Goal: Task Accomplishment & Management: Complete application form

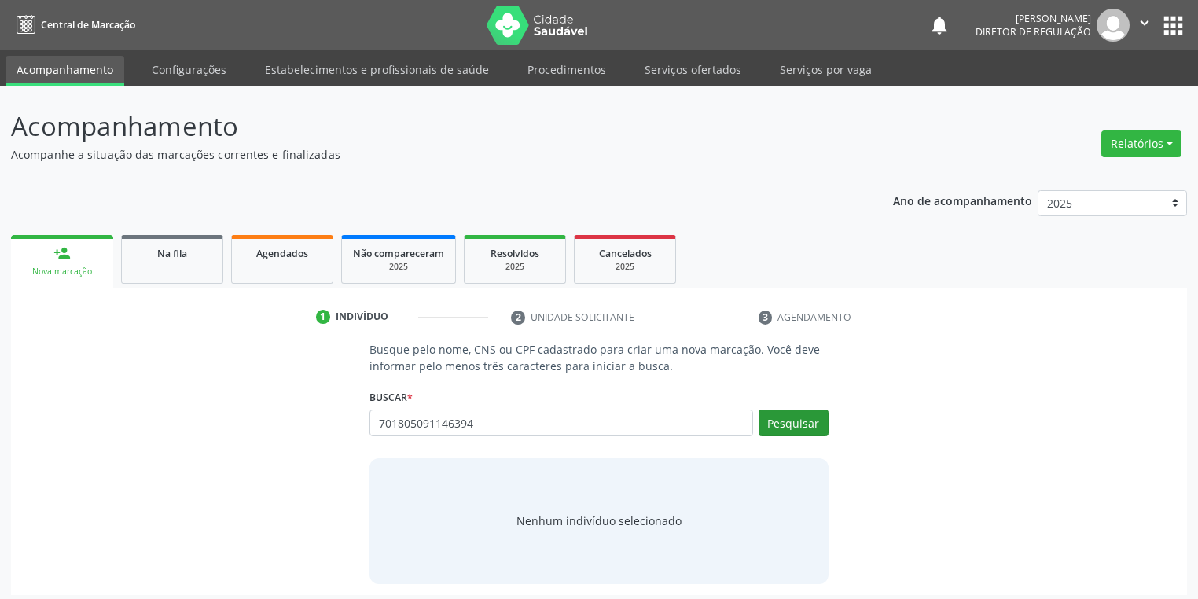
type input "701805091146394"
click at [796, 424] on button "Pesquisar" at bounding box center [793, 422] width 70 height 27
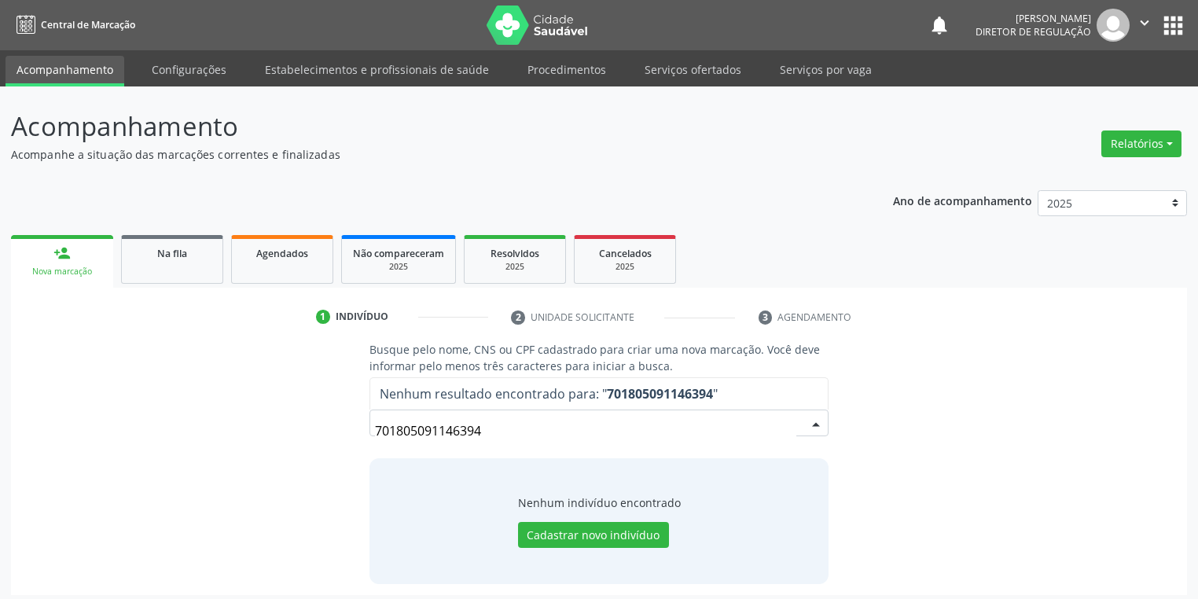
click at [506, 424] on input "701805091146394" at bounding box center [585, 430] width 421 height 31
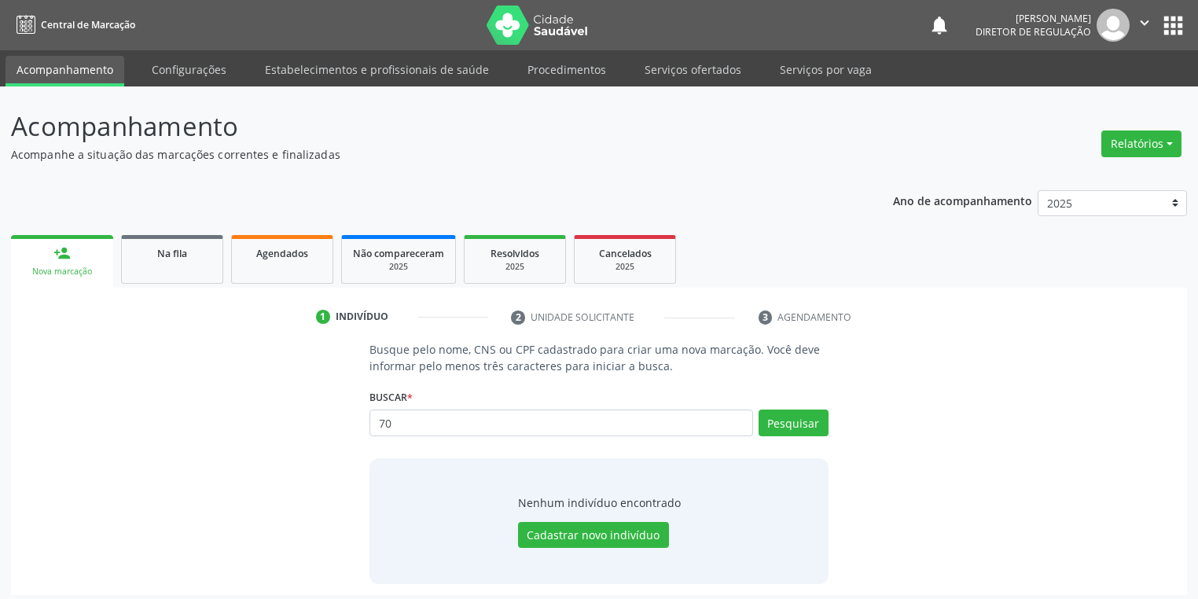
type input "7"
type input "701805091146394"
click at [789, 418] on button "Pesquisar" at bounding box center [793, 422] width 70 height 27
click at [550, 539] on button "Cadastrar novo indivíduo" at bounding box center [593, 535] width 151 height 27
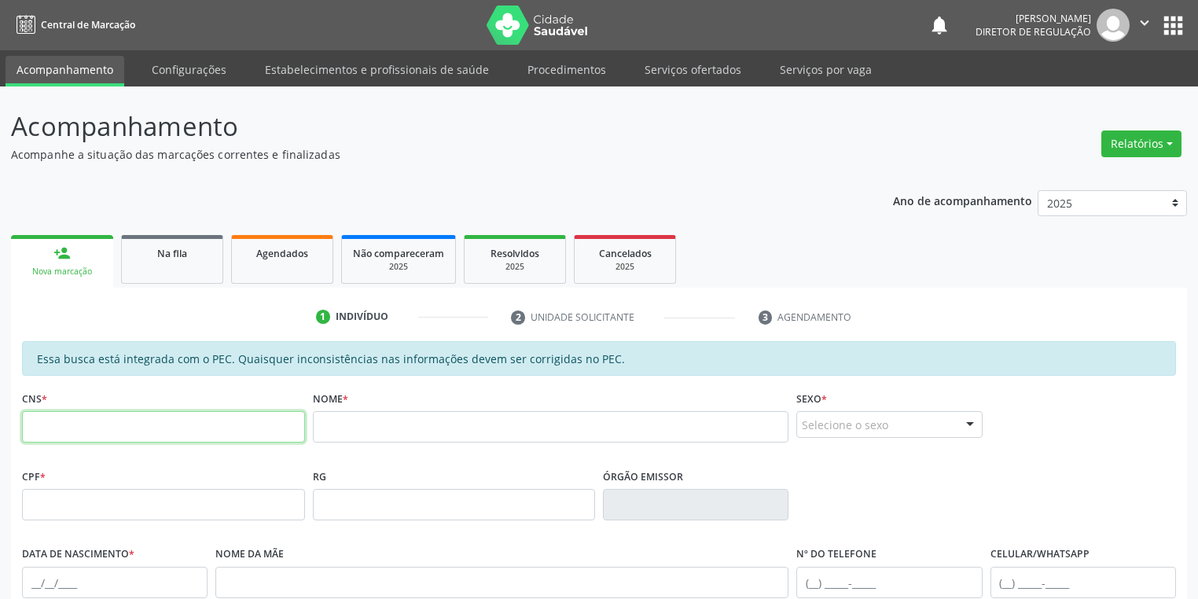
click at [192, 420] on input "text" at bounding box center [163, 426] width 283 height 31
type input "709 8050 9114 6394"
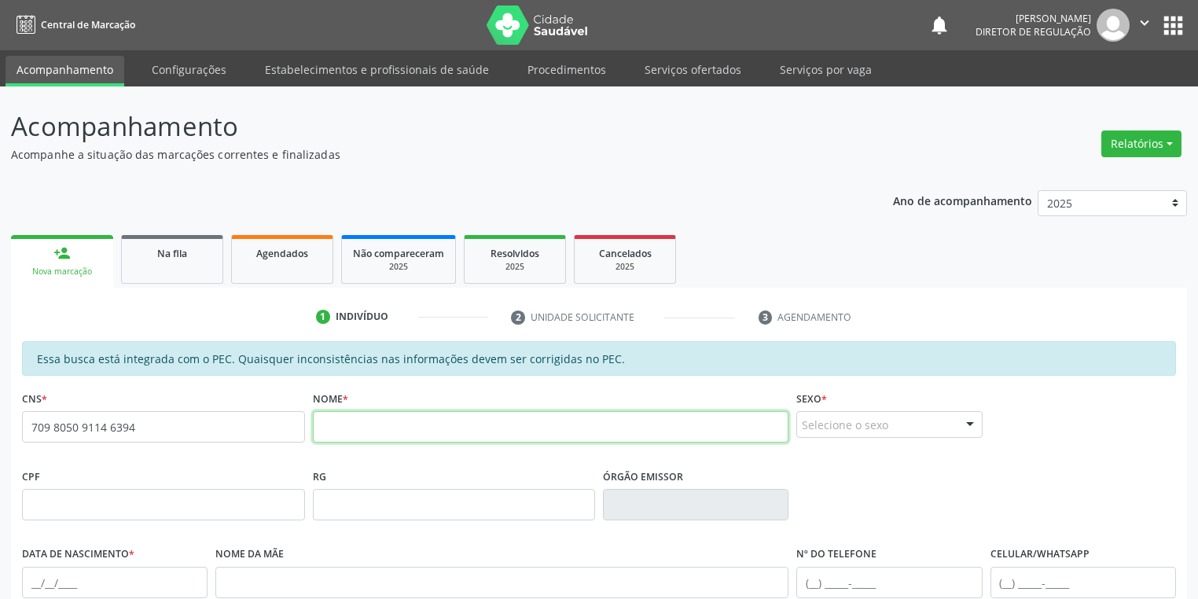
click at [347, 431] on input "text" at bounding box center [551, 426] width 476 height 31
type input "[PERSON_NAME]"
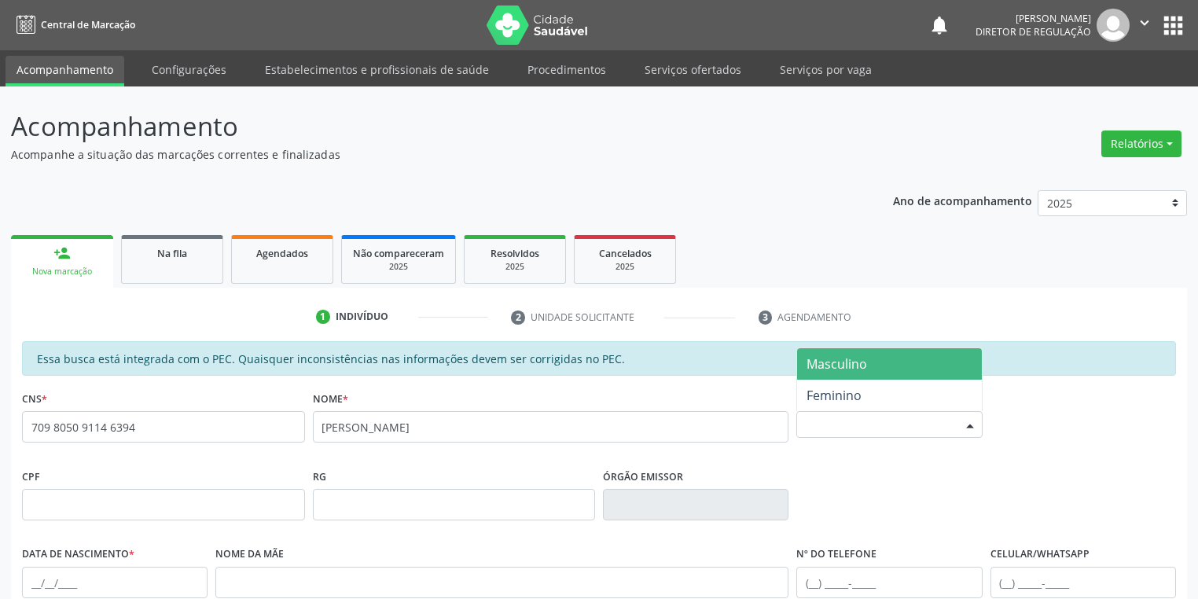
click at [835, 420] on div "Selecione o sexo" at bounding box center [888, 424] width 185 height 27
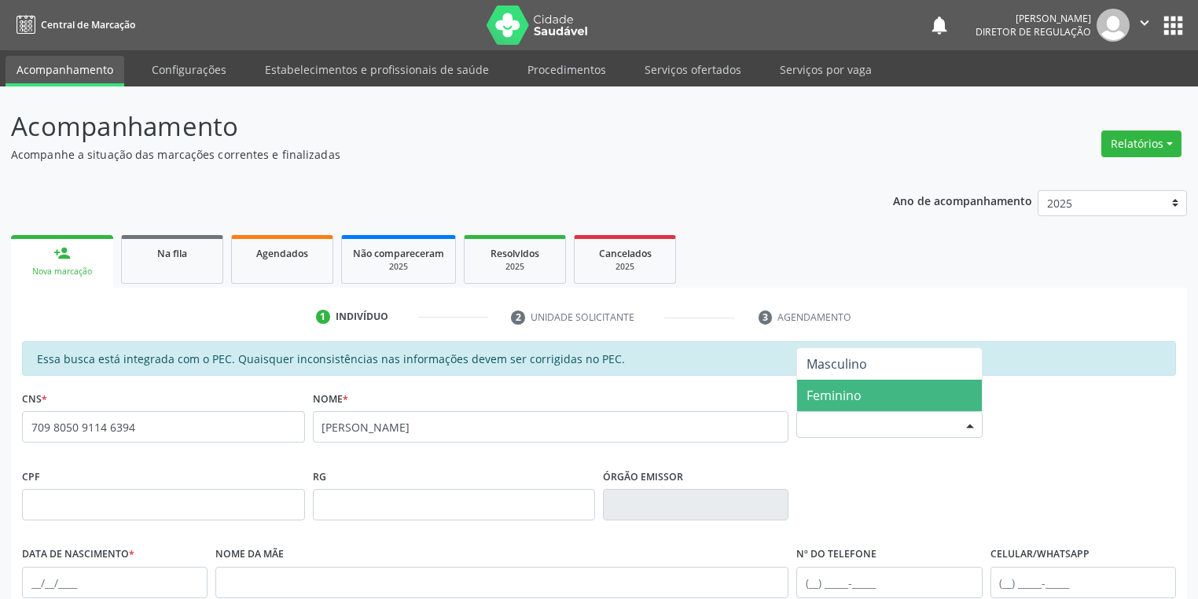
click at [833, 399] on span "Feminino" at bounding box center [833, 395] width 55 height 17
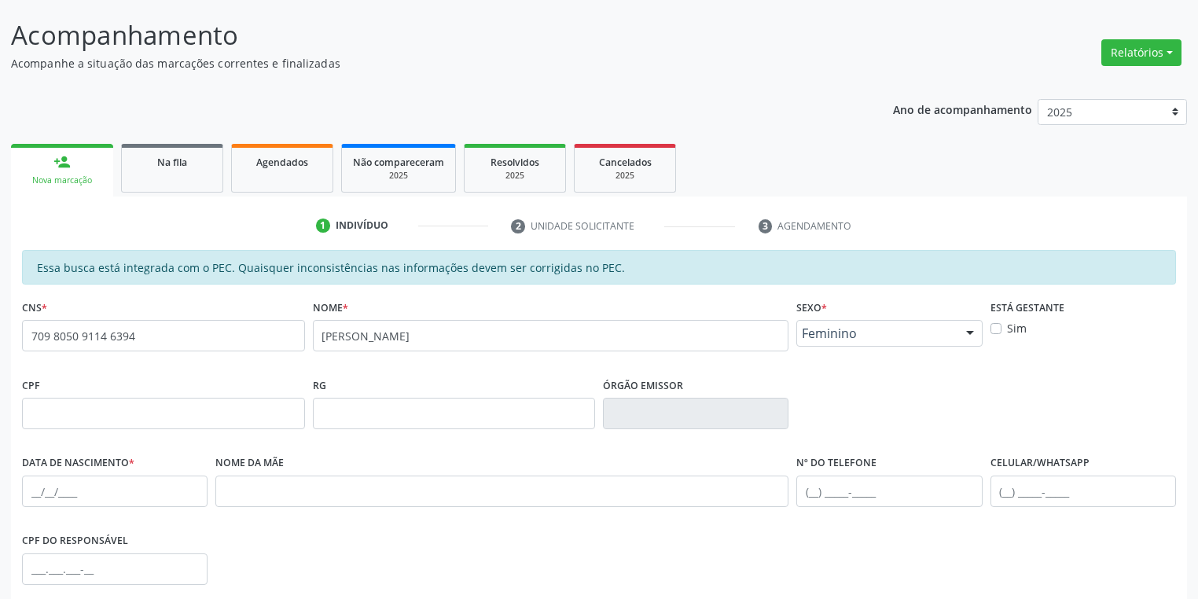
scroll to position [251, 0]
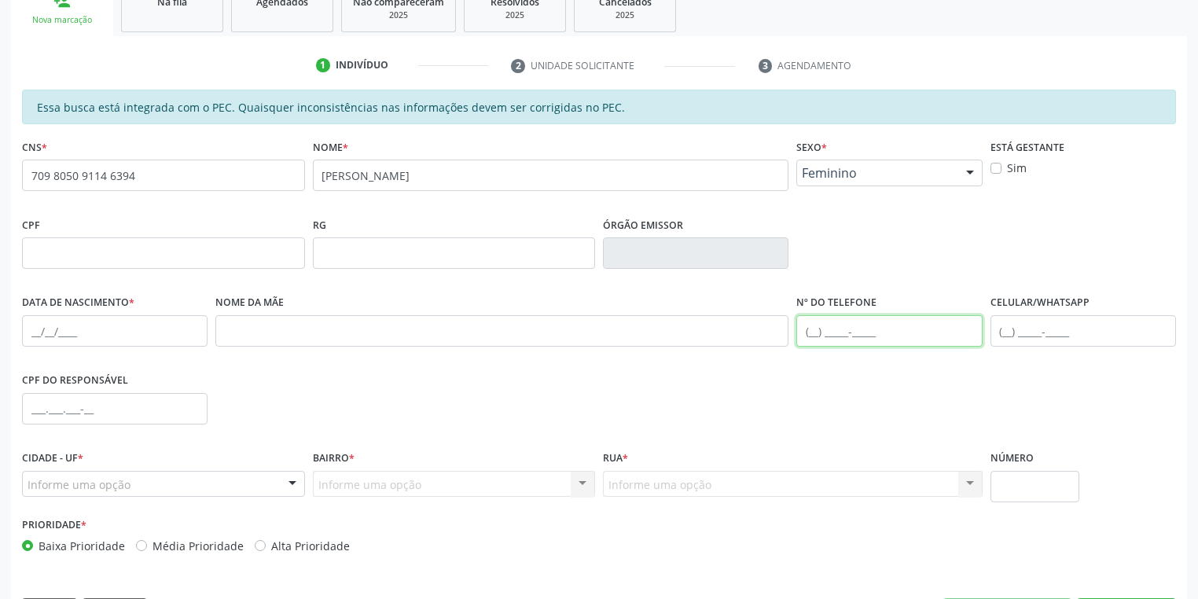
click at [818, 330] on input "text" at bounding box center [888, 330] width 185 height 31
type input "[PHONE_NUMBER]"
click at [28, 327] on input "text" at bounding box center [114, 330] width 185 height 31
type input "[DATE]"
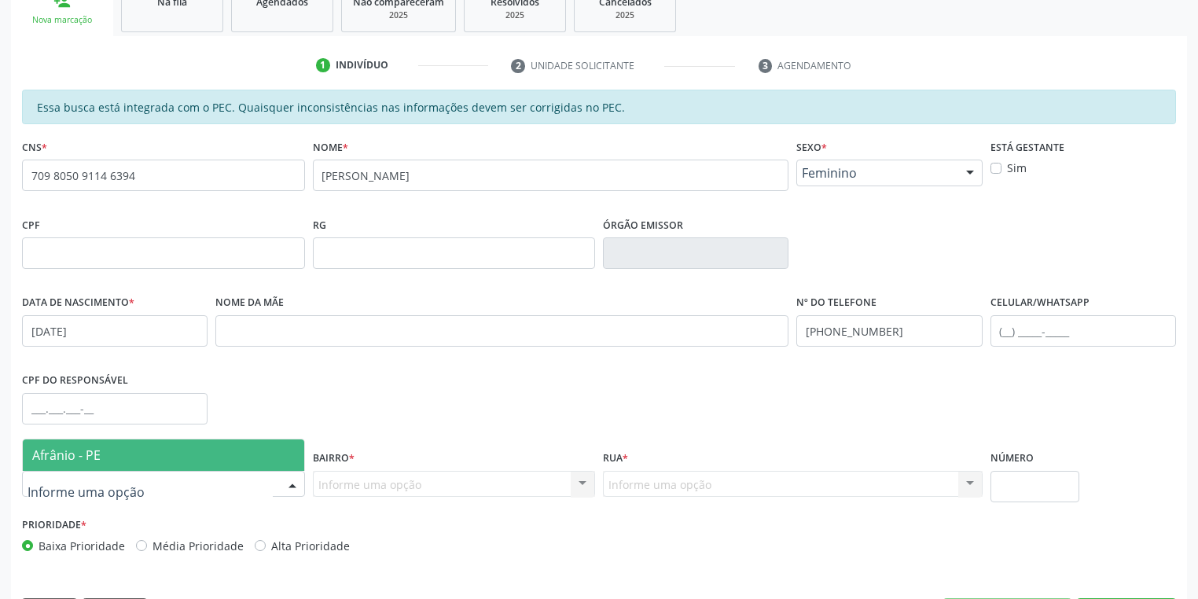
click at [64, 461] on span "Afrânio - PE" at bounding box center [66, 454] width 68 height 17
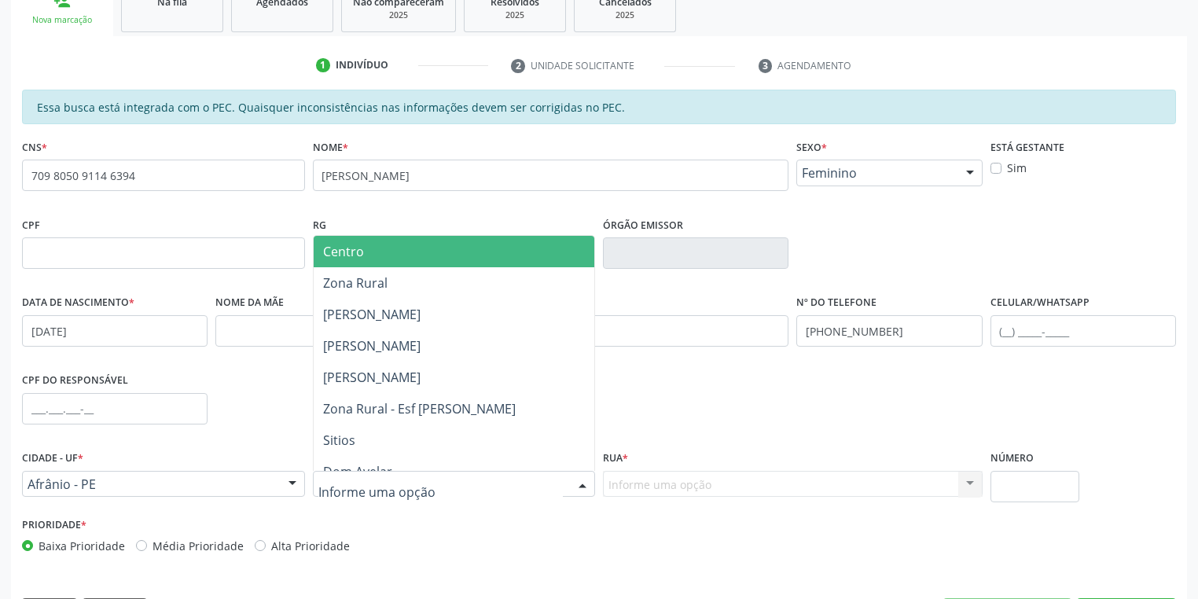
type input "S"
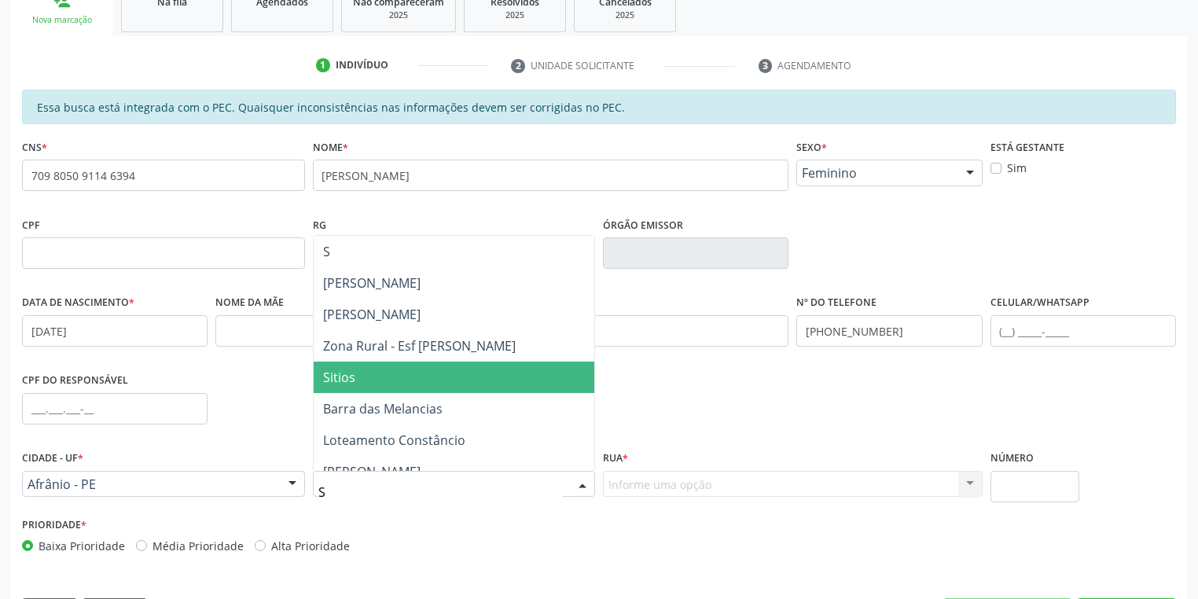
click at [352, 382] on span "Sitios" at bounding box center [339, 377] width 32 height 17
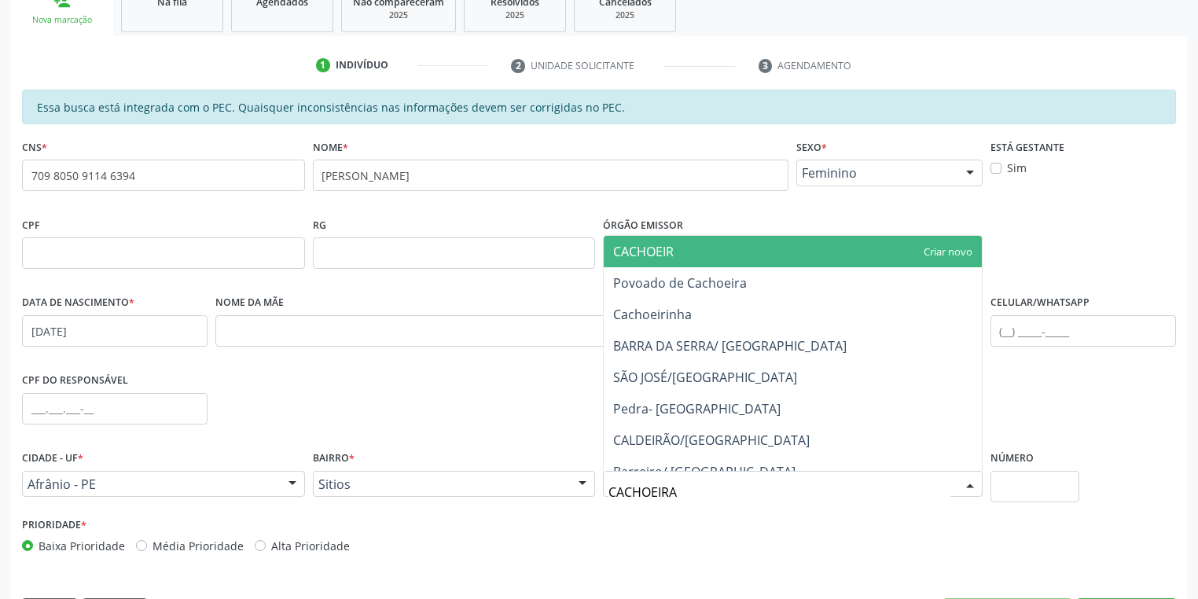
type input "CACHOEIRA"
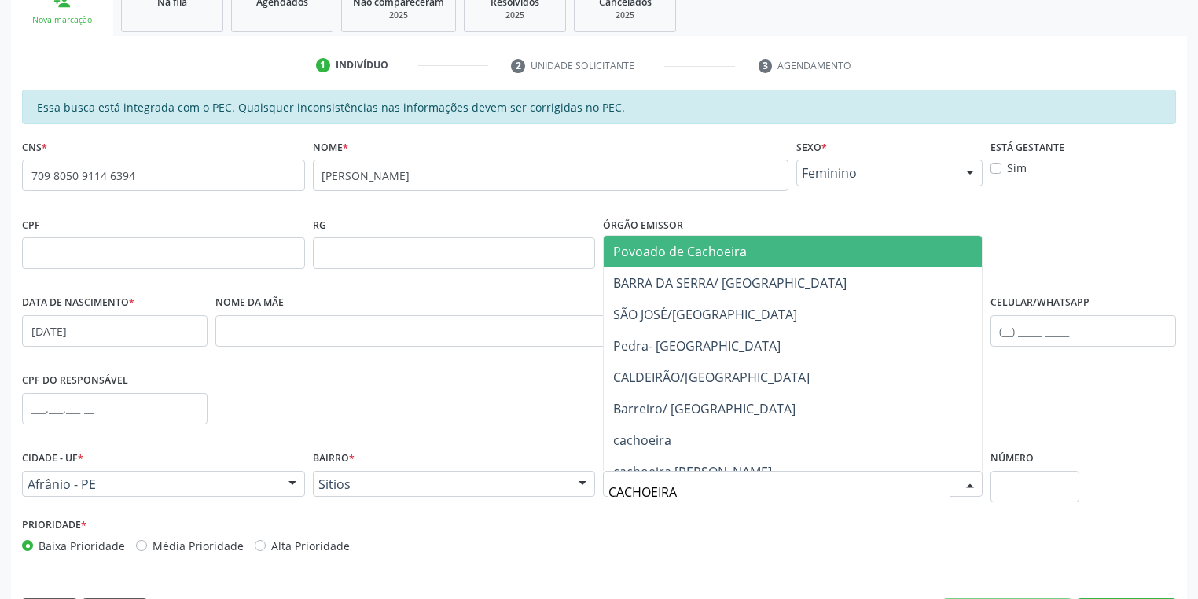
drag, startPoint x: 666, startPoint y: 258, endPoint x: 818, endPoint y: 318, distance: 163.8
click at [666, 258] on span "Povoado de Cachoeira" at bounding box center [680, 251] width 134 height 17
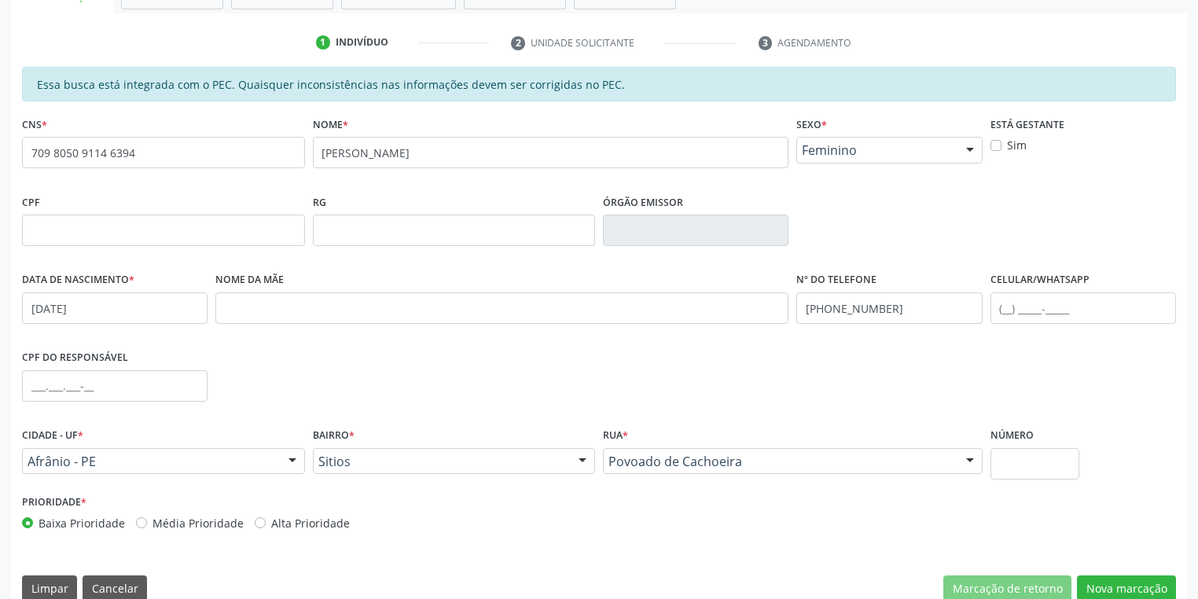
scroll to position [298, 0]
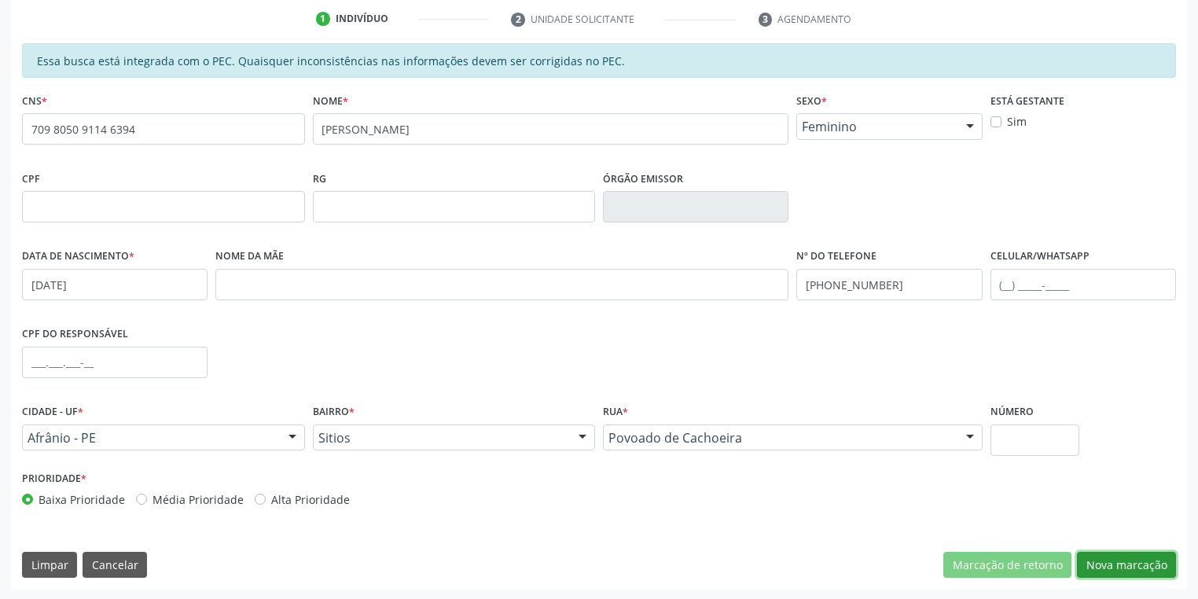
click at [1107, 556] on button "Nova marcação" at bounding box center [1126, 565] width 99 height 27
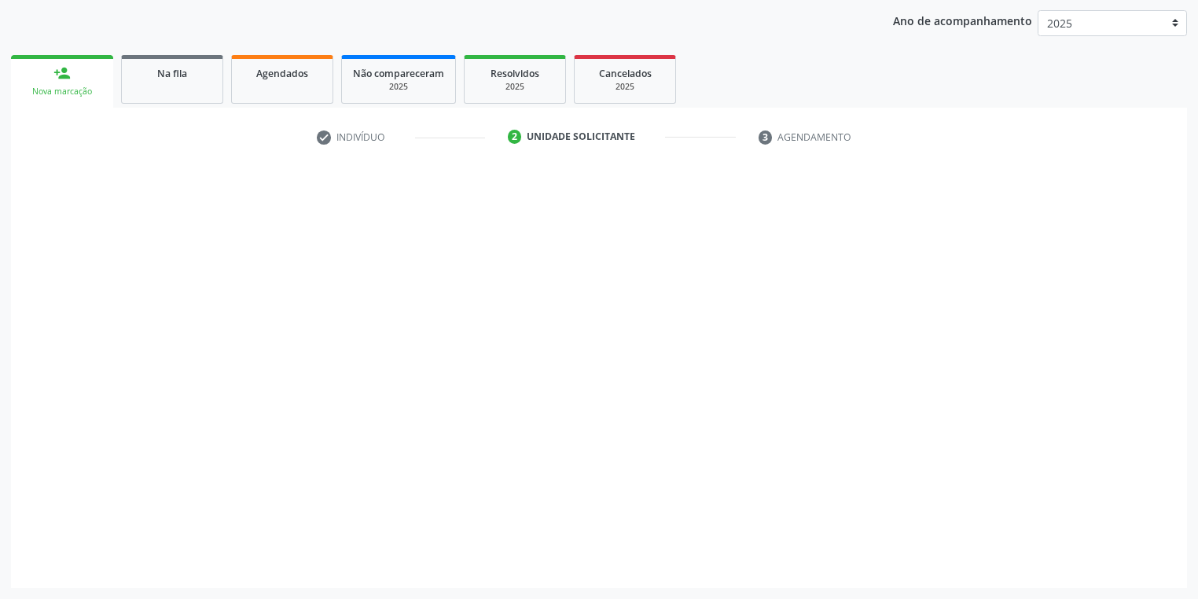
scroll to position [179, 0]
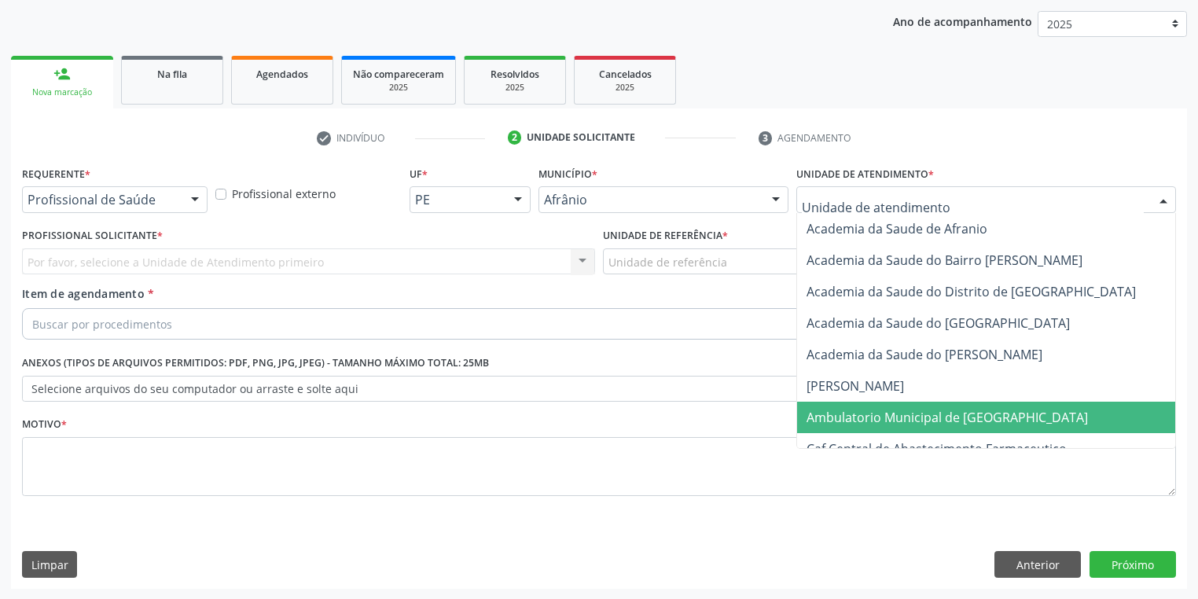
click at [854, 424] on span "Ambulatorio Municipal de [GEOGRAPHIC_DATA]" at bounding box center [989, 417] width 384 height 31
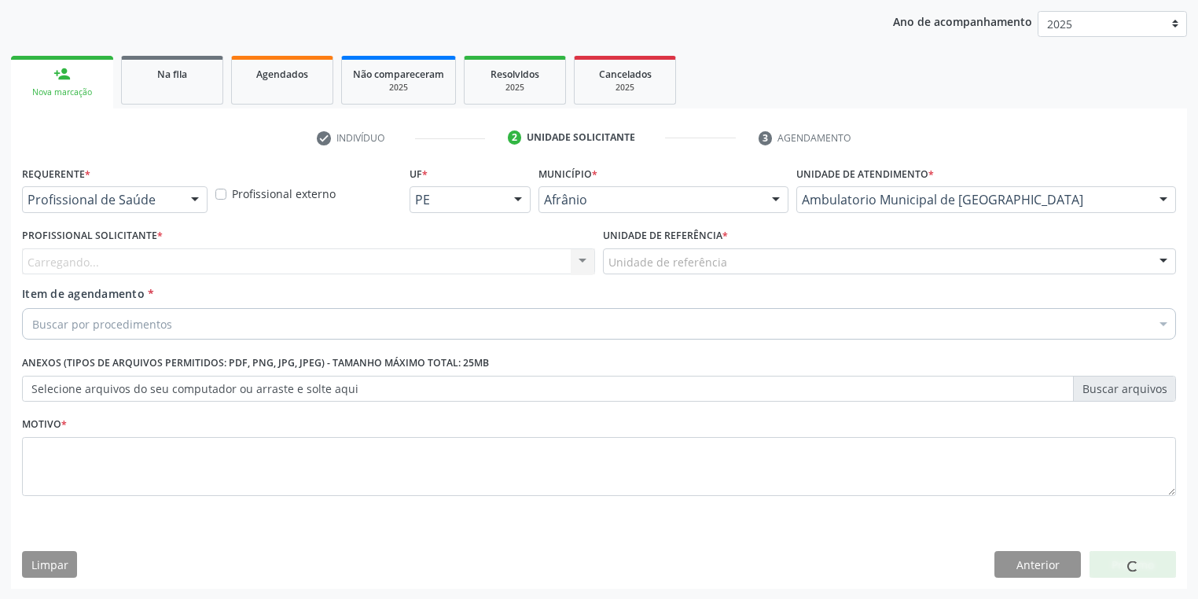
click at [681, 273] on div "Unidade de referência" at bounding box center [889, 261] width 573 height 27
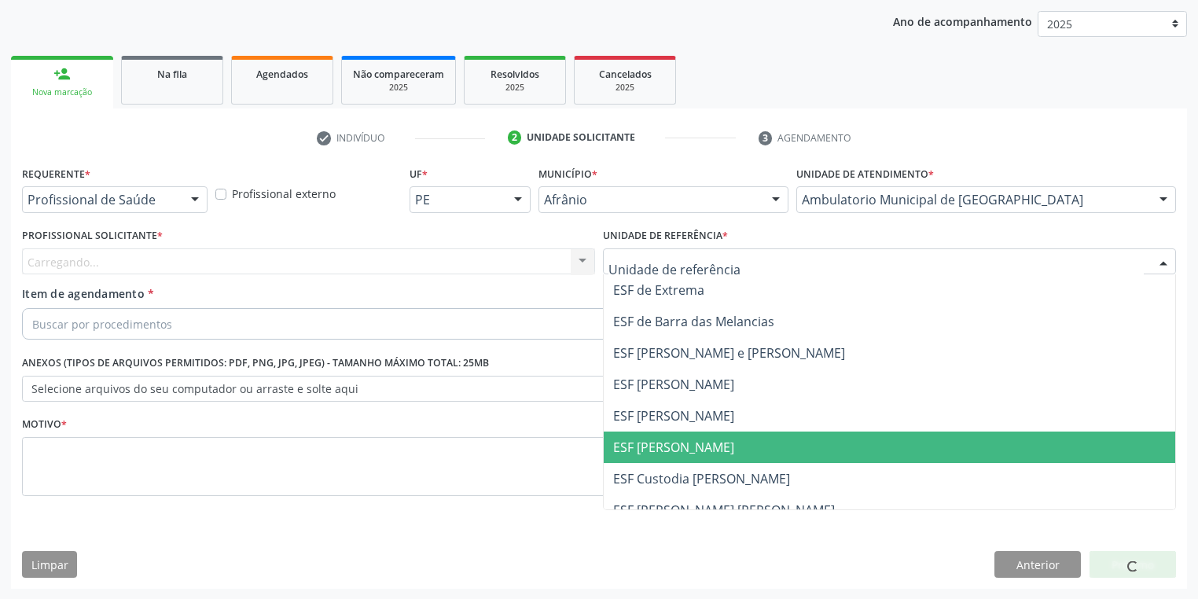
click at [675, 448] on span "ESF [PERSON_NAME]" at bounding box center [673, 447] width 121 height 17
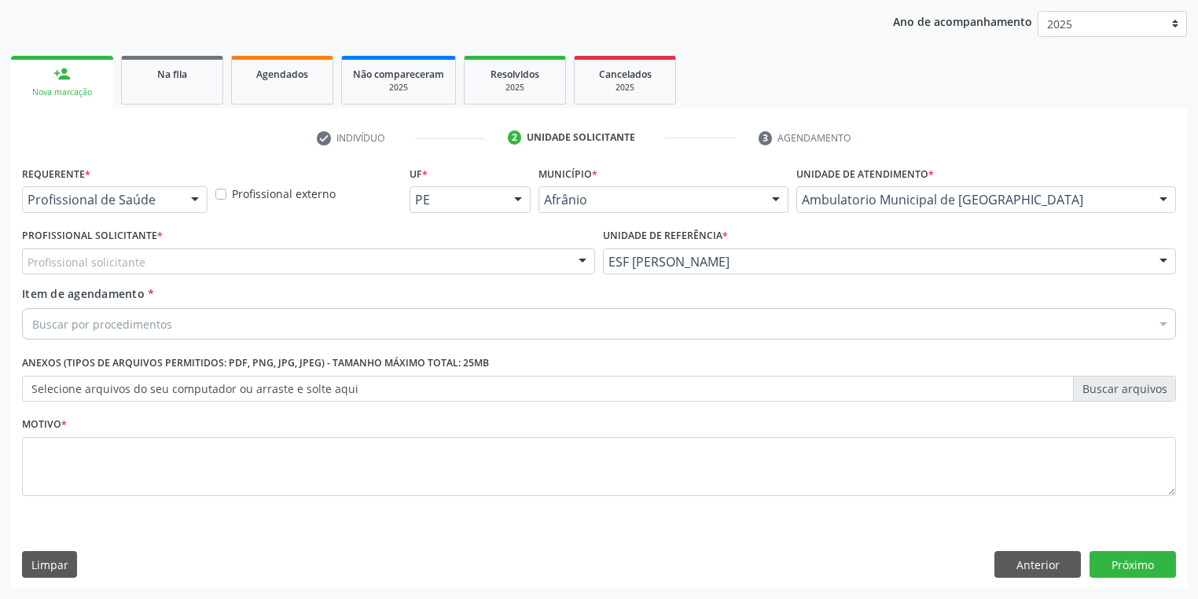
click at [142, 264] on div "Profissional solicitante" at bounding box center [308, 261] width 573 height 27
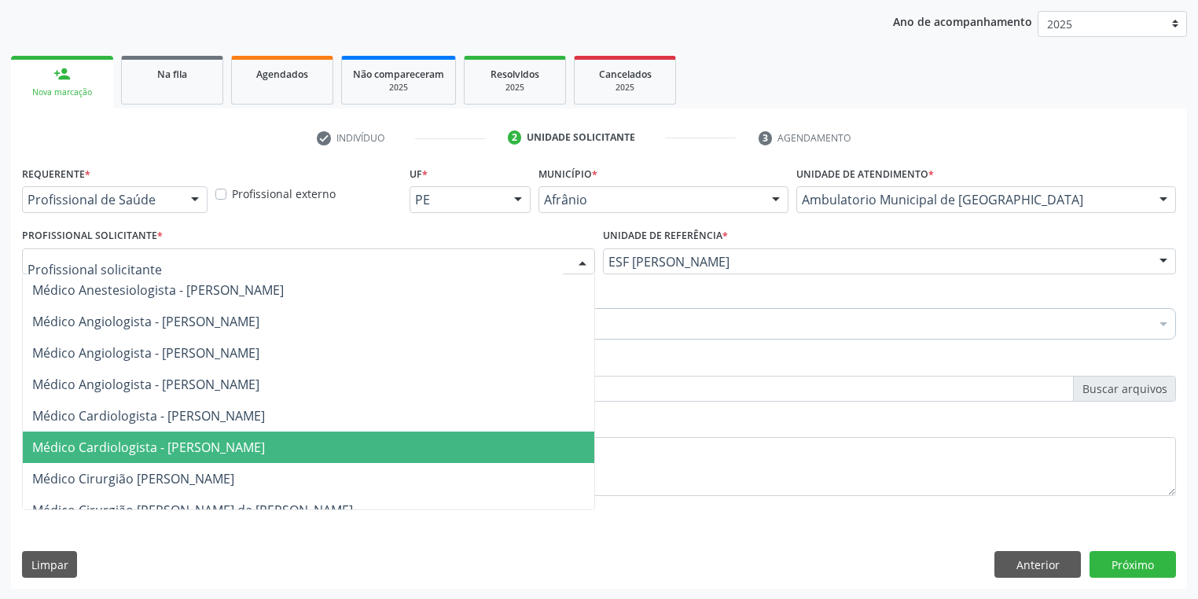
click at [167, 445] on span "Médico Cardiologista - [PERSON_NAME]" at bounding box center [148, 447] width 233 height 17
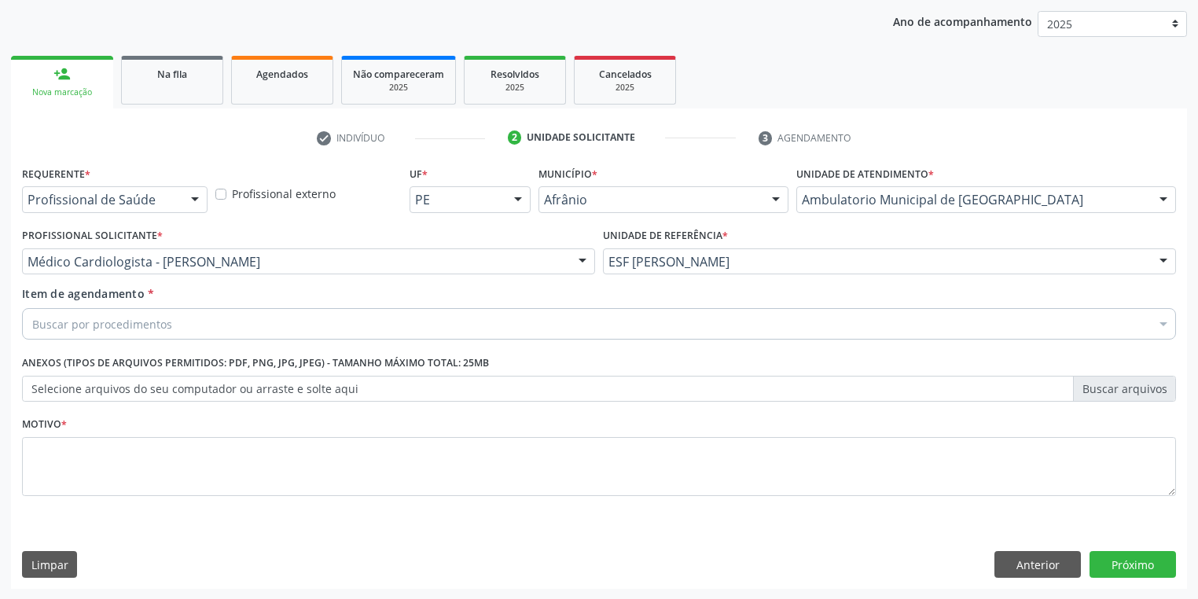
click at [97, 333] on div "Buscar por procedimentos" at bounding box center [599, 323] width 1154 height 31
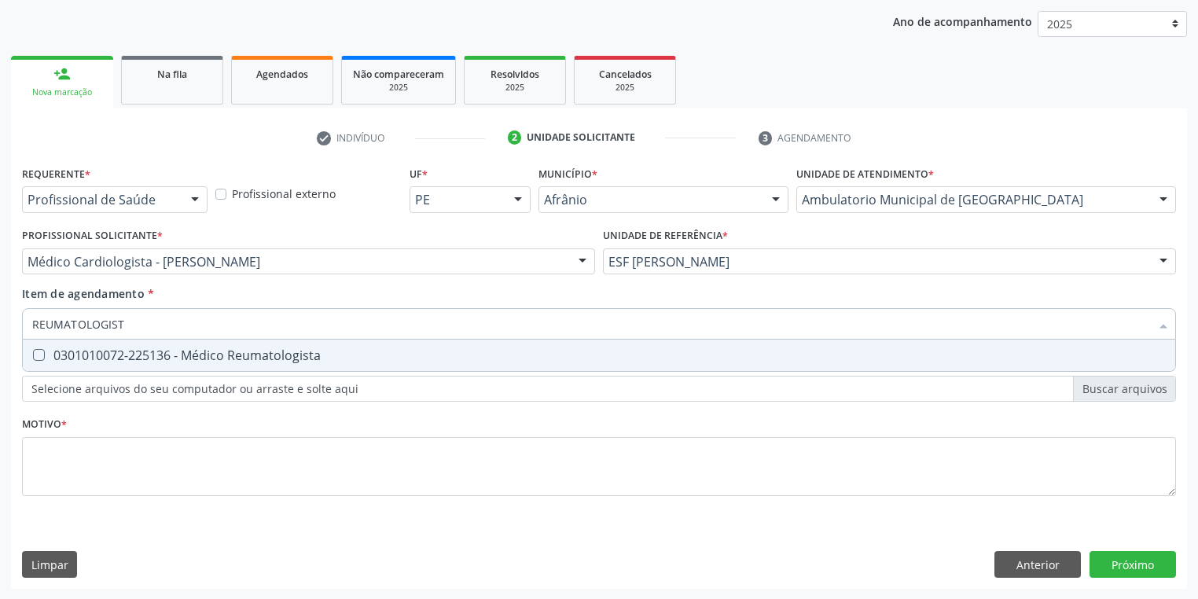
type input "REUMATOLOGISTA"
click at [101, 361] on div "0301010072-225136 - Médico Reumatologista" at bounding box center [598, 355] width 1133 height 13
checkbox Reumatologista "true"
click at [60, 457] on div "Requerente * Profissional de Saúde Profissional de Saúde Paciente Nenhum result…" at bounding box center [599, 340] width 1154 height 356
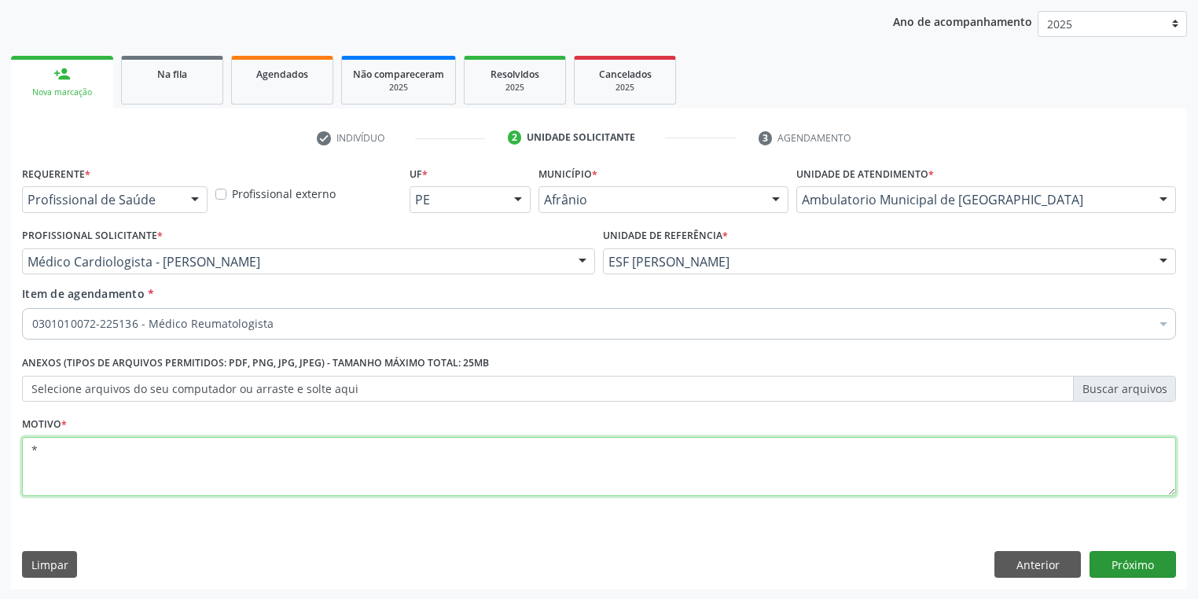
type textarea "*"
click at [1136, 567] on button "Próximo" at bounding box center [1132, 564] width 86 height 27
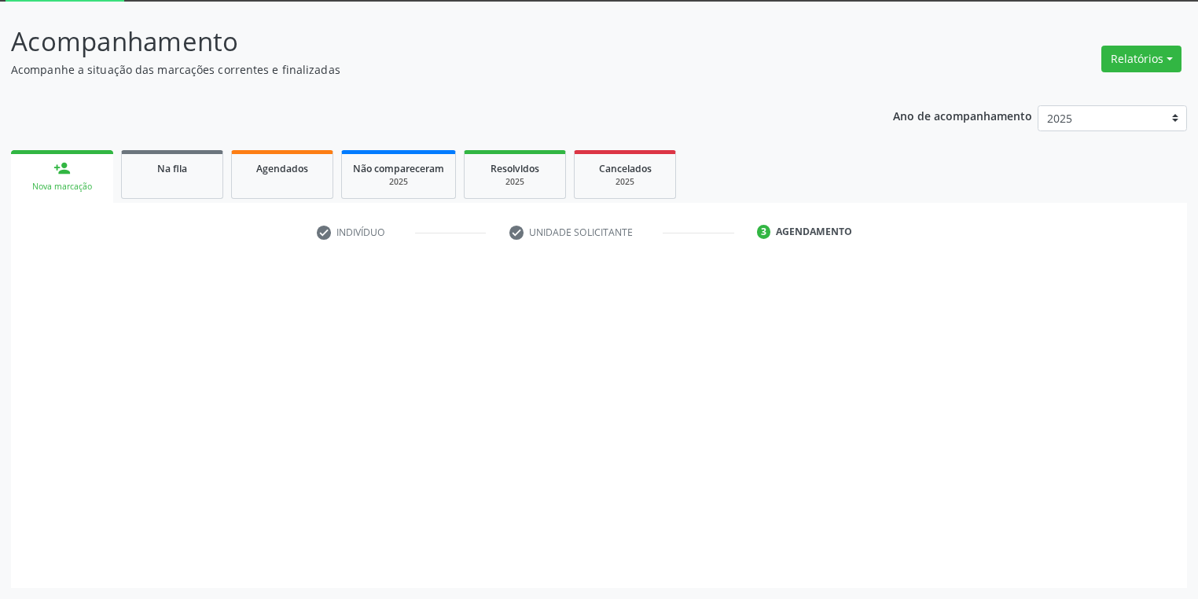
scroll to position [84, 0]
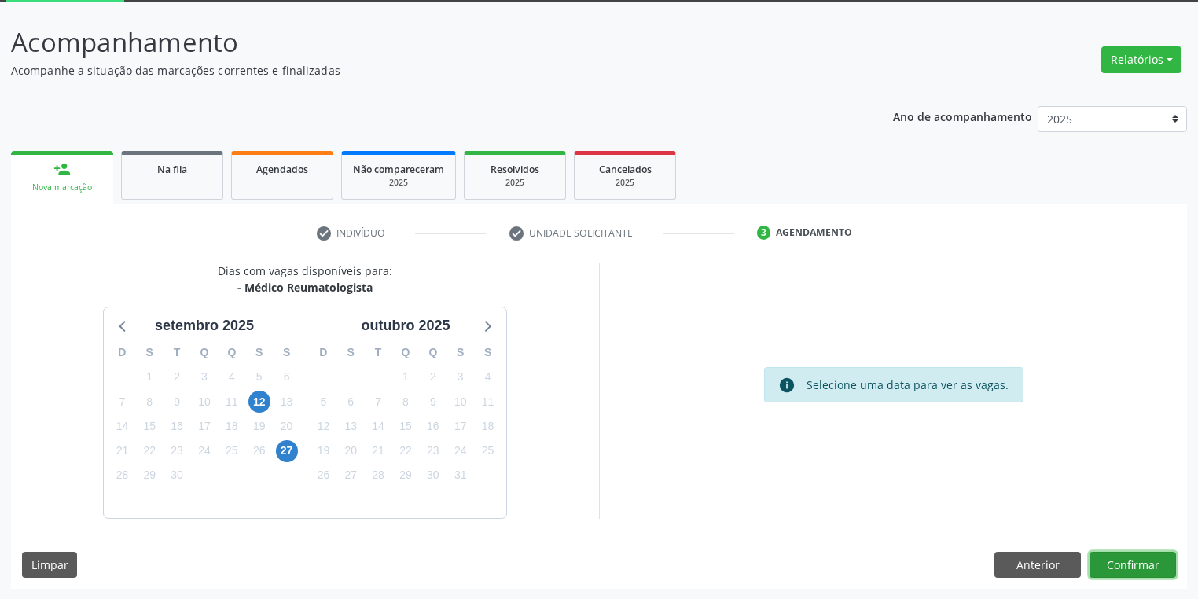
click at [1129, 569] on button "Confirmar" at bounding box center [1132, 565] width 86 height 27
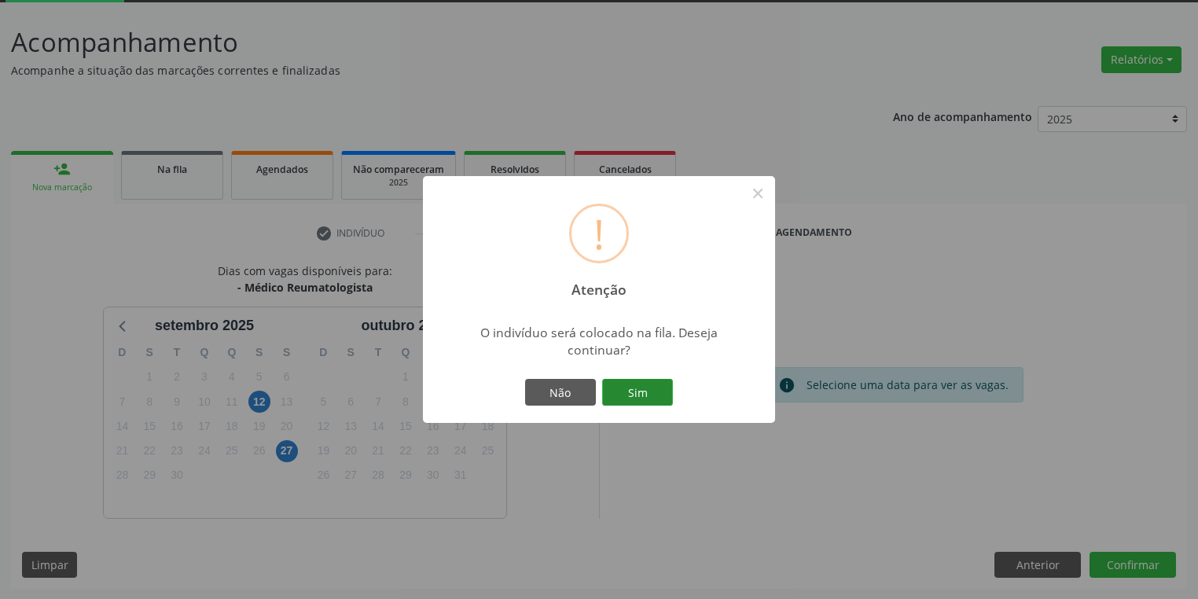
click at [633, 392] on button "Sim" at bounding box center [637, 392] width 71 height 27
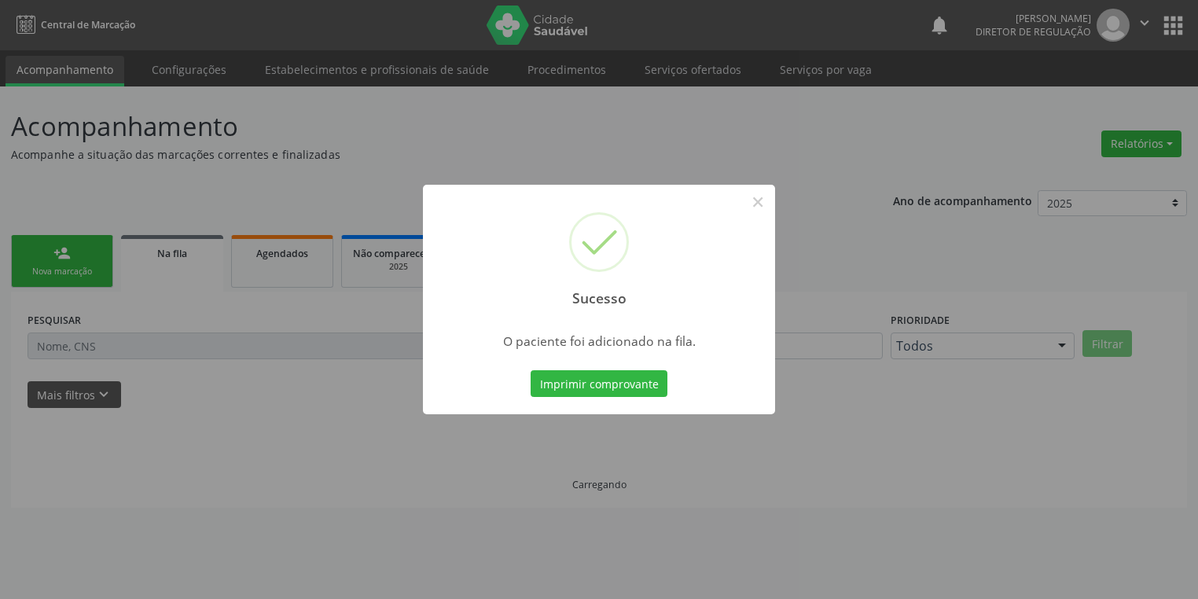
scroll to position [0, 0]
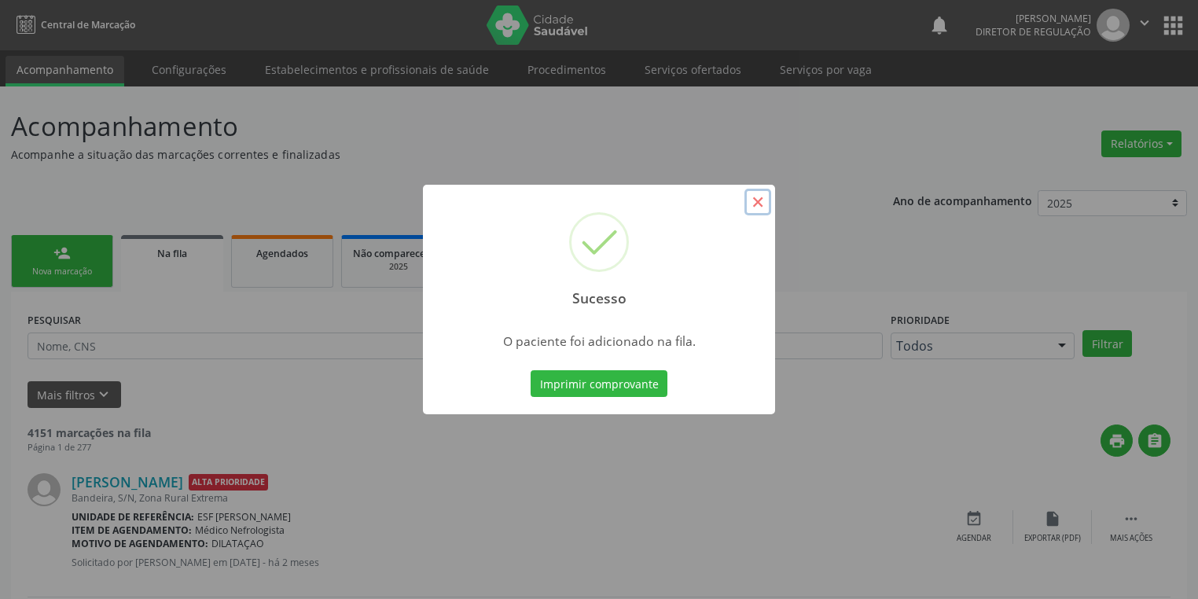
click at [761, 204] on button "×" at bounding box center [757, 202] width 27 height 27
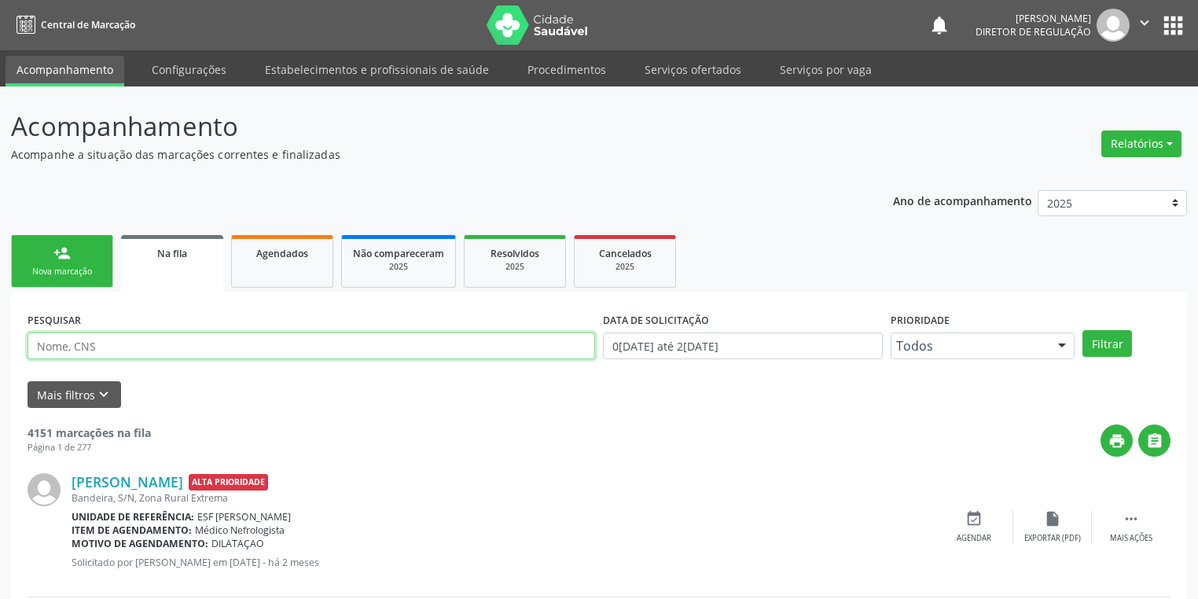
click at [113, 347] on input "text" at bounding box center [311, 345] width 567 height 27
click at [1116, 332] on button "Filtrar" at bounding box center [1107, 343] width 50 height 27
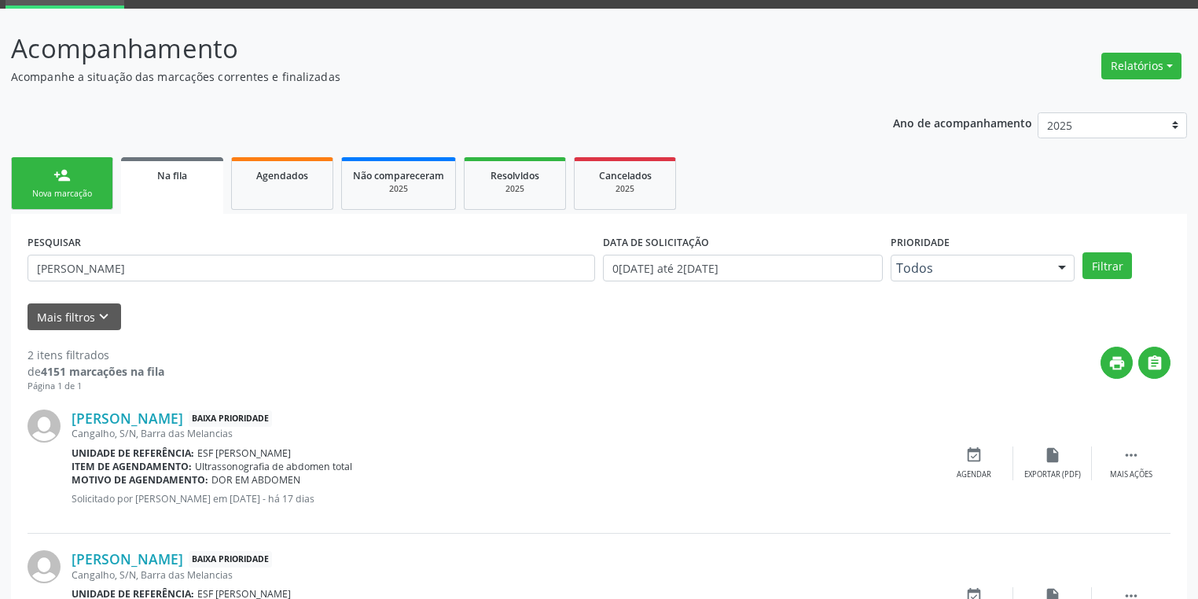
scroll to position [178, 0]
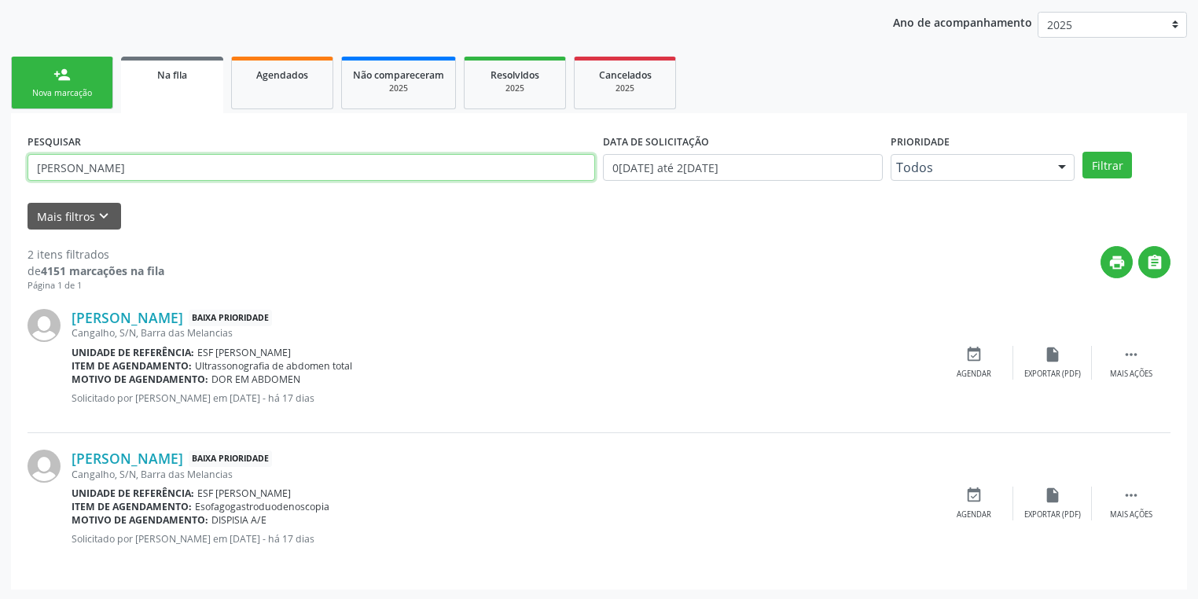
click at [185, 166] on input "[PERSON_NAME]" at bounding box center [311, 167] width 567 height 27
type input "M"
type input "BENEDITA [PERSON_NAME]"
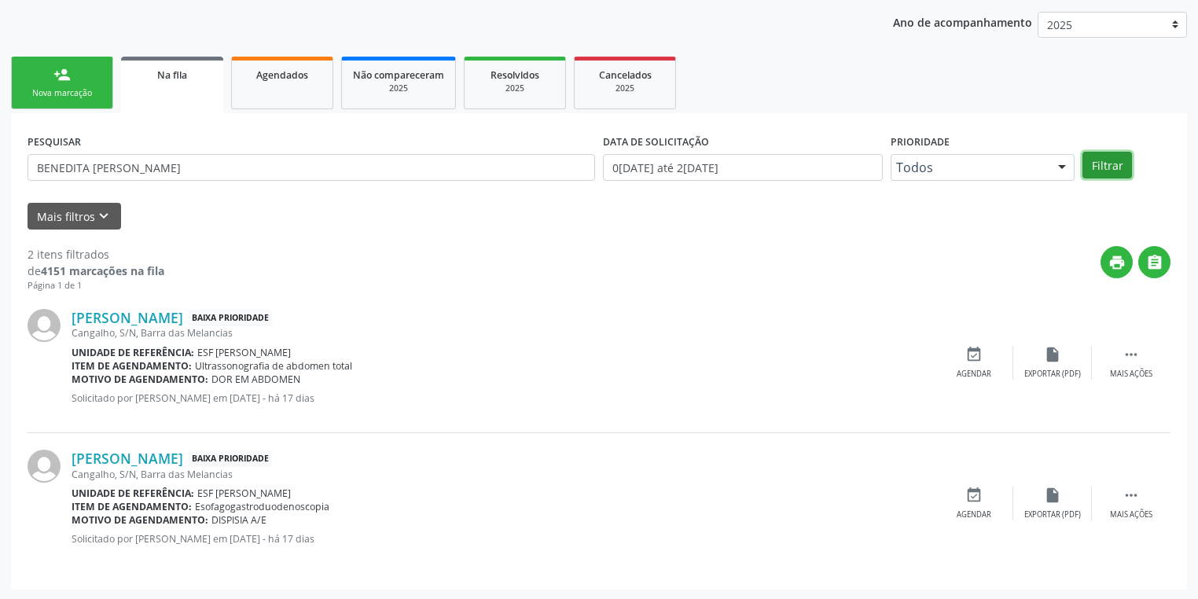
click at [1098, 165] on button "Filtrar" at bounding box center [1107, 165] width 50 height 27
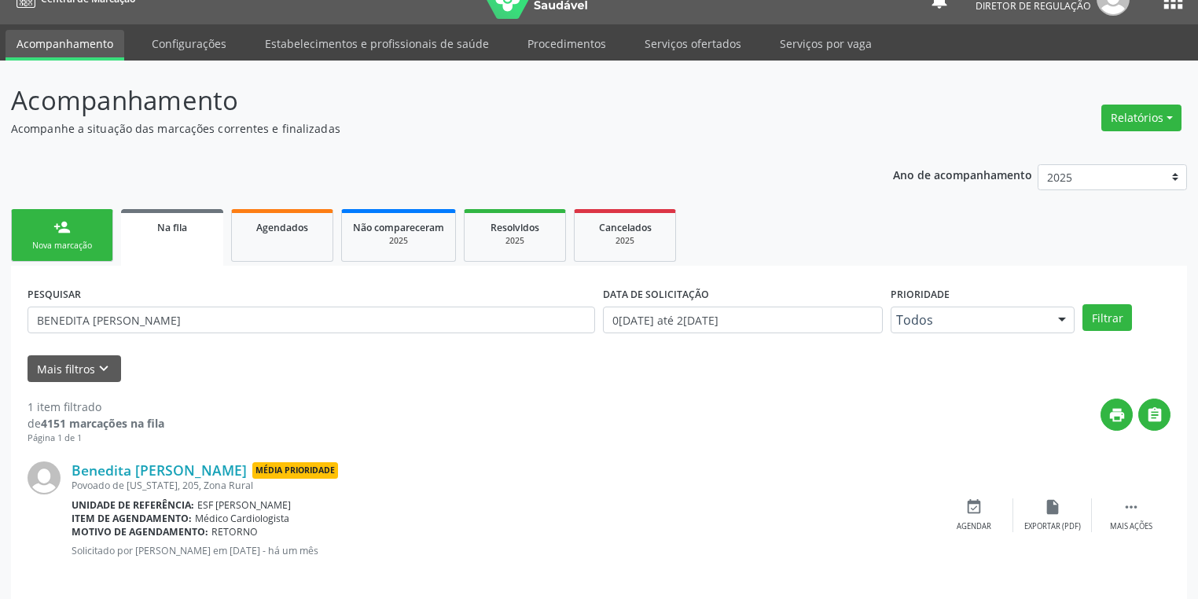
scroll to position [38, 0]
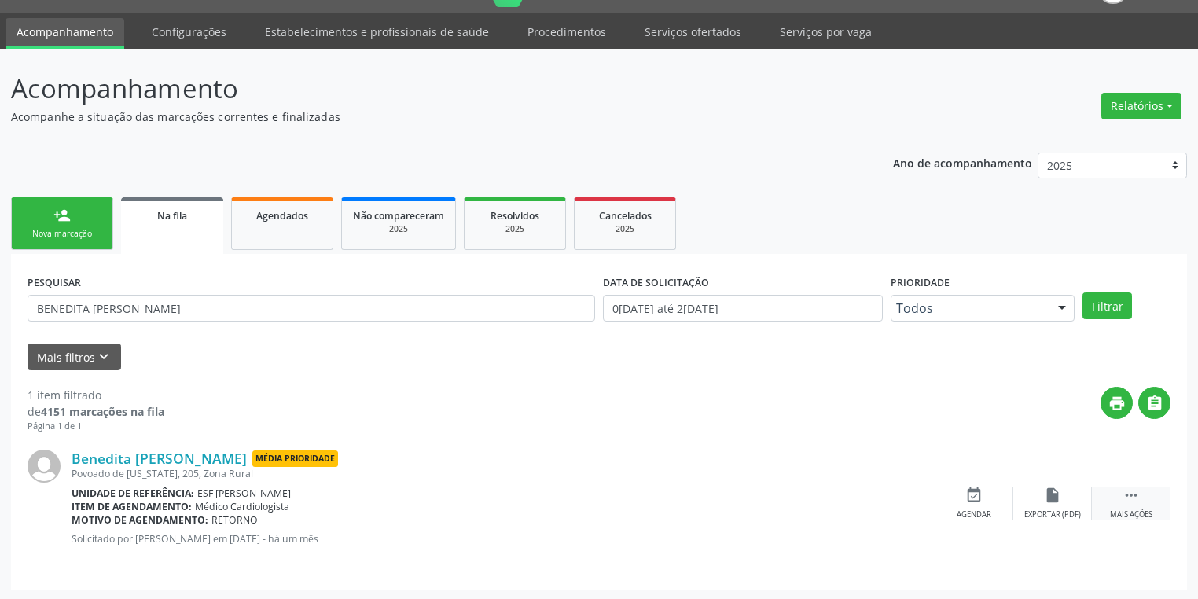
click at [1129, 495] on icon "" at bounding box center [1130, 494] width 17 height 17
click at [1128, 489] on icon "" at bounding box center [1130, 494] width 17 height 17
click at [1129, 497] on icon "" at bounding box center [1130, 494] width 17 height 17
click at [732, 509] on div "Agendar" at bounding box center [738, 514] width 35 height 11
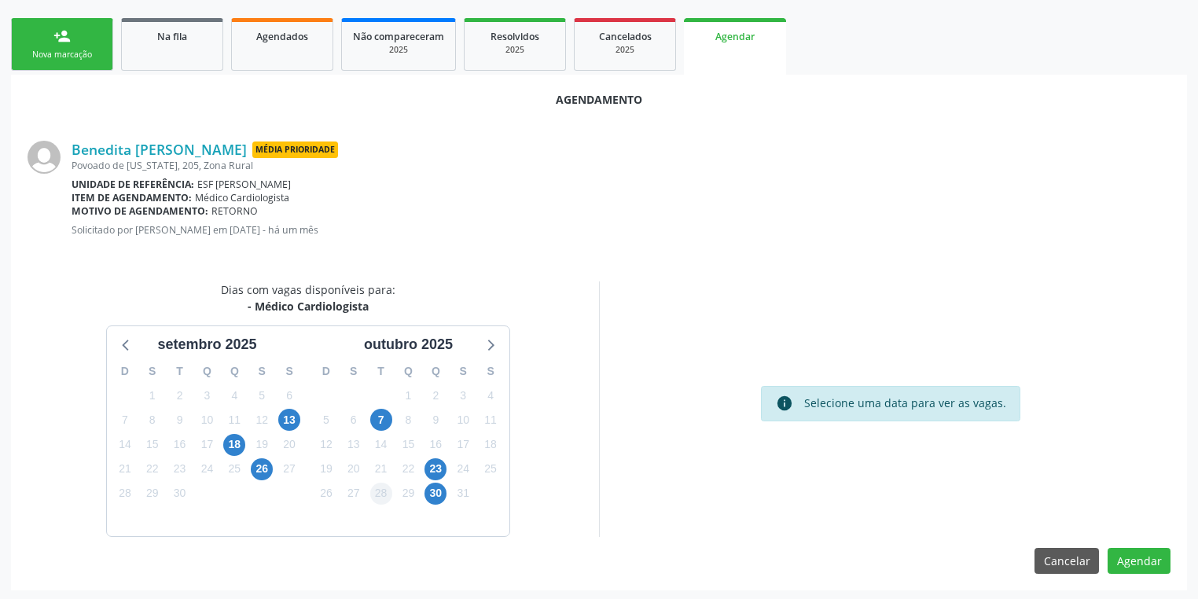
scroll to position [218, 0]
click at [255, 468] on span "26" at bounding box center [262, 468] width 22 height 22
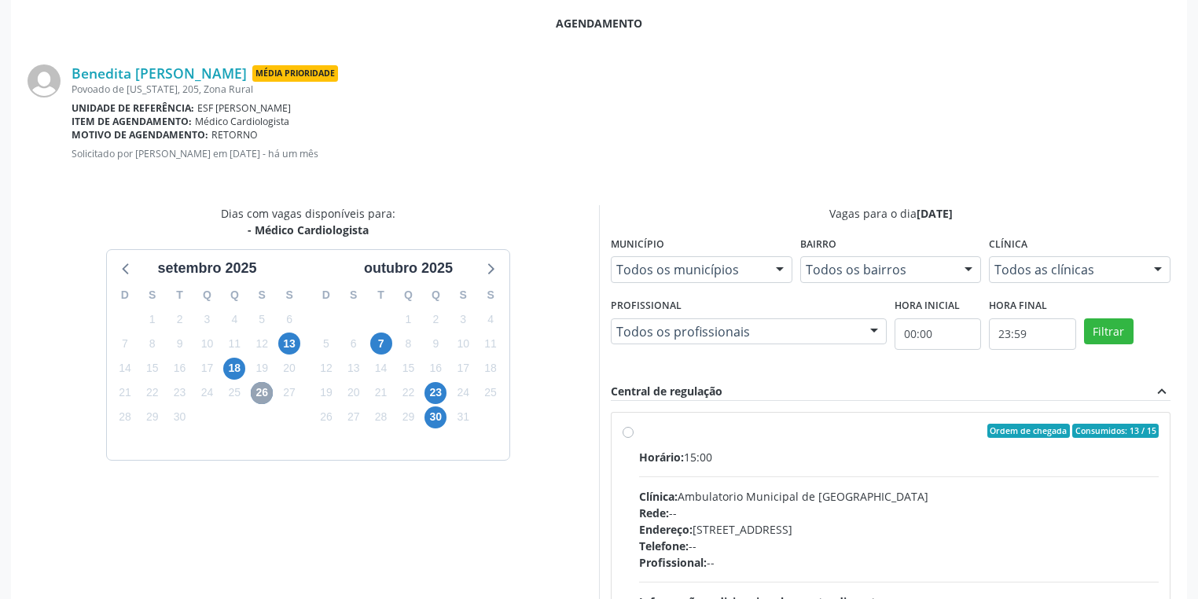
scroll to position [444, 0]
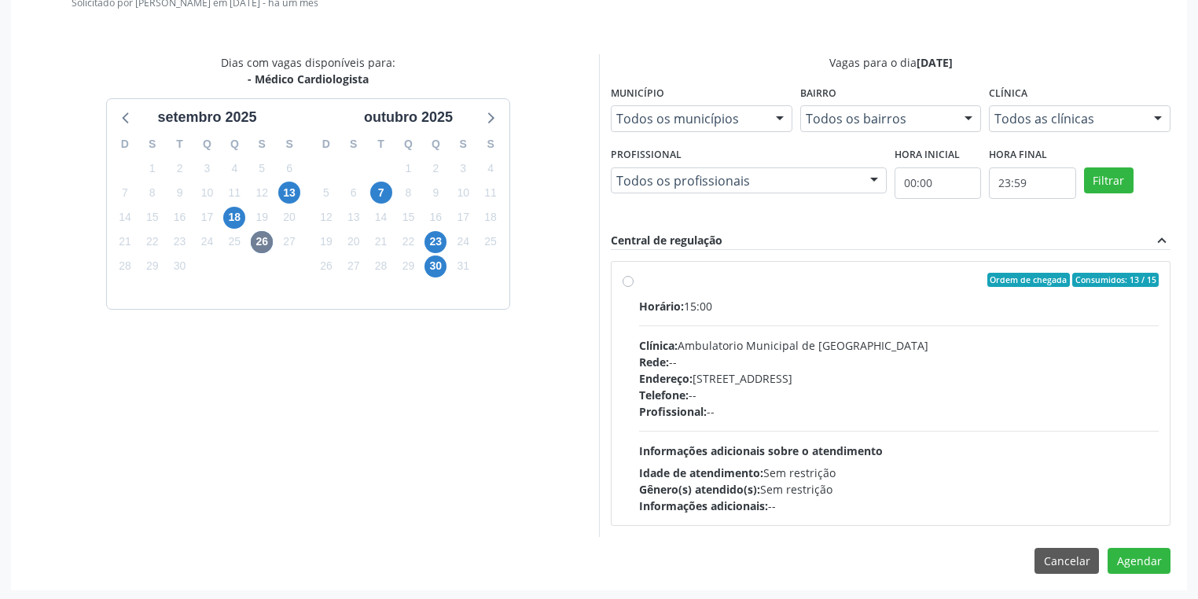
click at [924, 456] on div "Horário: 15:00 Clínica: Ambulatorio Municipal de Saude Rede: -- Endereço: [STRE…" at bounding box center [898, 406] width 519 height 216
click at [633, 287] on input "Ordem de chegada Consumidos: 13 / 15 Horário: 15:00 Clínica: Ambulatorio Munici…" at bounding box center [627, 280] width 11 height 14
radio input "true"
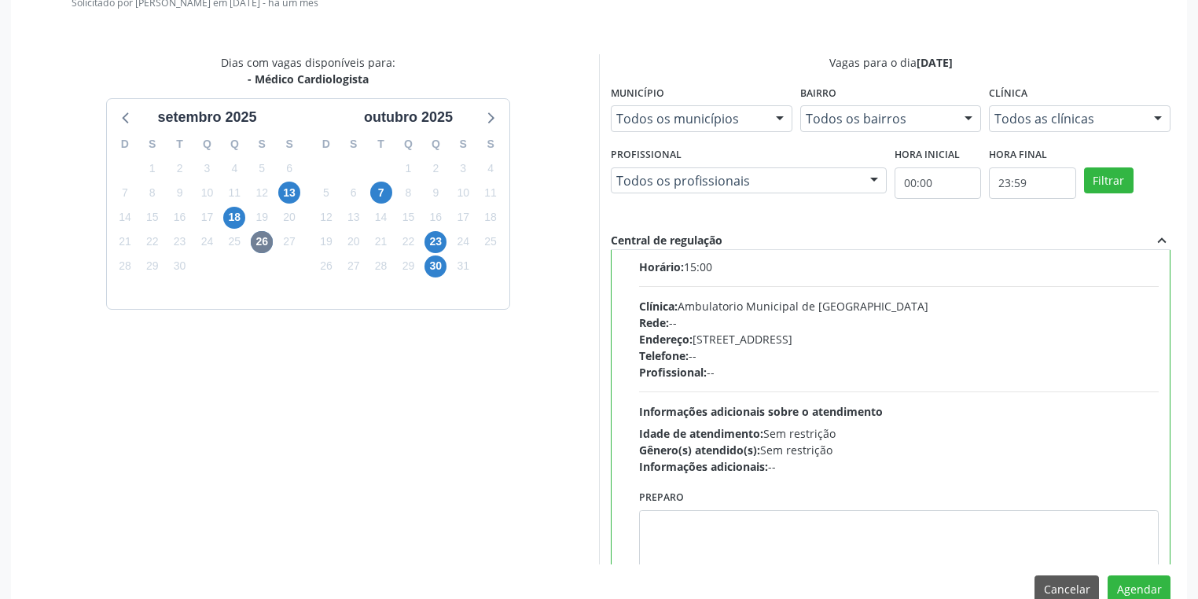
scroll to position [77, 0]
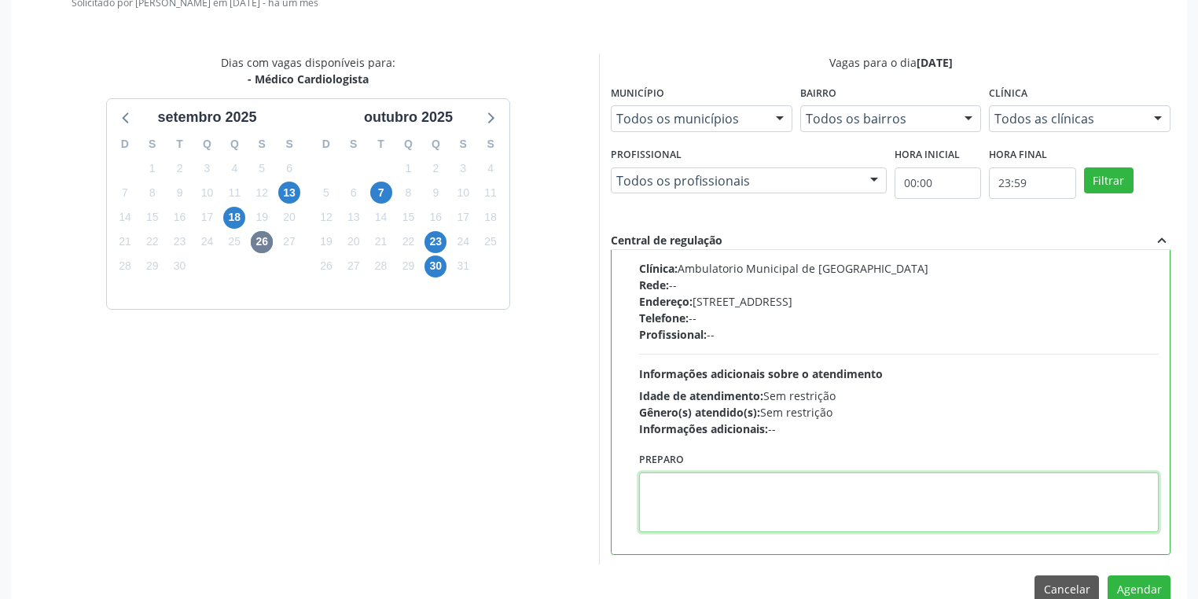
click at [704, 522] on textarea at bounding box center [898, 502] width 519 height 60
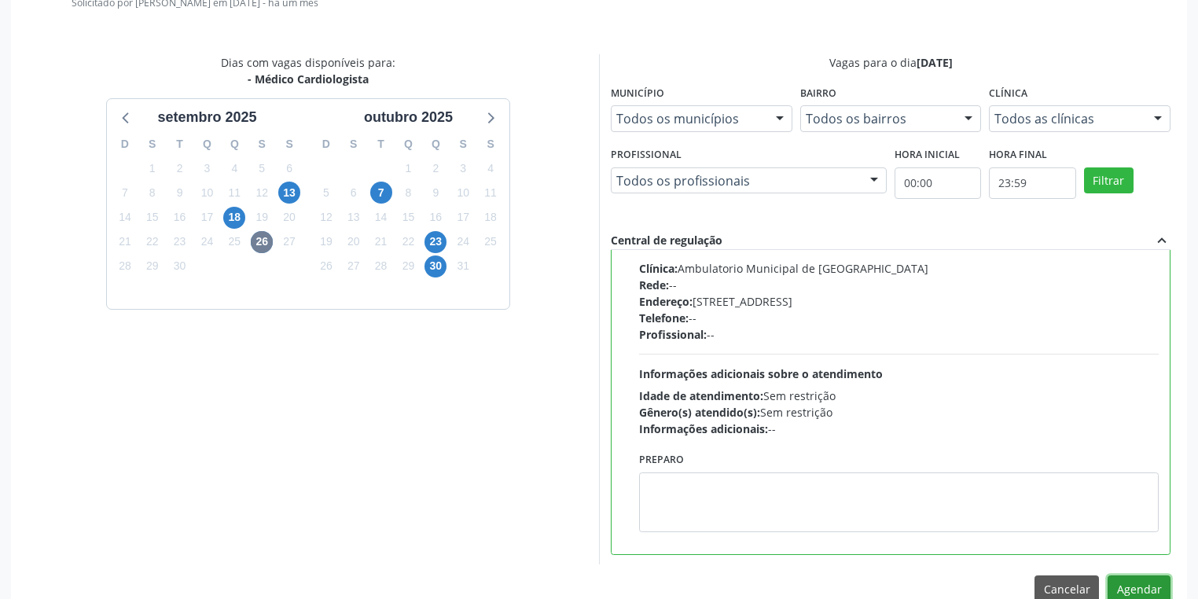
click at [1147, 579] on button "Agendar" at bounding box center [1138, 588] width 63 height 27
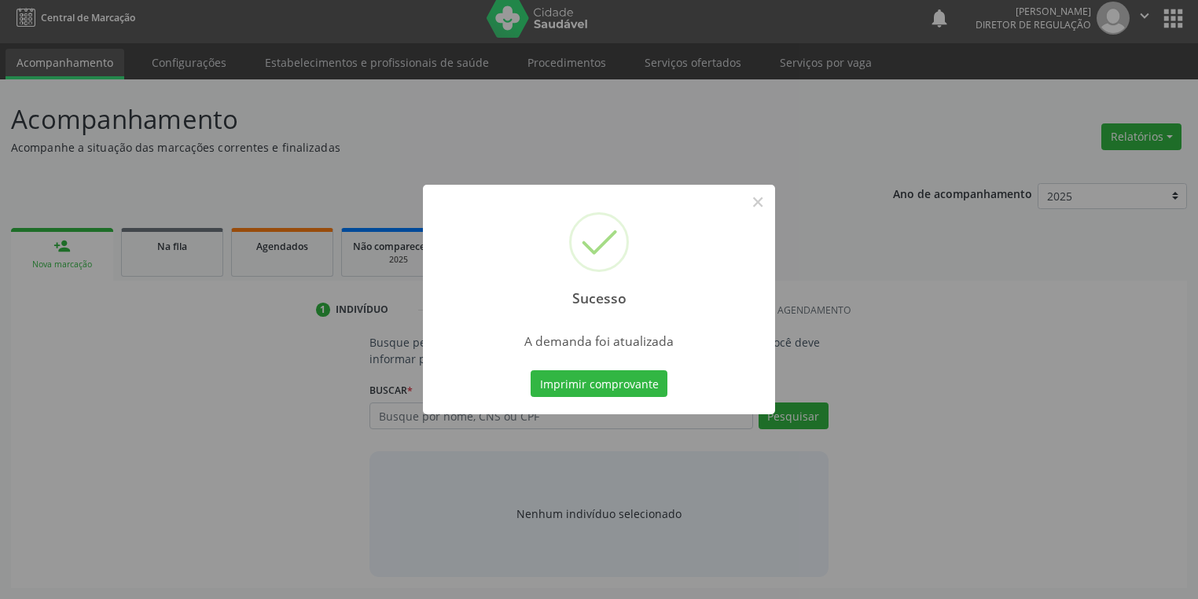
scroll to position [6, 0]
click at [597, 375] on button "Imprimir comprovante" at bounding box center [598, 383] width 137 height 27
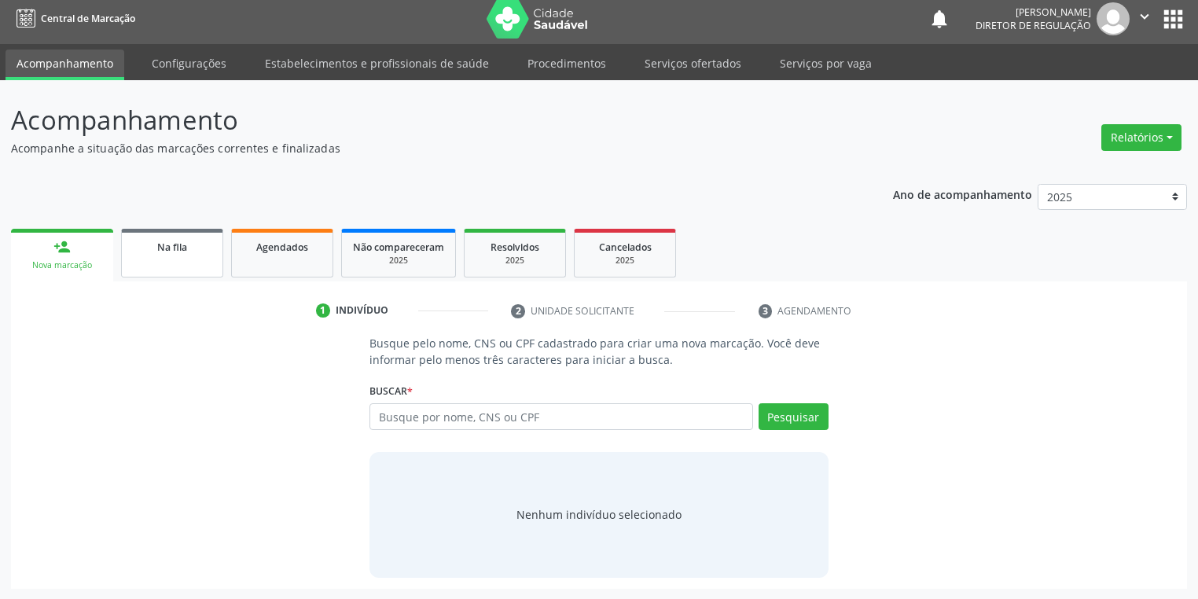
click at [141, 248] on div "Na fila" at bounding box center [172, 246] width 79 height 17
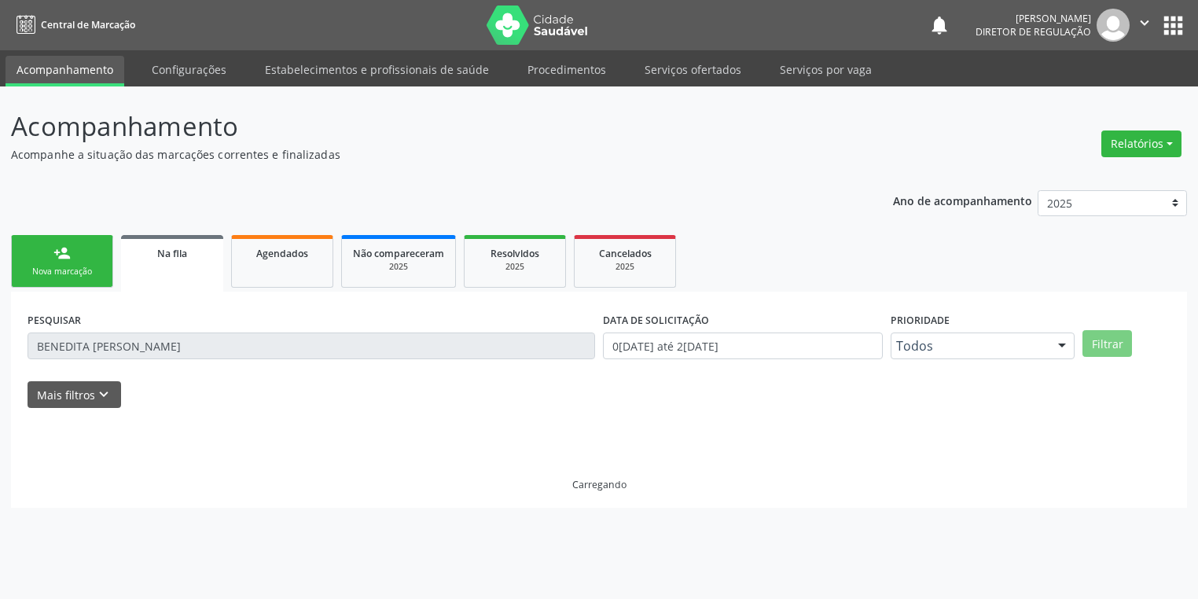
scroll to position [0, 0]
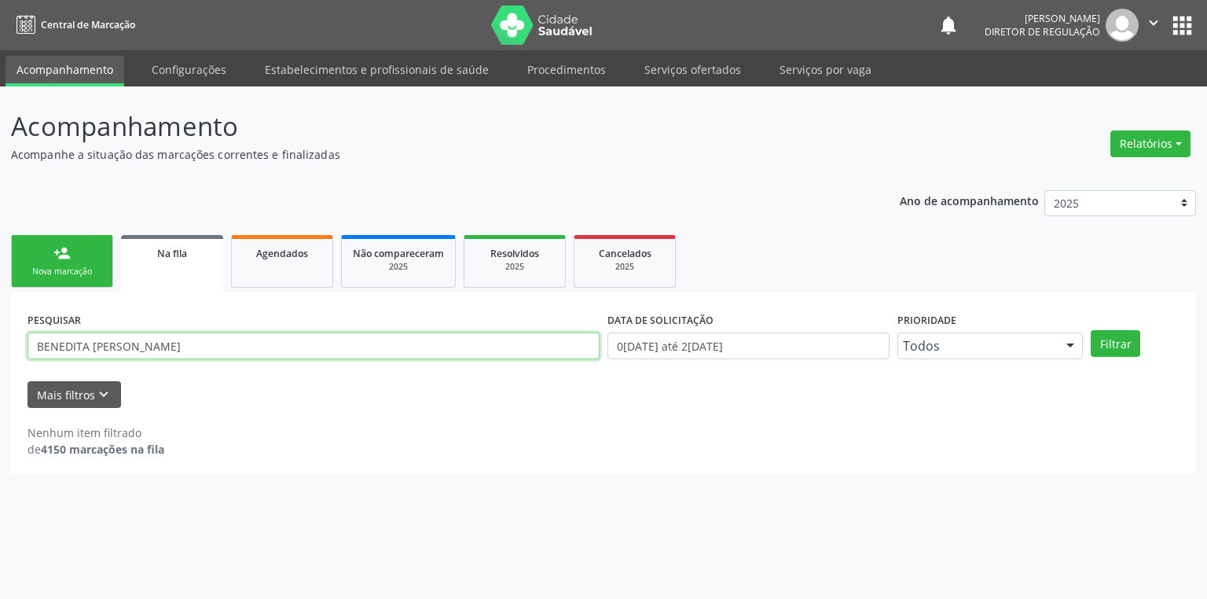
click at [218, 349] on input "BENEDITA [PERSON_NAME]" at bounding box center [314, 345] width 572 height 27
type input "B"
type input "704308566563896"
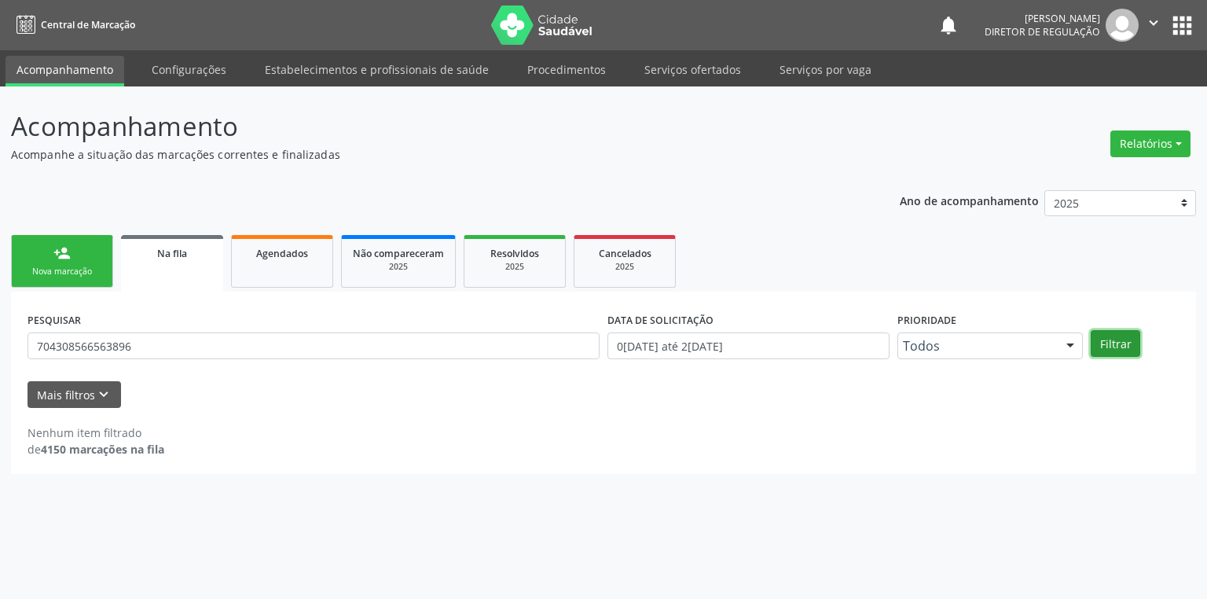
click at [1100, 343] on button "Filtrar" at bounding box center [1116, 343] width 50 height 27
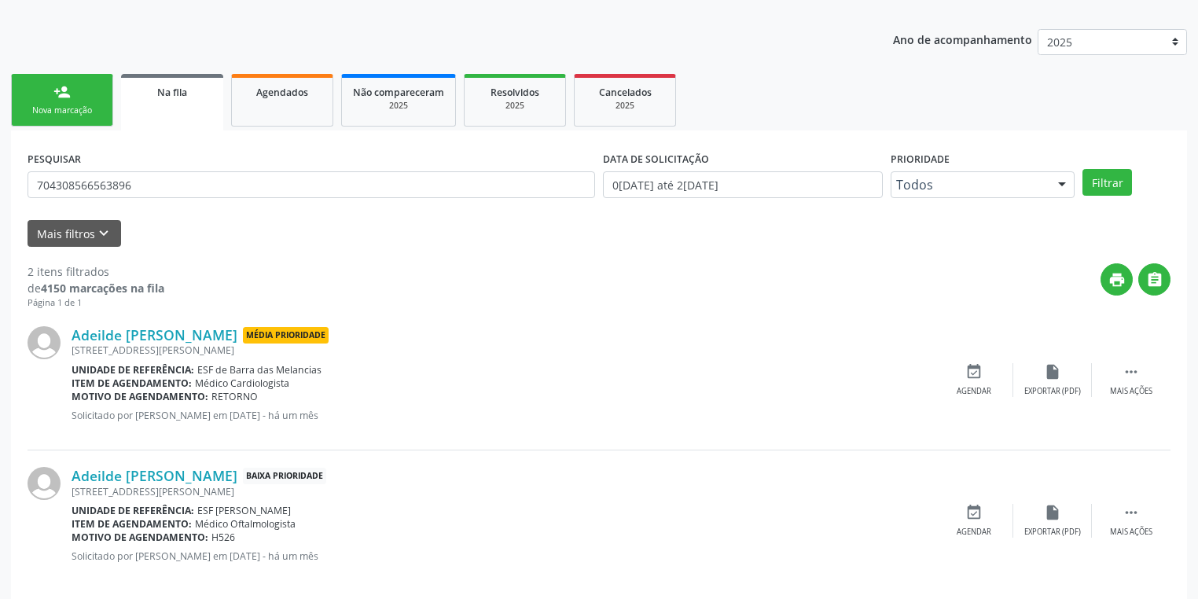
scroll to position [178, 0]
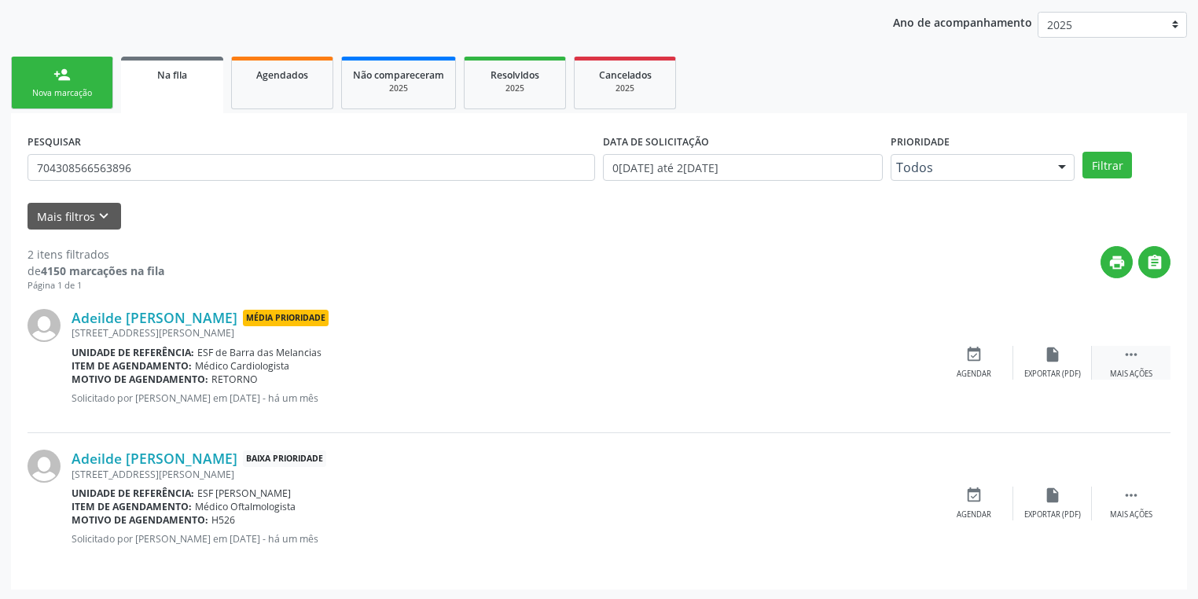
drag, startPoint x: 1133, startPoint y: 346, endPoint x: 1096, endPoint y: 361, distance: 40.6
click at [1133, 346] on icon "" at bounding box center [1130, 354] width 17 height 17
click at [739, 370] on div "Agendar" at bounding box center [738, 374] width 35 height 11
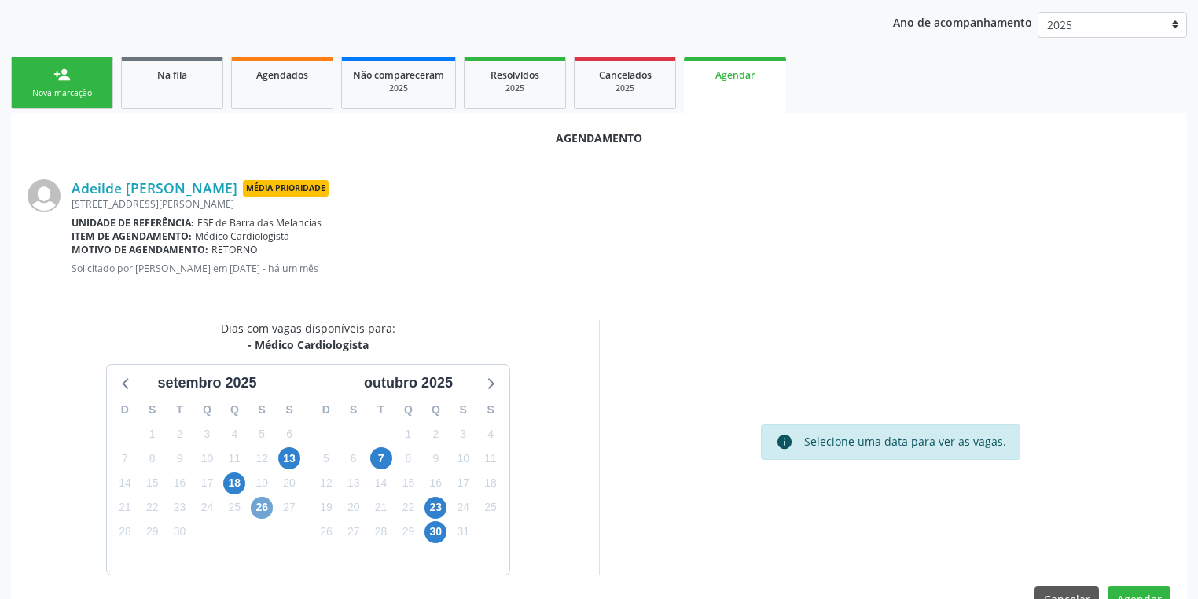
click at [258, 510] on span "26" at bounding box center [262, 508] width 22 height 22
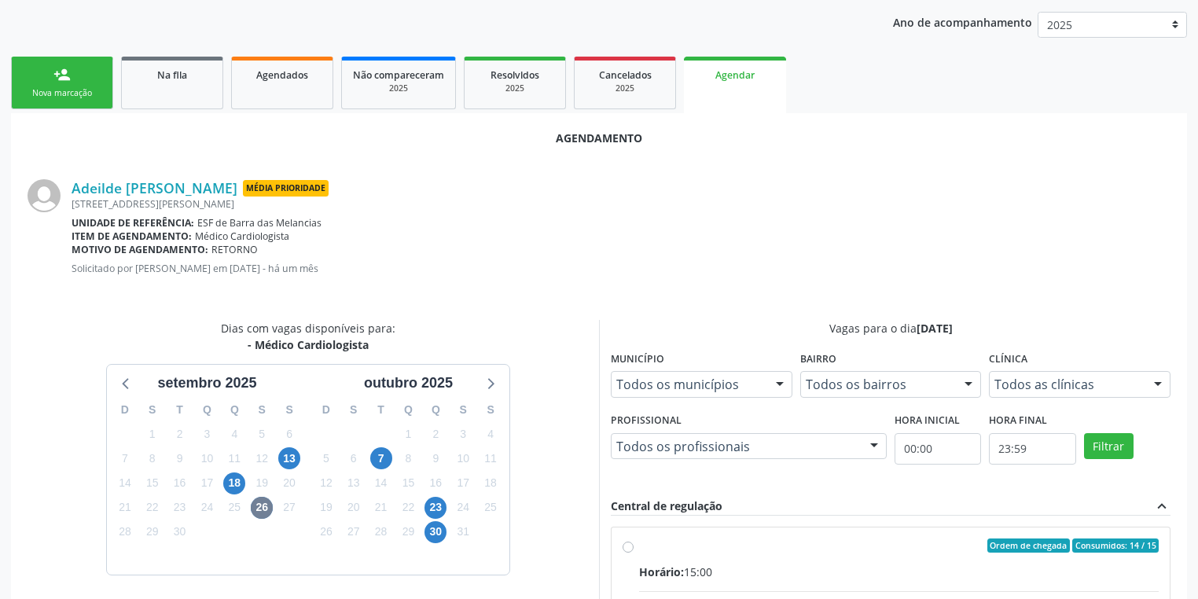
click at [869, 549] on div "Ordem de chegada Consumidos: 14 / 15" at bounding box center [898, 545] width 519 height 14
click at [633, 549] on input "Ordem de chegada Consumidos: 14 / 15 Horário: 15:00 Clínica: Ambulatorio Munici…" at bounding box center [627, 545] width 11 height 14
radio input "true"
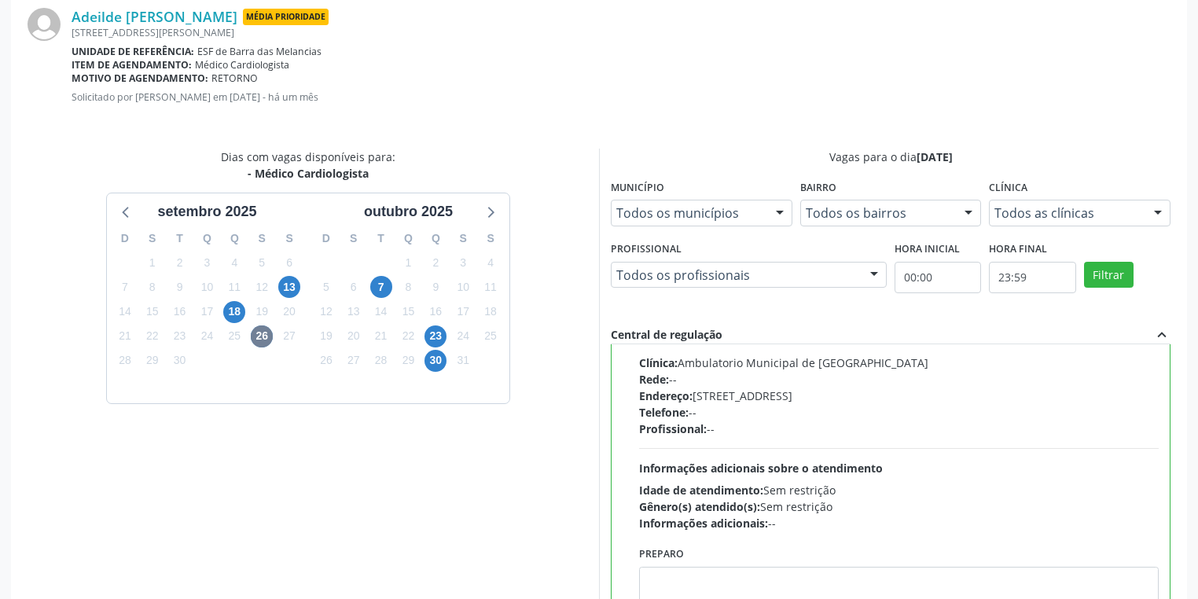
scroll to position [473, 0]
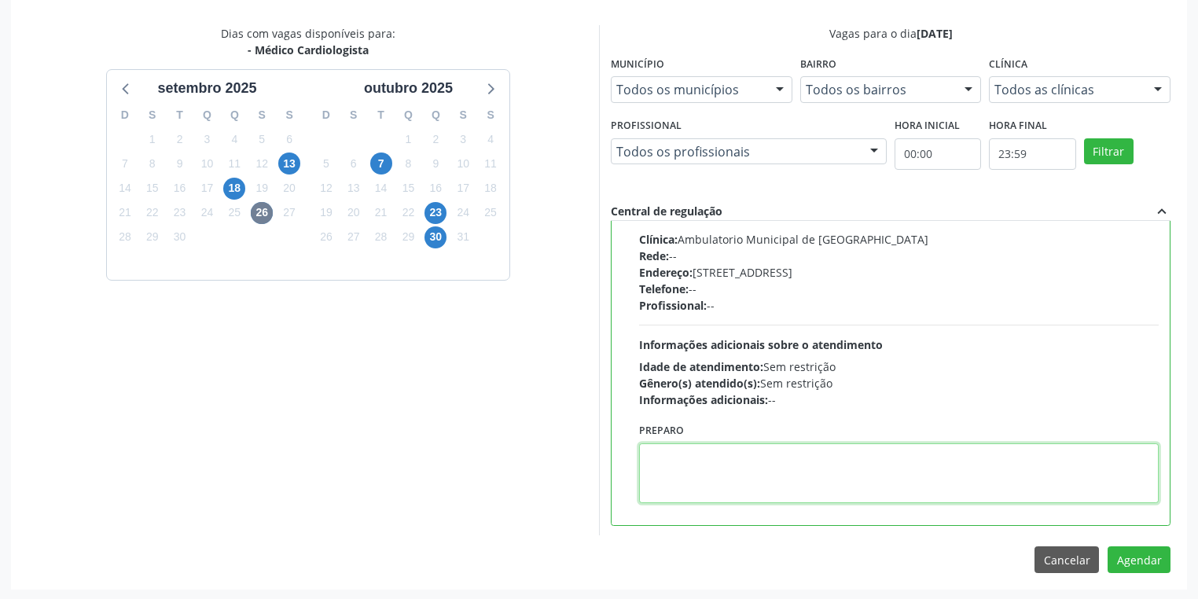
click at [664, 475] on textarea at bounding box center [898, 473] width 519 height 60
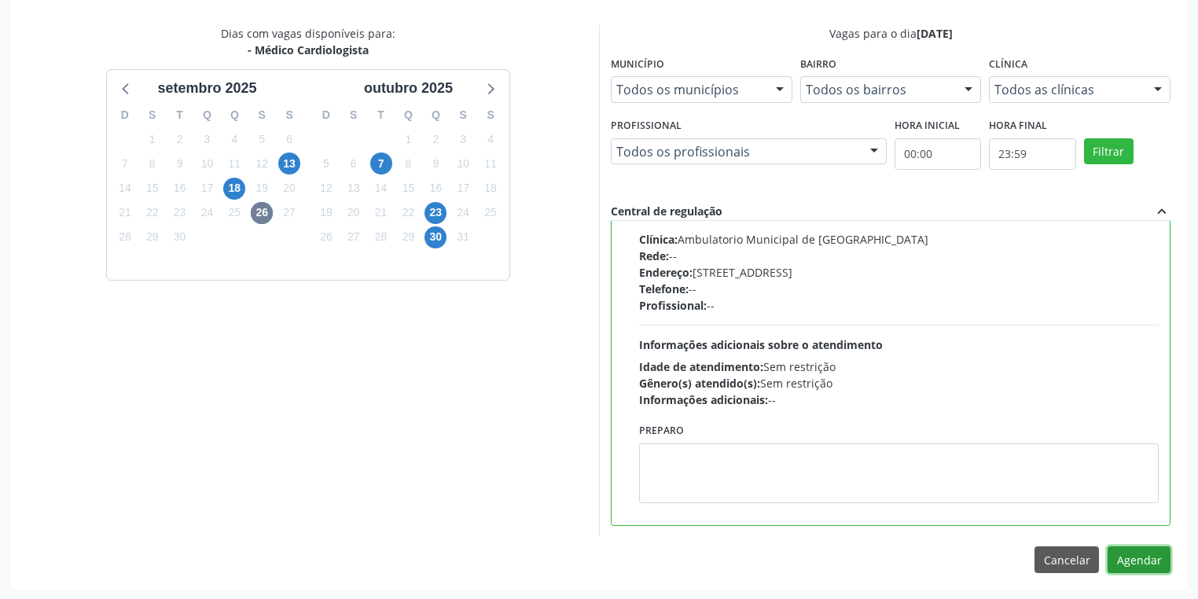
click at [1132, 561] on button "Agendar" at bounding box center [1138, 559] width 63 height 27
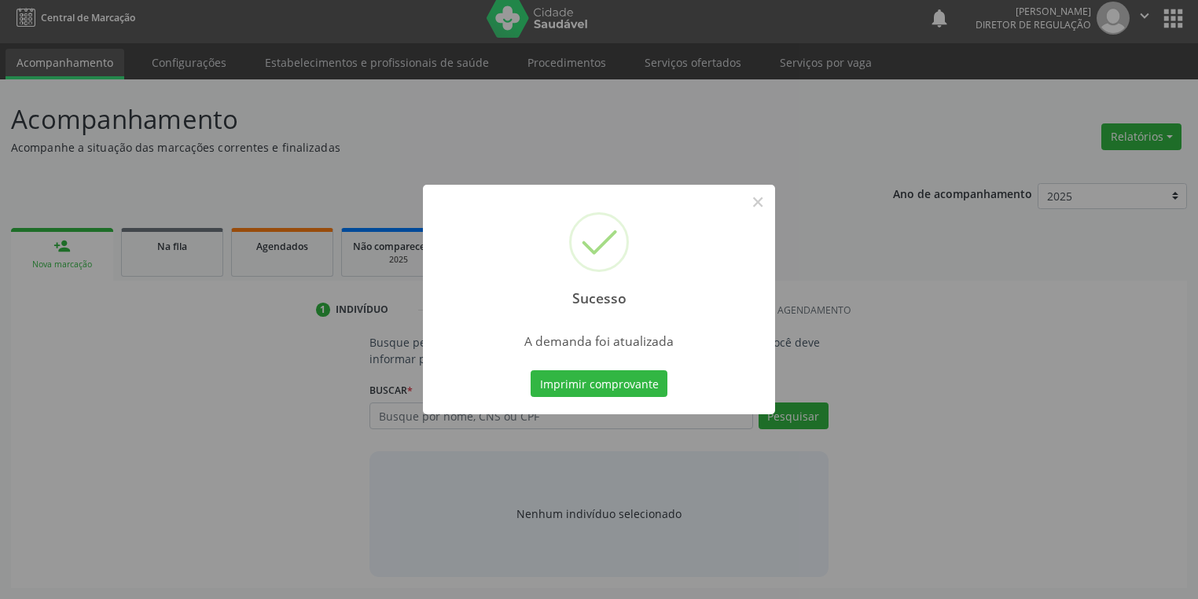
scroll to position [6, 0]
click at [588, 371] on button "Imprimir comprovante" at bounding box center [598, 383] width 137 height 27
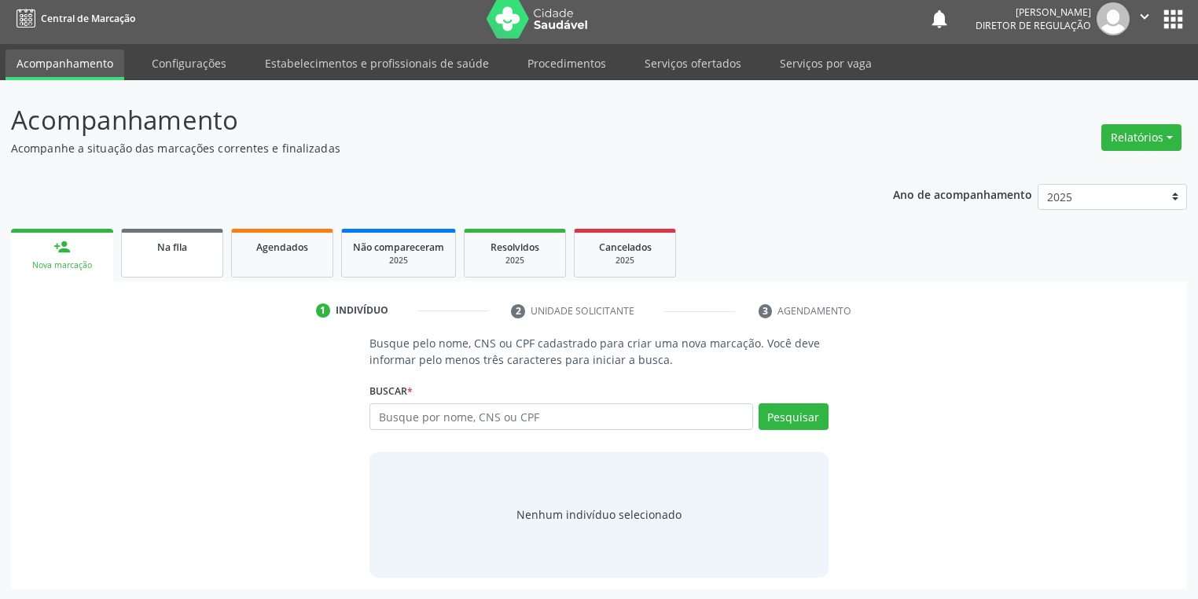
click at [159, 248] on span "Na fila" at bounding box center [172, 246] width 30 height 13
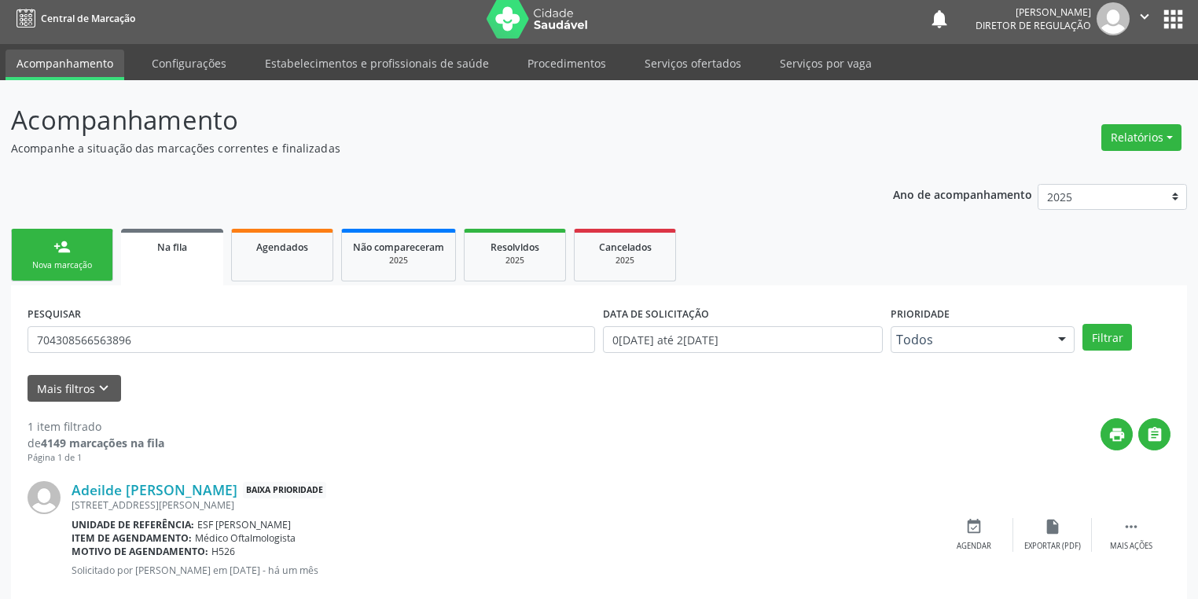
scroll to position [0, 0]
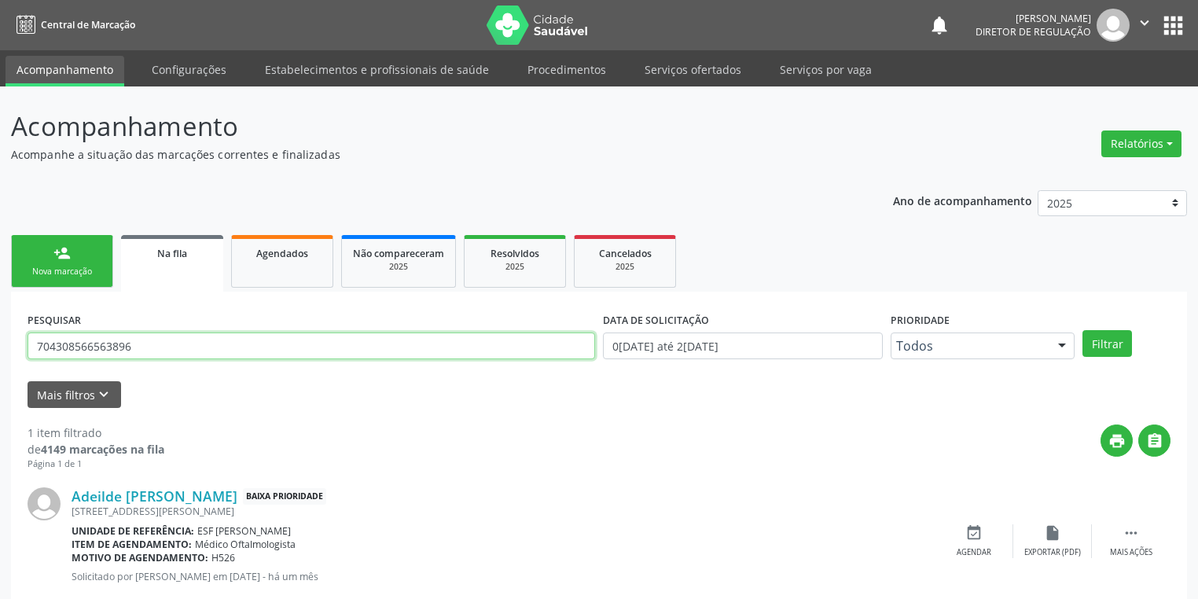
click at [258, 356] on input "704308566563896" at bounding box center [311, 345] width 567 height 27
type input "7"
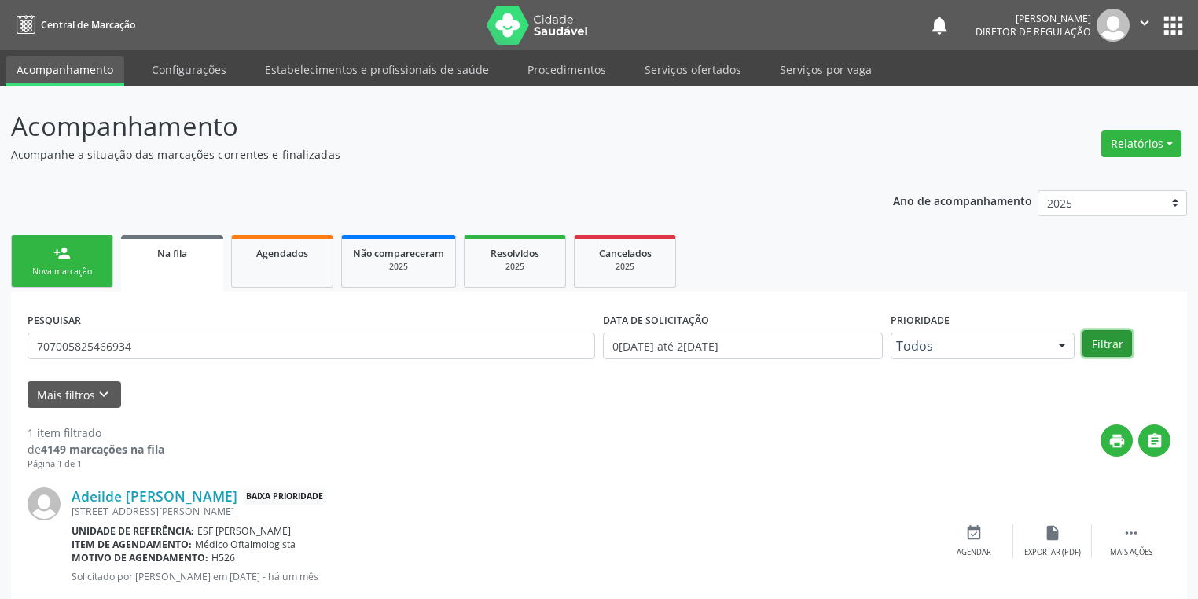
click at [1091, 342] on button "Filtrar" at bounding box center [1107, 343] width 50 height 27
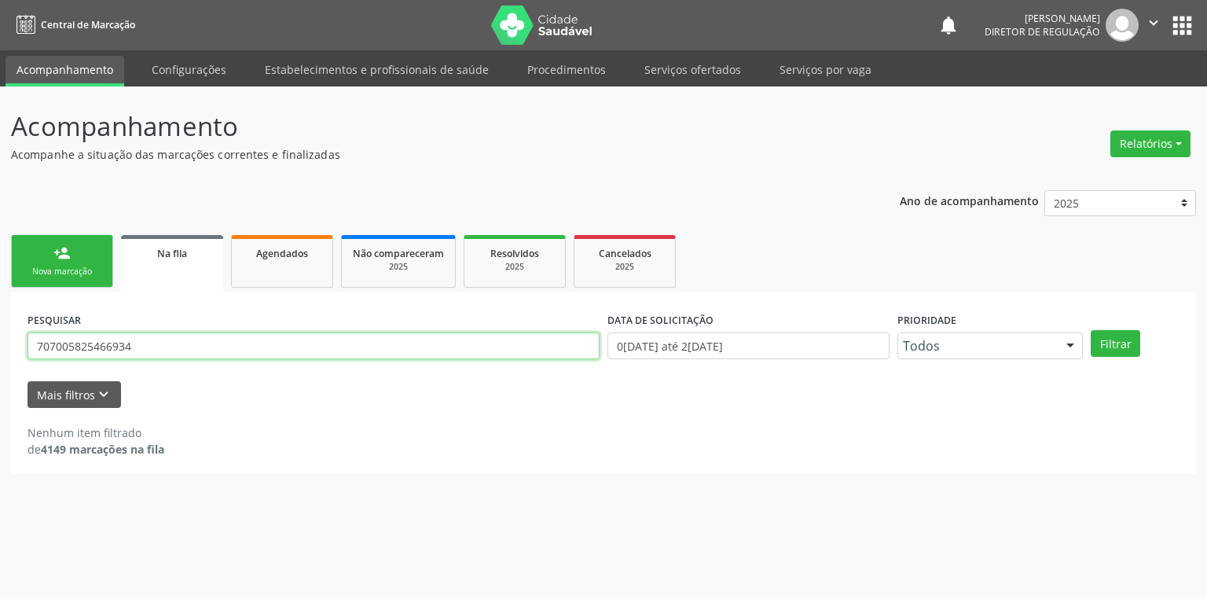
click at [135, 349] on input "707005825466934" at bounding box center [314, 345] width 572 height 27
type input "7"
click at [1118, 342] on button "Filtrar" at bounding box center [1116, 343] width 50 height 27
click at [180, 336] on input "707005825466934" at bounding box center [314, 345] width 572 height 27
type input "7"
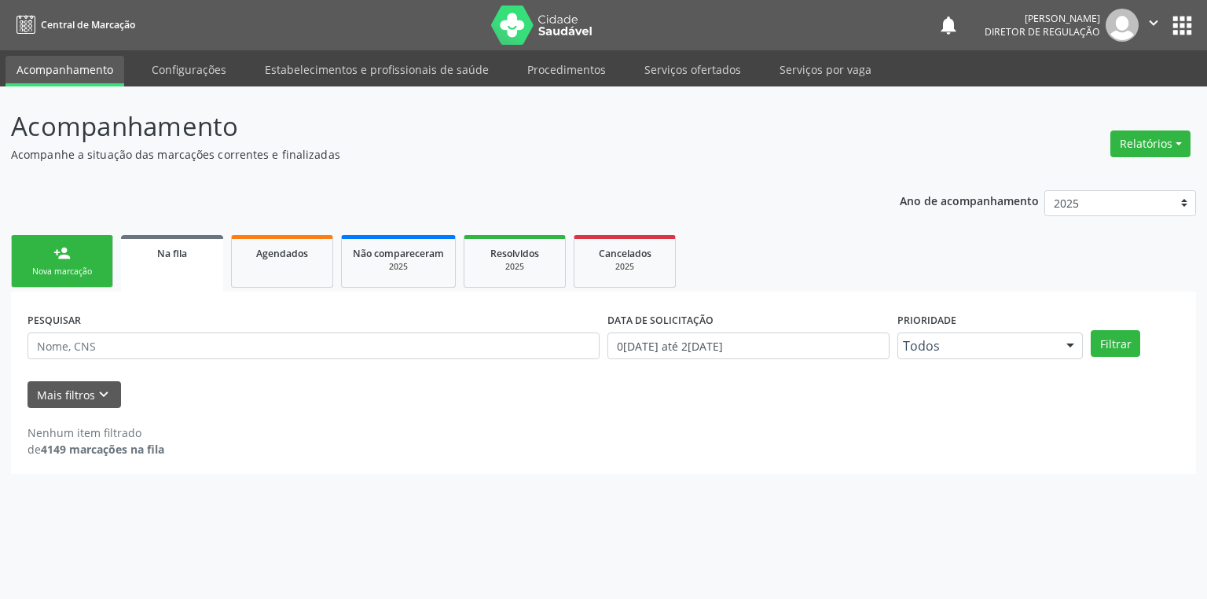
click at [58, 258] on div "person_add" at bounding box center [61, 252] width 17 height 17
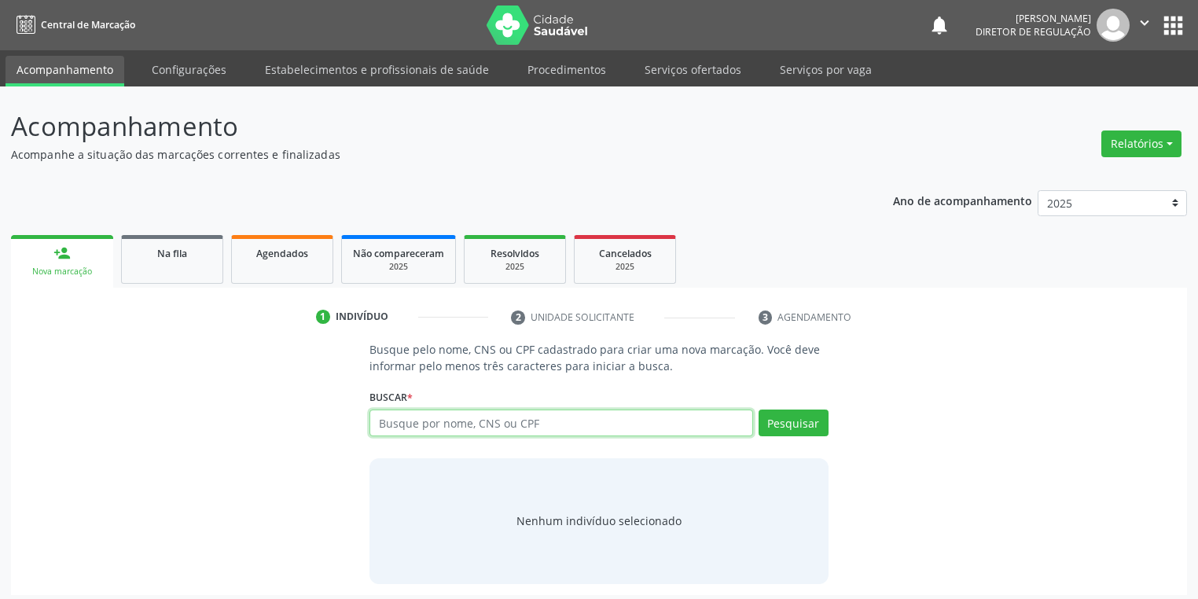
click at [420, 421] on input "text" at bounding box center [561, 422] width 384 height 27
type input "707005825466934"
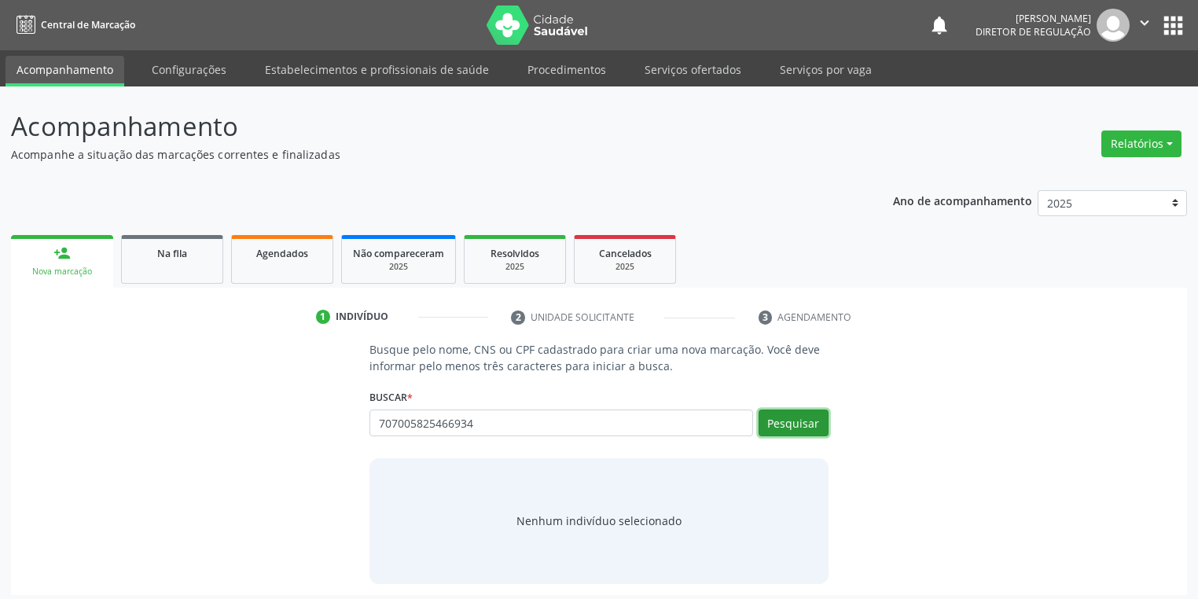
click at [772, 418] on button "Pesquisar" at bounding box center [793, 422] width 70 height 27
type input "707005825466934"
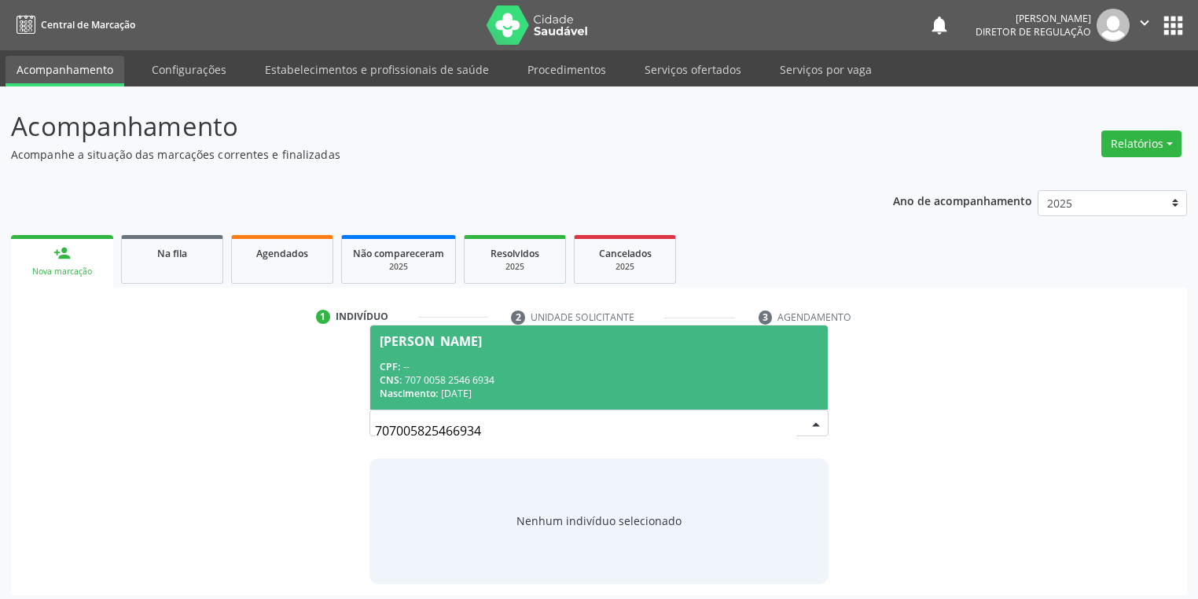
click at [435, 363] on div "CPF: --" at bounding box center [599, 366] width 439 height 13
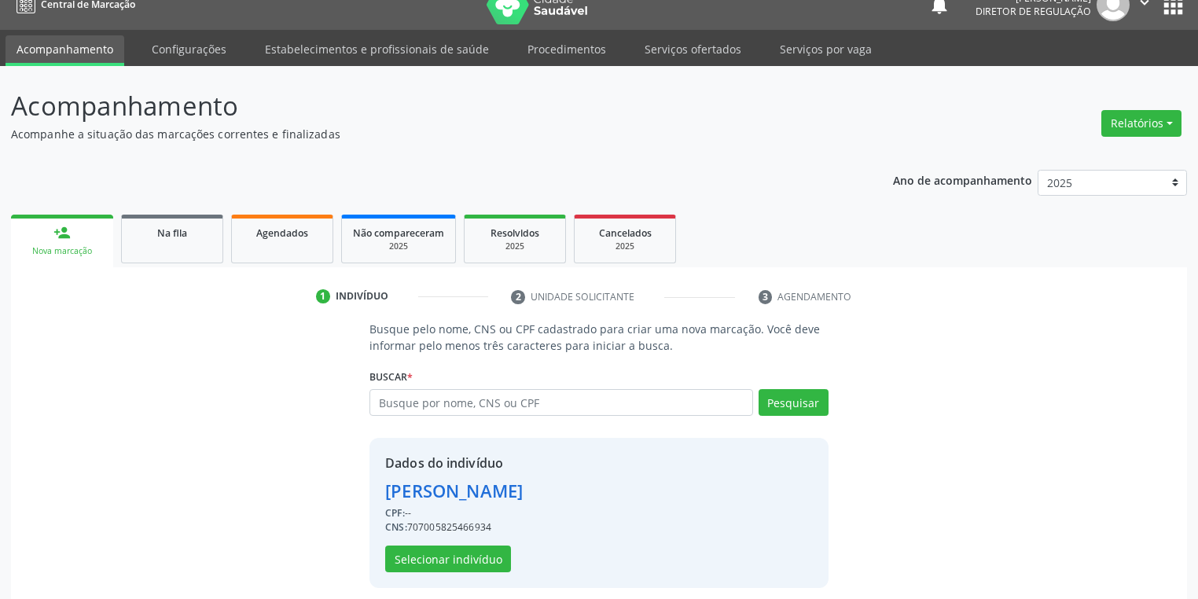
scroll to position [30, 0]
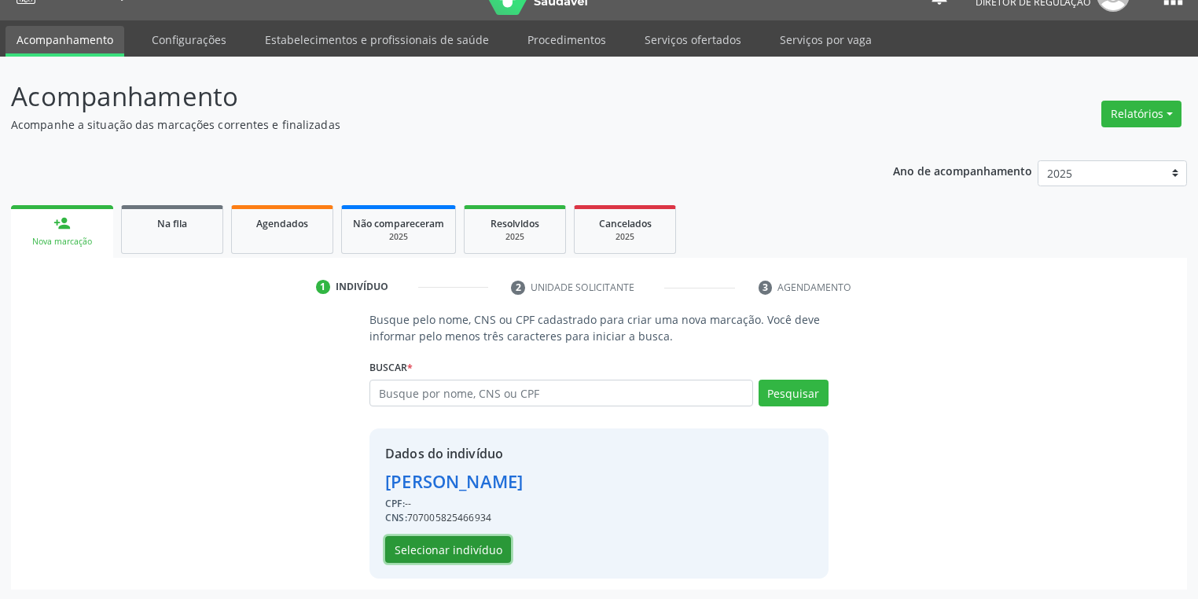
click at [440, 542] on button "Selecionar indivíduo" at bounding box center [448, 549] width 126 height 27
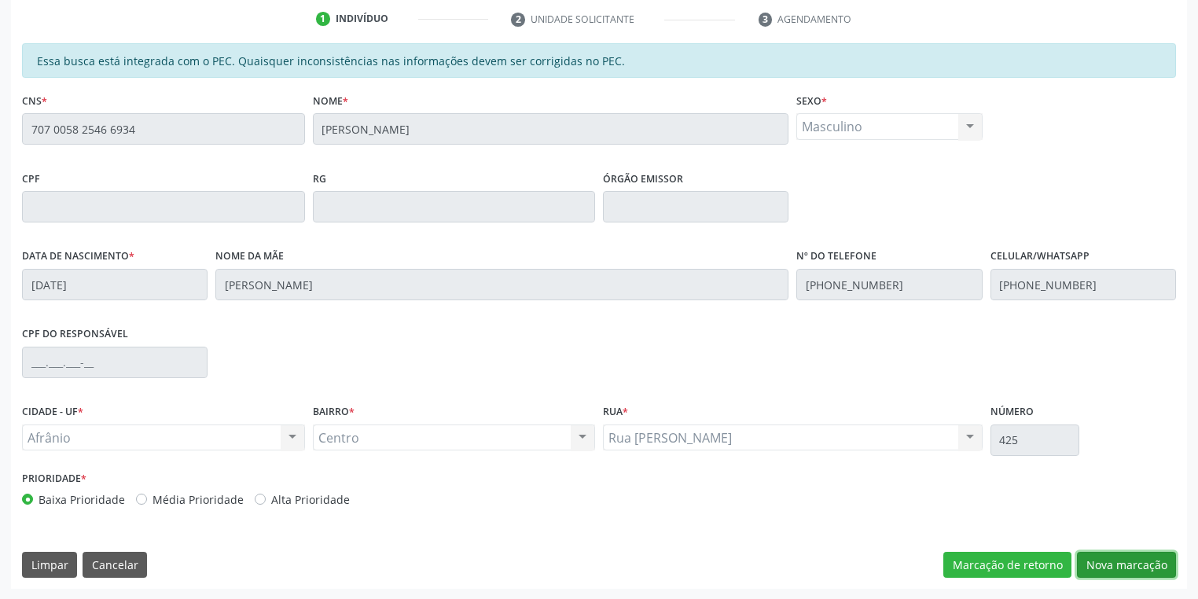
click at [1088, 563] on button "Nova marcação" at bounding box center [1126, 565] width 99 height 27
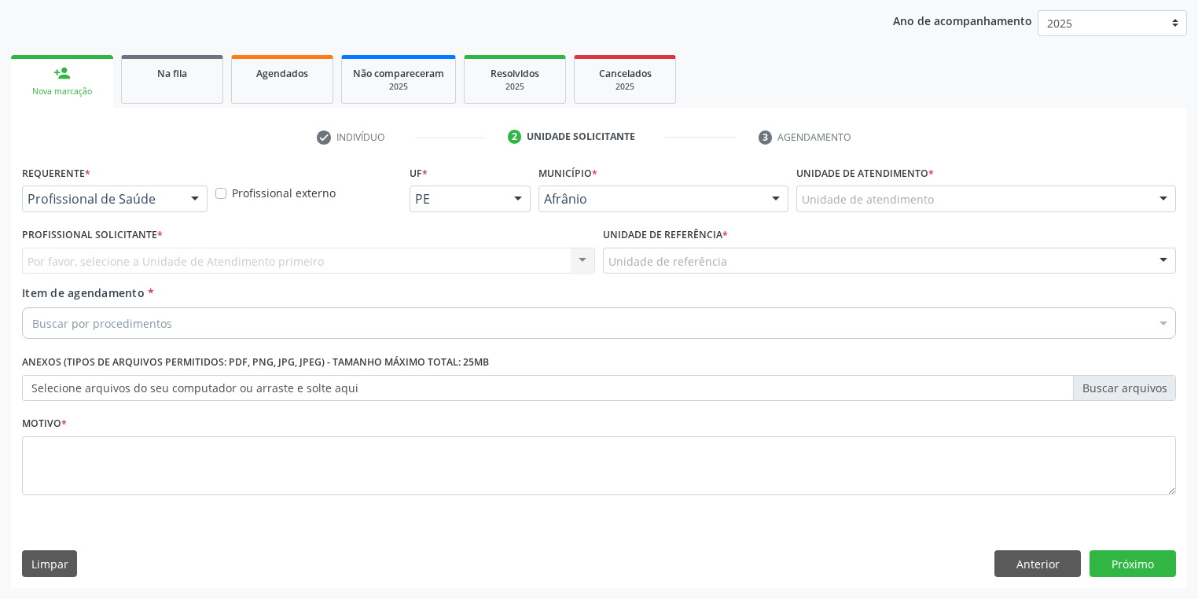
scroll to position [179, 0]
drag, startPoint x: 839, startPoint y: 188, endPoint x: 839, endPoint y: 196, distance: 7.9
click at [839, 192] on div "Unidade de atendimento" at bounding box center [986, 199] width 380 height 27
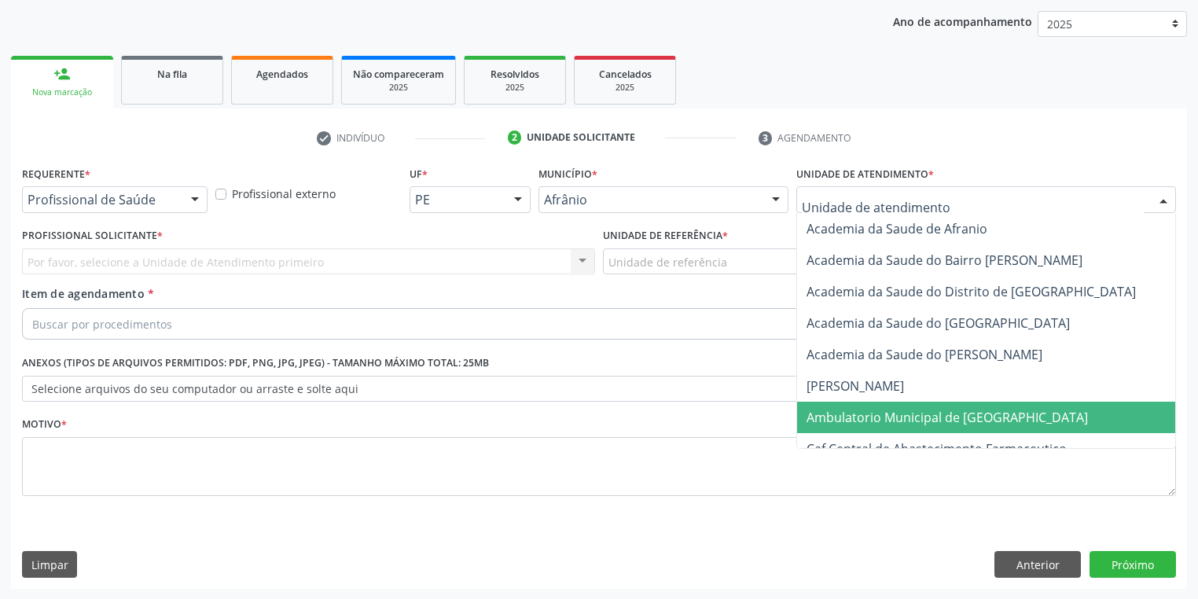
click at [850, 409] on span "Ambulatorio Municipal de [GEOGRAPHIC_DATA]" at bounding box center [946, 417] width 281 height 17
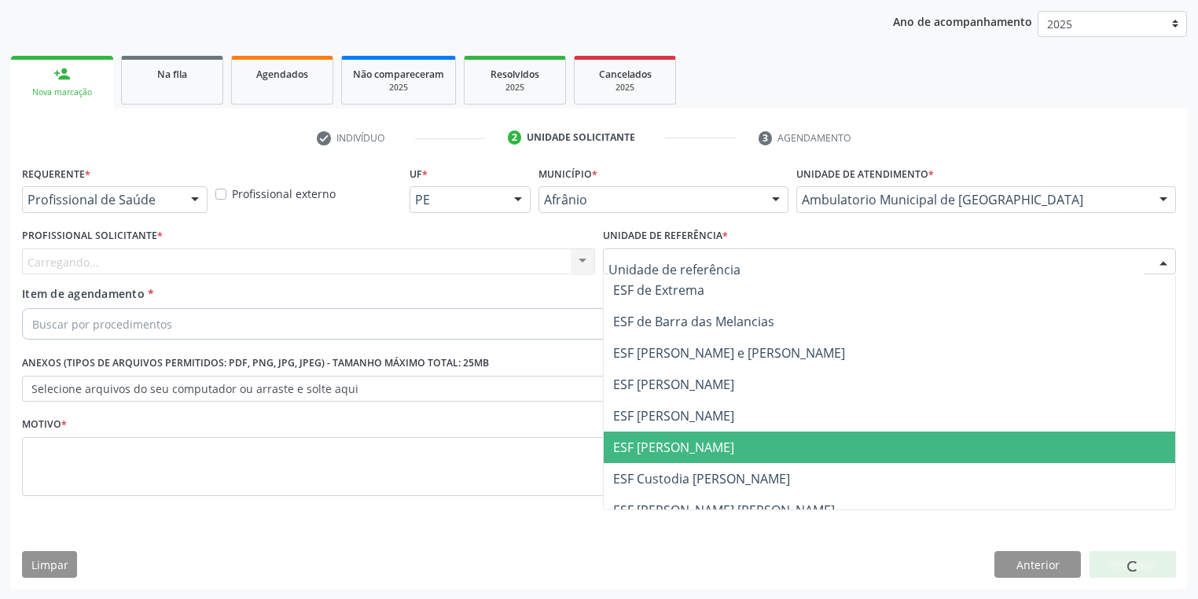
click at [648, 440] on span "ESF [PERSON_NAME]" at bounding box center [673, 447] width 121 height 17
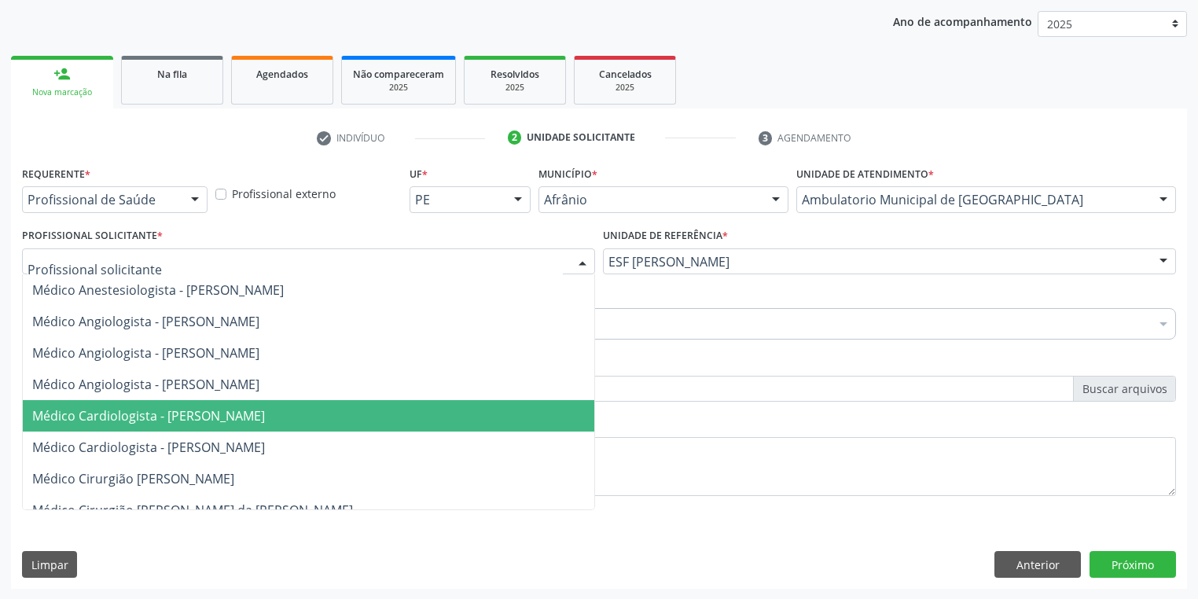
click at [148, 413] on span "Médico Cardiologista - [PERSON_NAME]" at bounding box center [148, 415] width 233 height 17
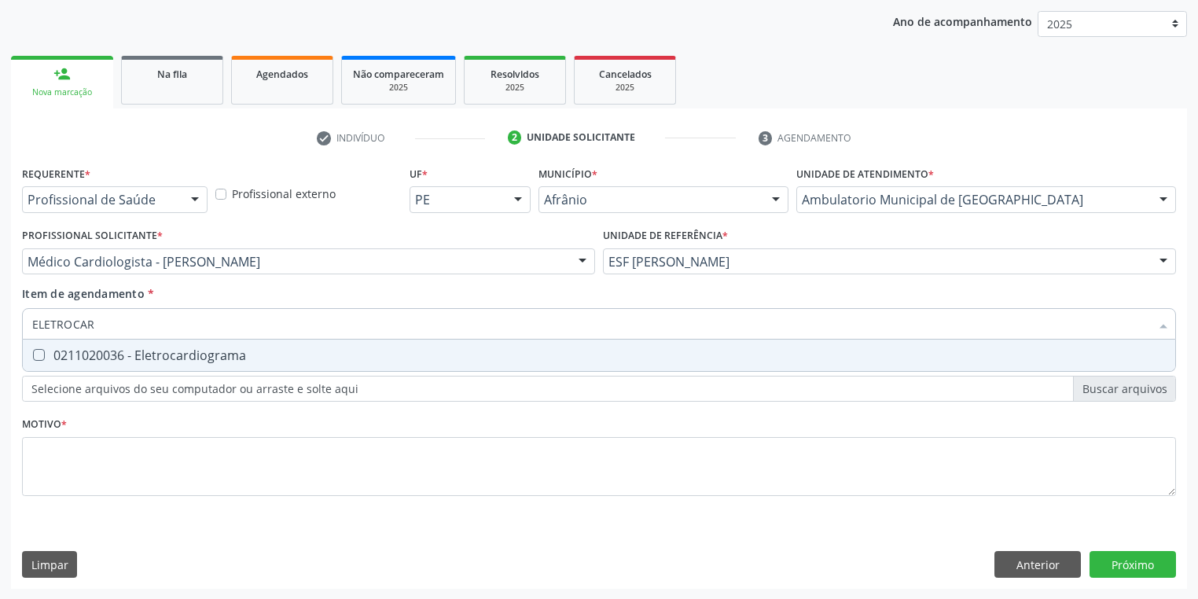
type input "ELETROCARD"
click at [134, 350] on div "0211020036 - Eletrocardiograma" at bounding box center [598, 355] width 1133 height 13
checkbox Eletrocardiograma "true"
click at [104, 461] on div "Requerente * Profissional de Saúde Profissional de Saúde Paciente Nenhum result…" at bounding box center [599, 340] width 1154 height 356
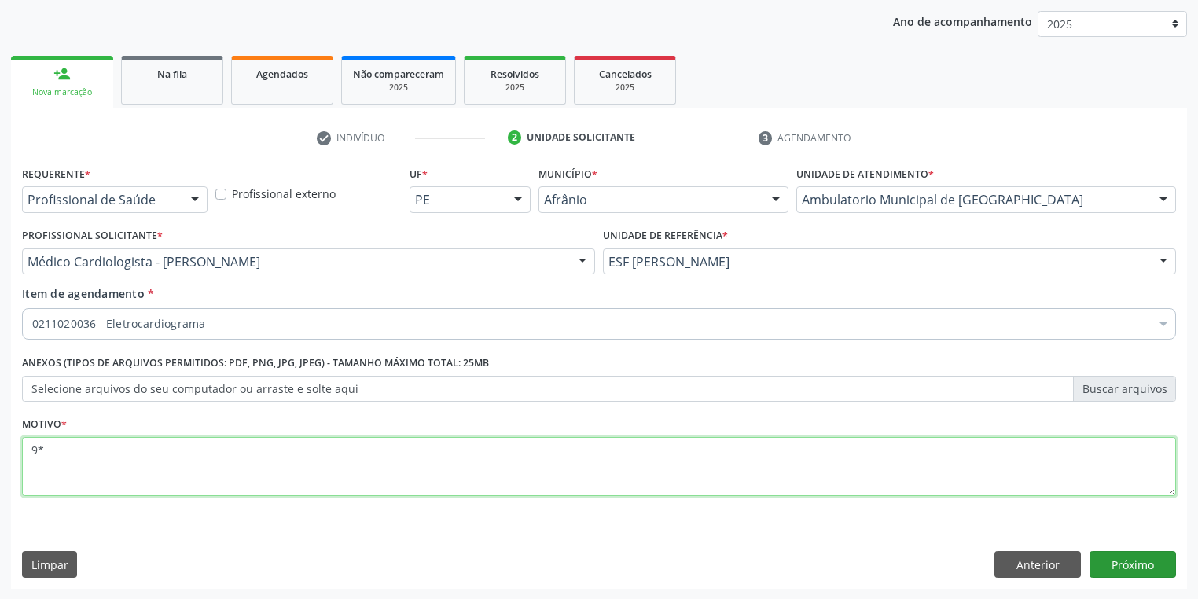
type textarea "9*"
click at [1100, 559] on button "Próximo" at bounding box center [1132, 564] width 86 height 27
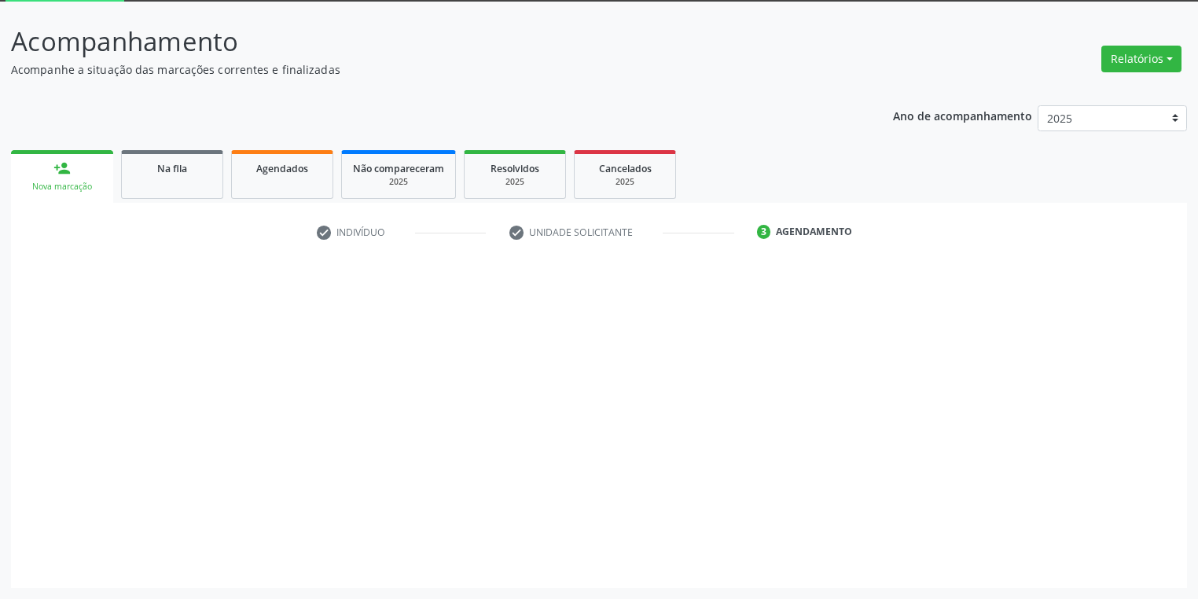
scroll to position [84, 0]
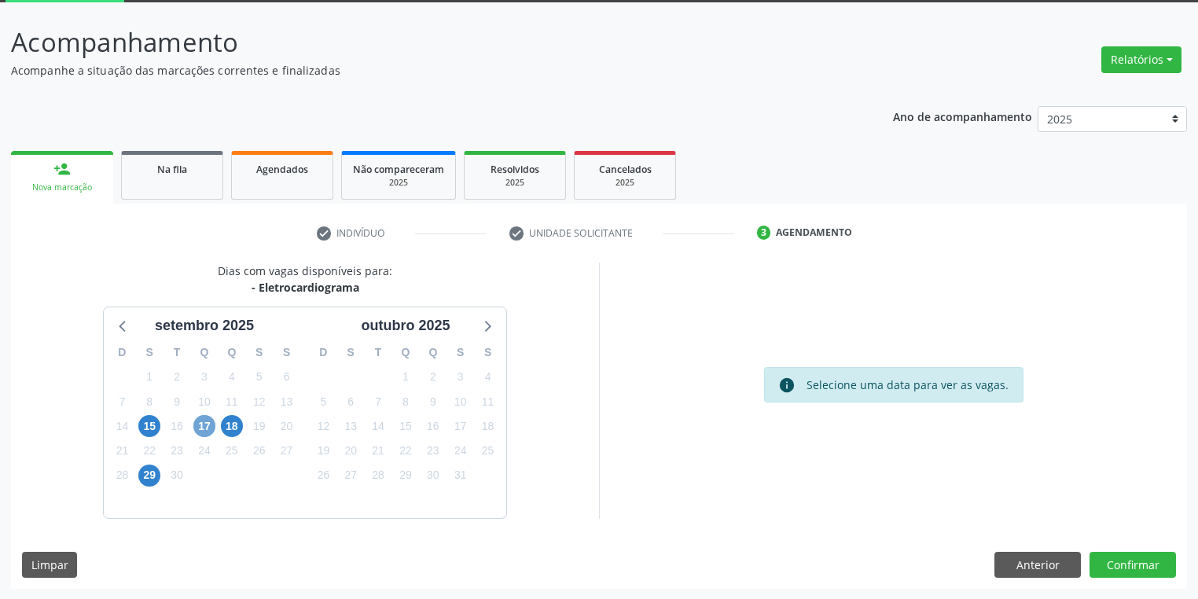
click at [201, 433] on span "17" at bounding box center [204, 426] width 22 height 22
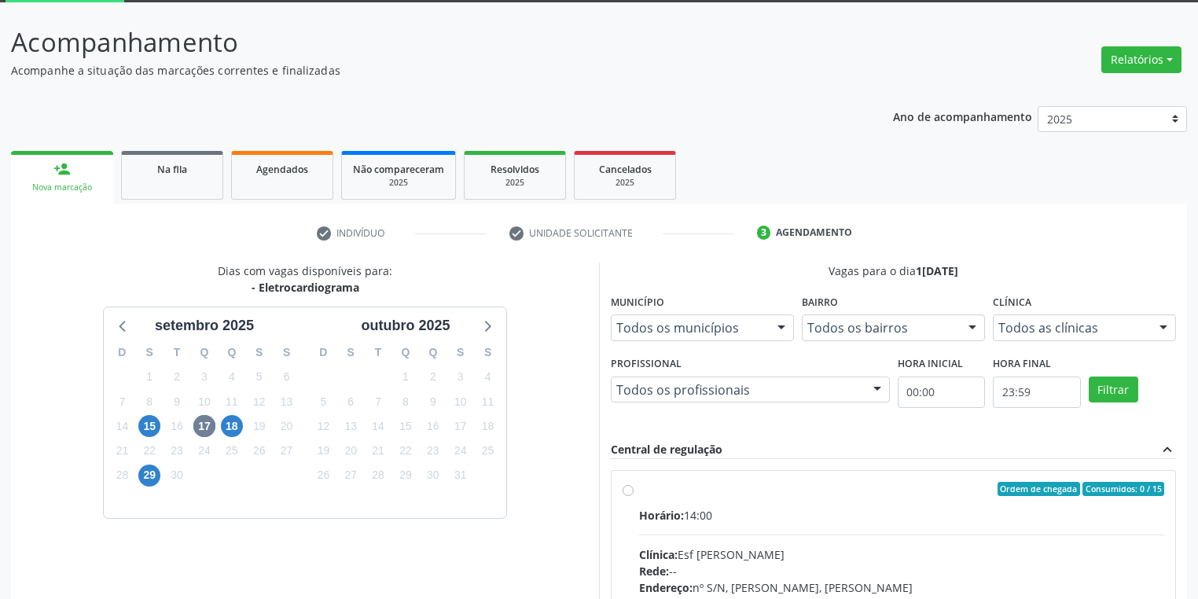
click at [633, 496] on input "Ordem de chegada Consumidos: 0 / 15 Horário: 14:00 Clínica: Esf [PERSON_NAME] R…" at bounding box center [627, 489] width 11 height 14
radio input "true"
click at [151, 477] on span "29" at bounding box center [149, 475] width 22 height 22
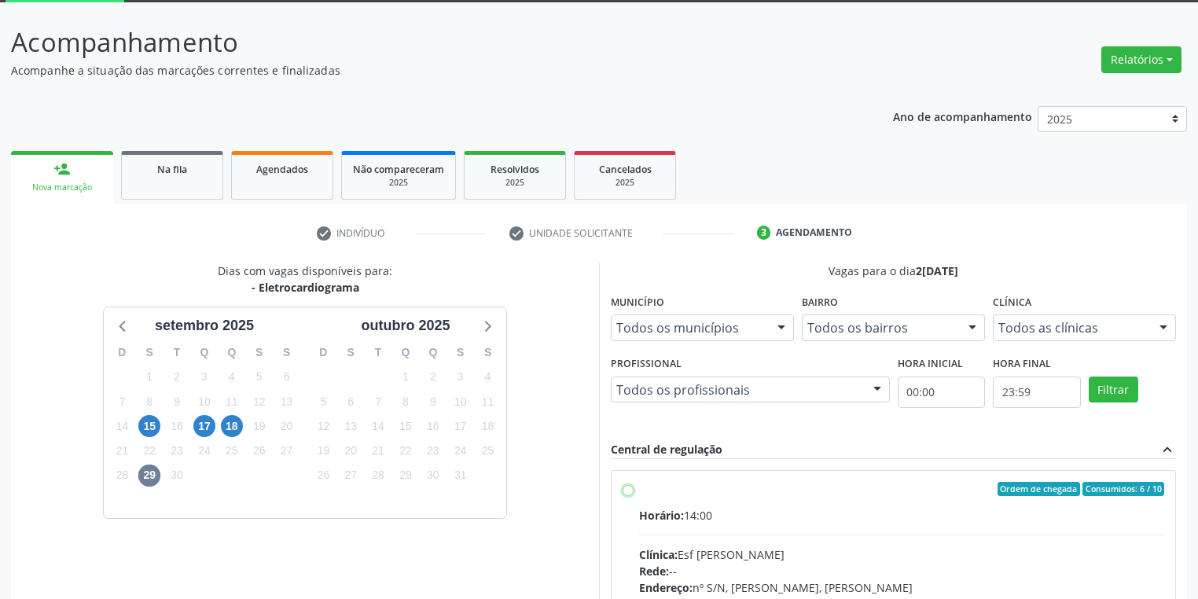
click at [633, 496] on input "Ordem de chegada Consumidos: 6 / 10 Horário: 14:00 Clínica: Esf [PERSON_NAME] R…" at bounding box center [627, 489] width 11 height 14
radio input "true"
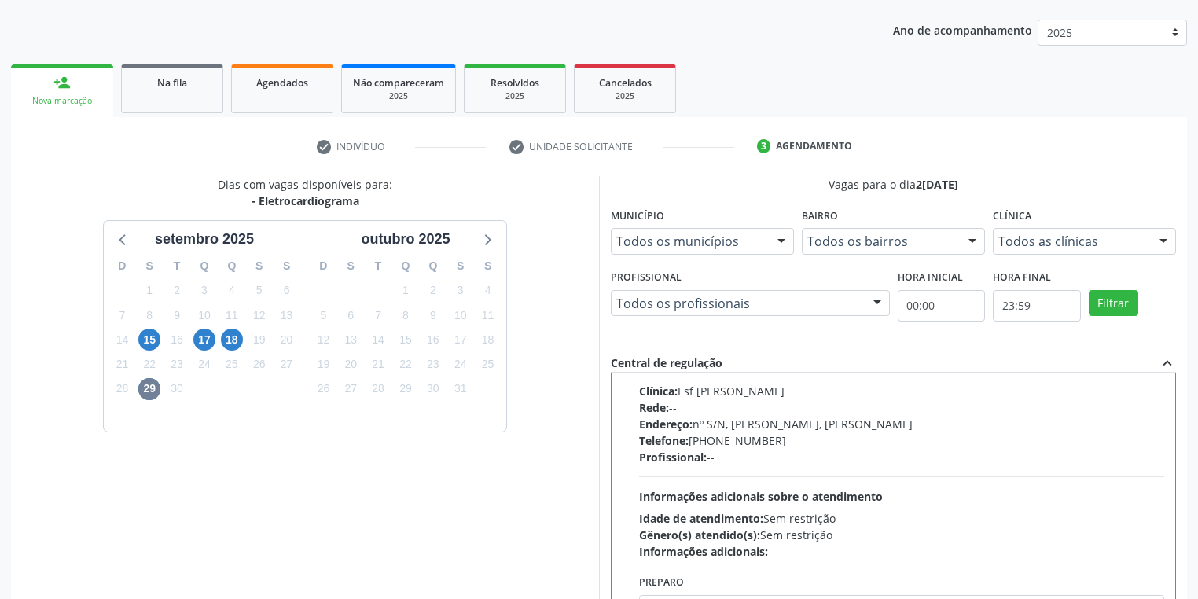
scroll to position [340, 0]
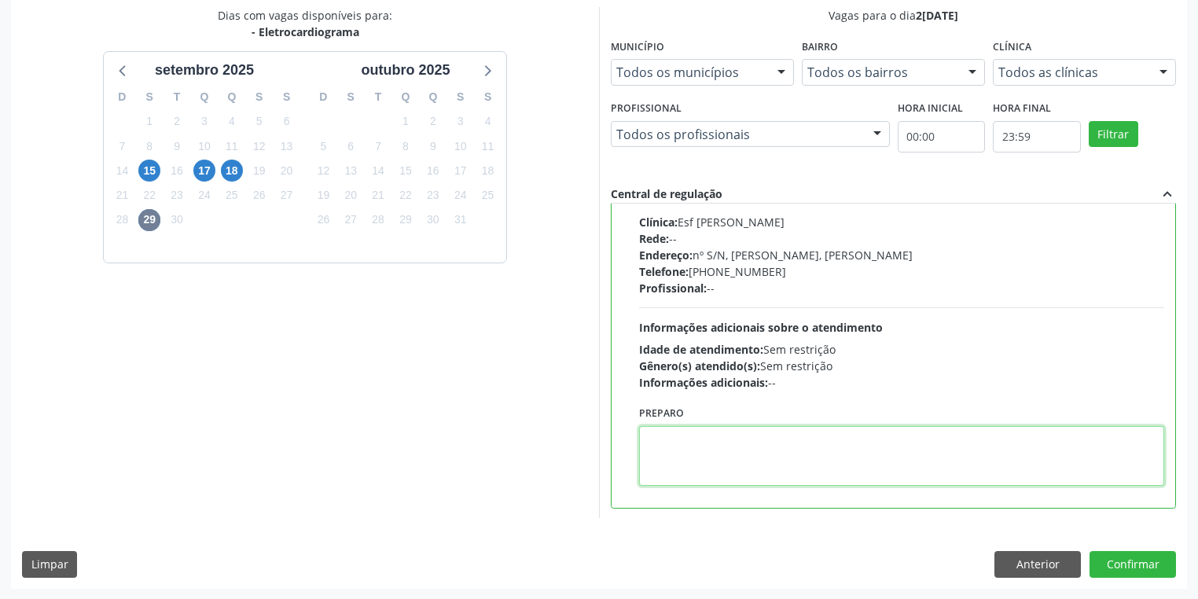
click at [682, 457] on textarea at bounding box center [901, 456] width 525 height 60
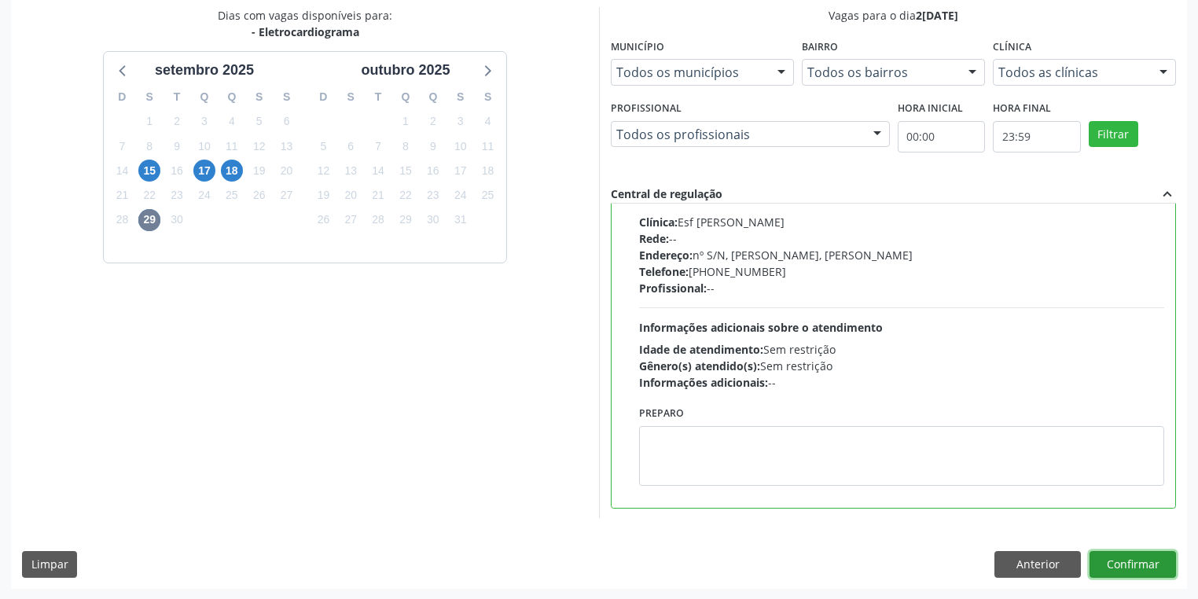
click at [1105, 563] on button "Confirmar" at bounding box center [1132, 564] width 86 height 27
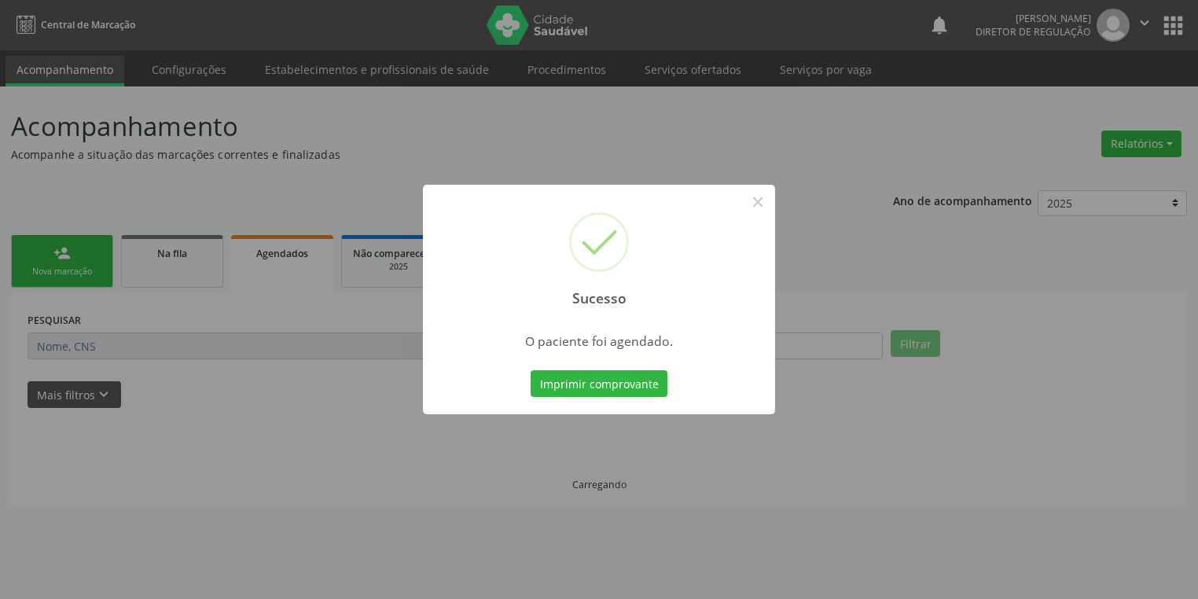
scroll to position [0, 0]
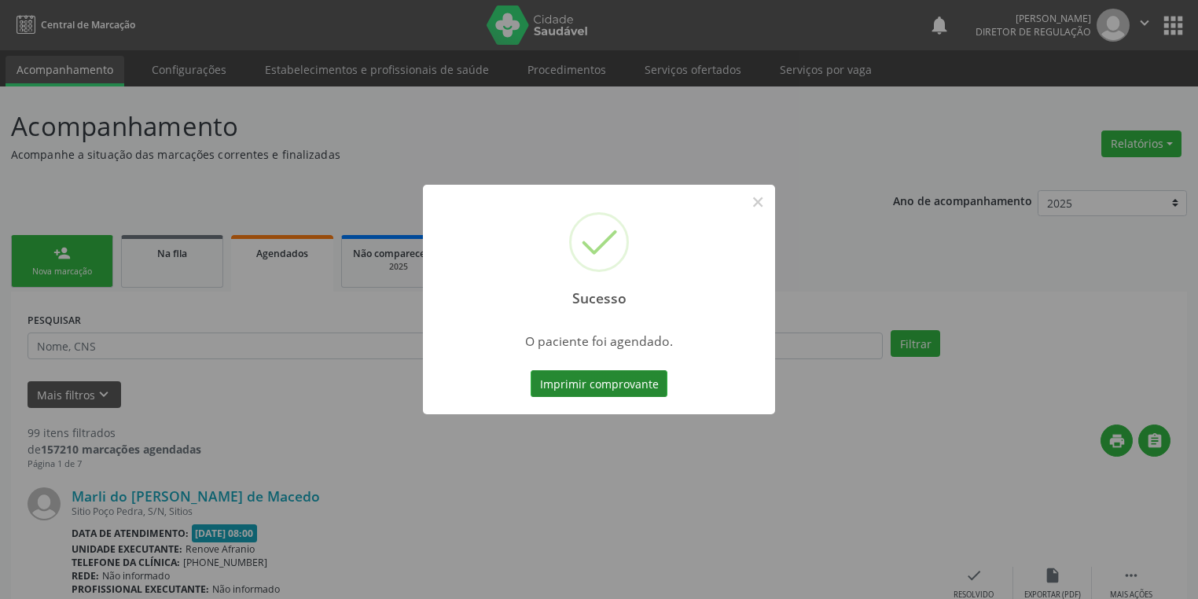
click at [600, 387] on button "Imprimir comprovante" at bounding box center [598, 383] width 137 height 27
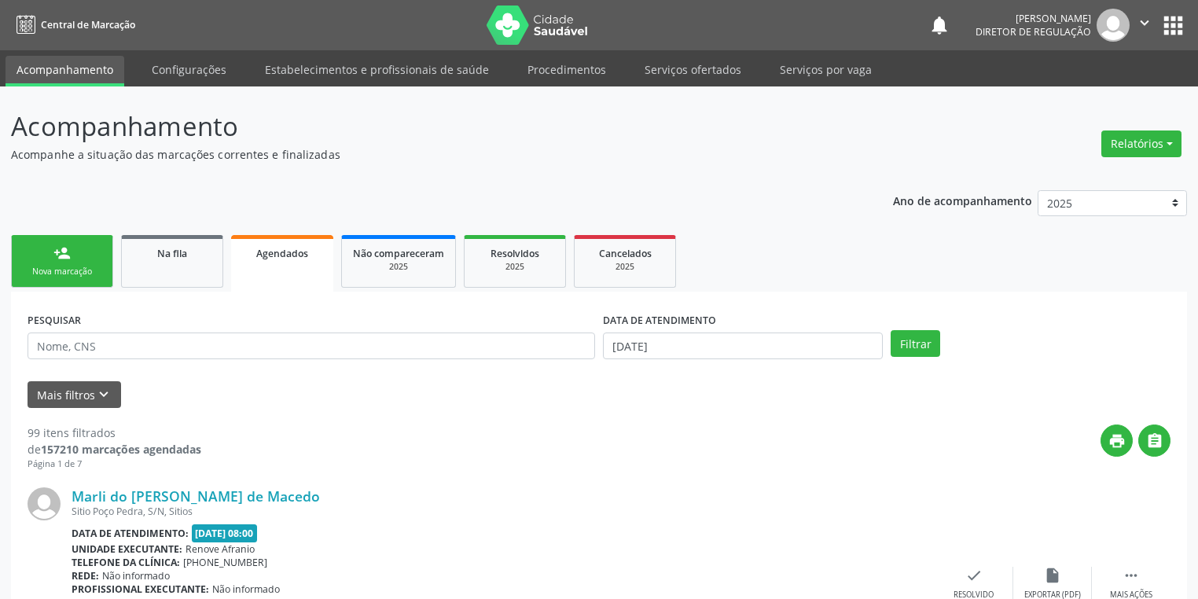
click at [72, 275] on div "Nova marcação" at bounding box center [62, 272] width 79 height 12
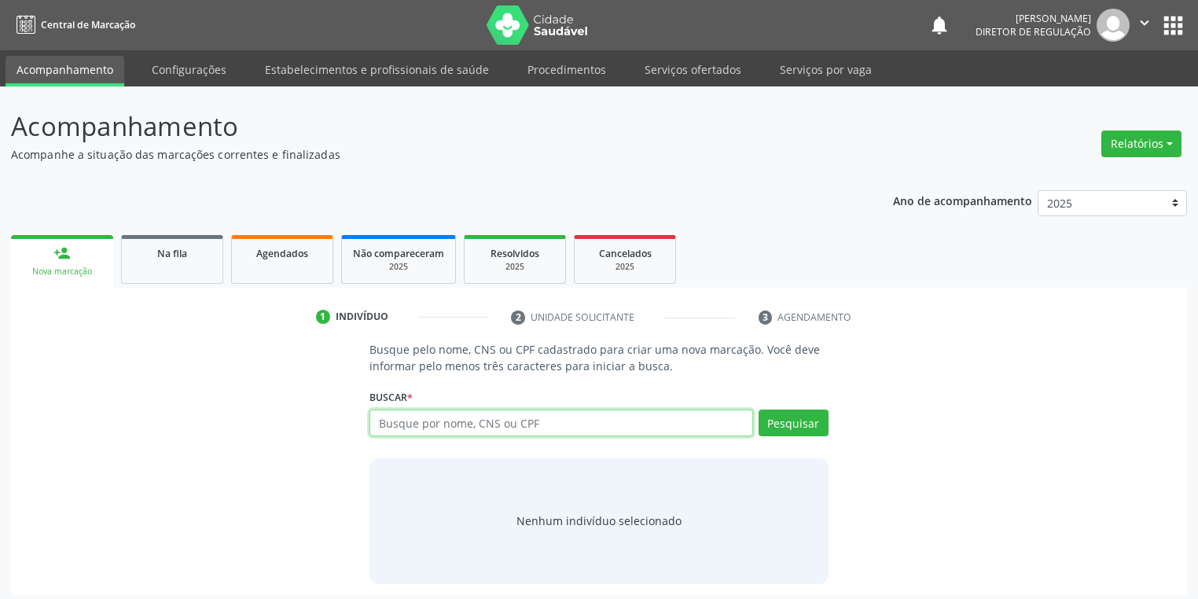
click at [399, 428] on input "text" at bounding box center [561, 422] width 384 height 27
type input "702004351696185"
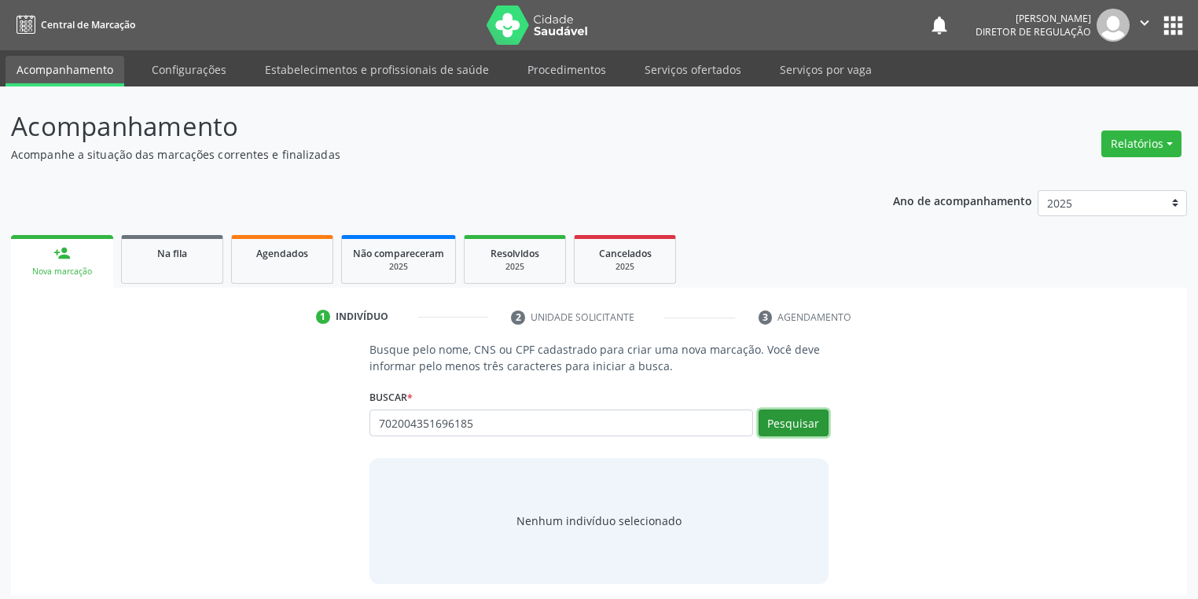
click at [792, 421] on button "Pesquisar" at bounding box center [793, 422] width 70 height 27
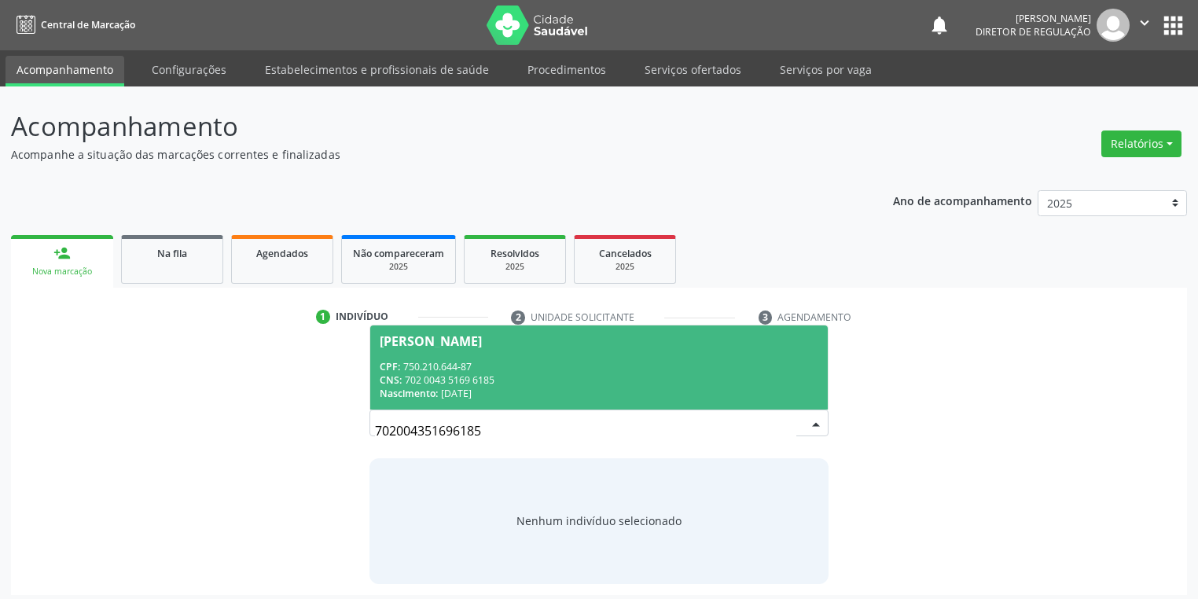
click at [420, 358] on span "[PERSON_NAME] CPF: 750.210.644-87 CNS: 702 0043 5169 6185 Nascimento: [DATE]" at bounding box center [598, 367] width 457 height 84
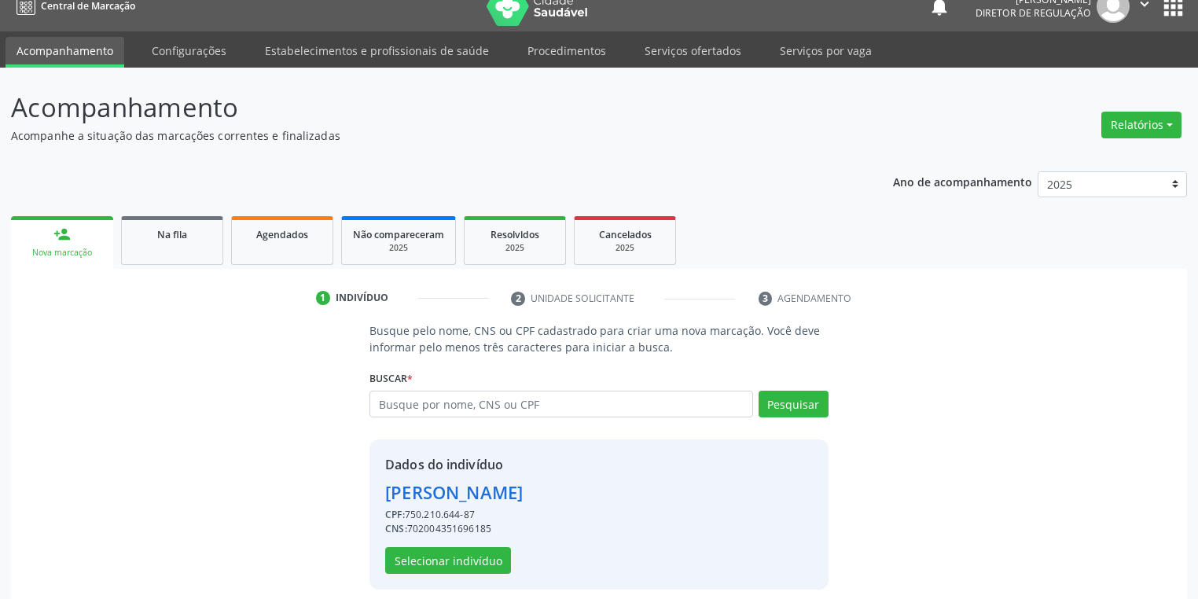
scroll to position [30, 0]
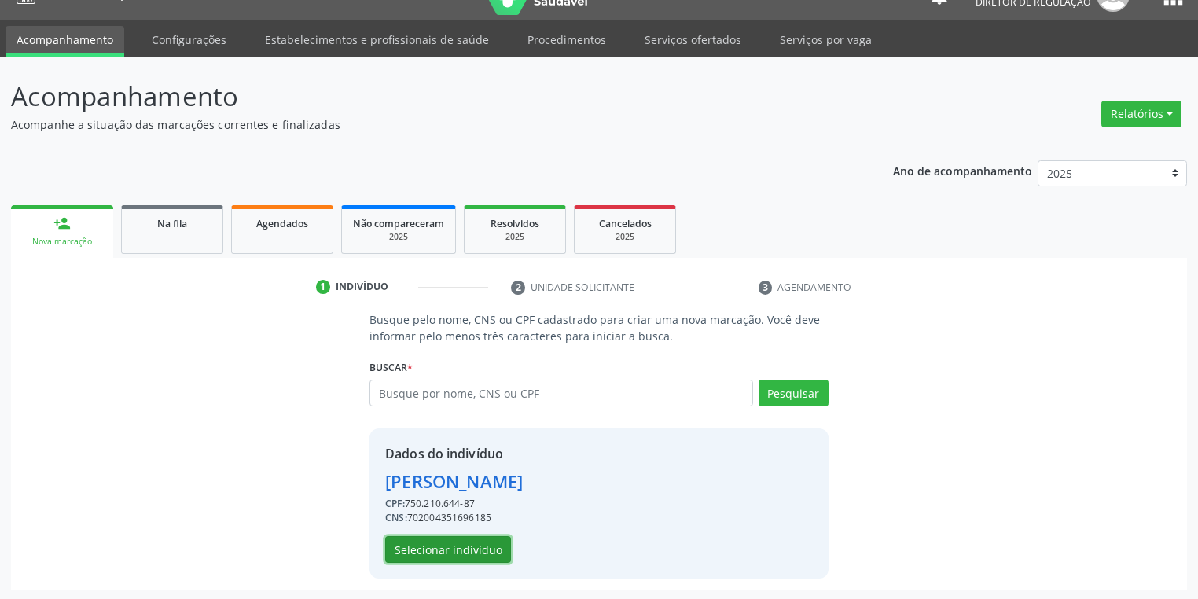
click at [454, 551] on button "Selecionar indivíduo" at bounding box center [448, 549] width 126 height 27
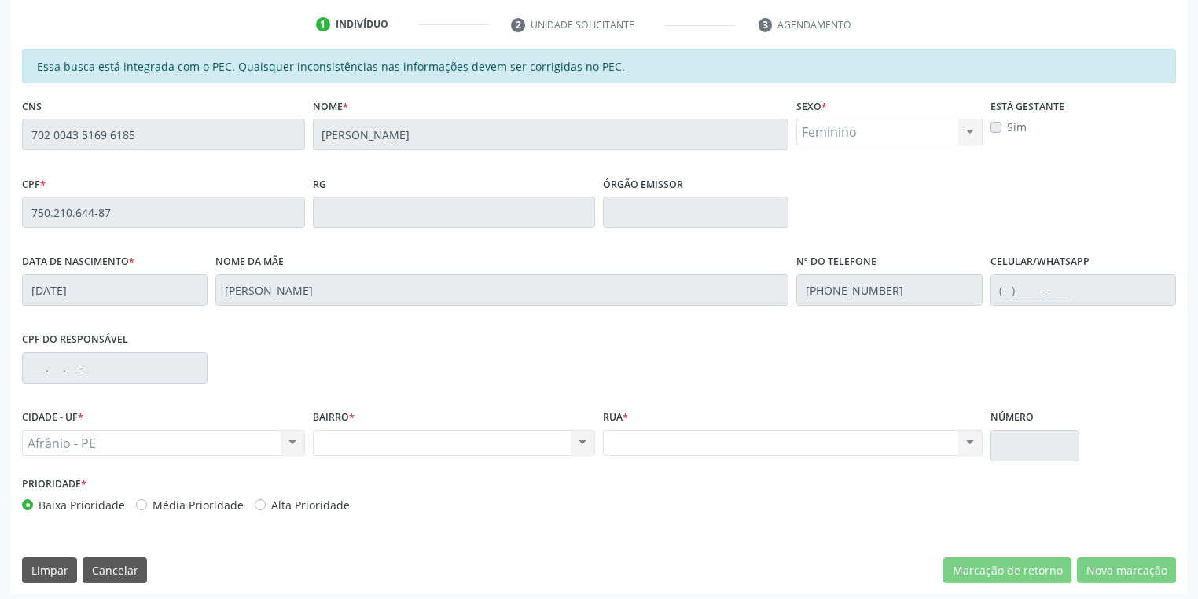
scroll to position [298, 0]
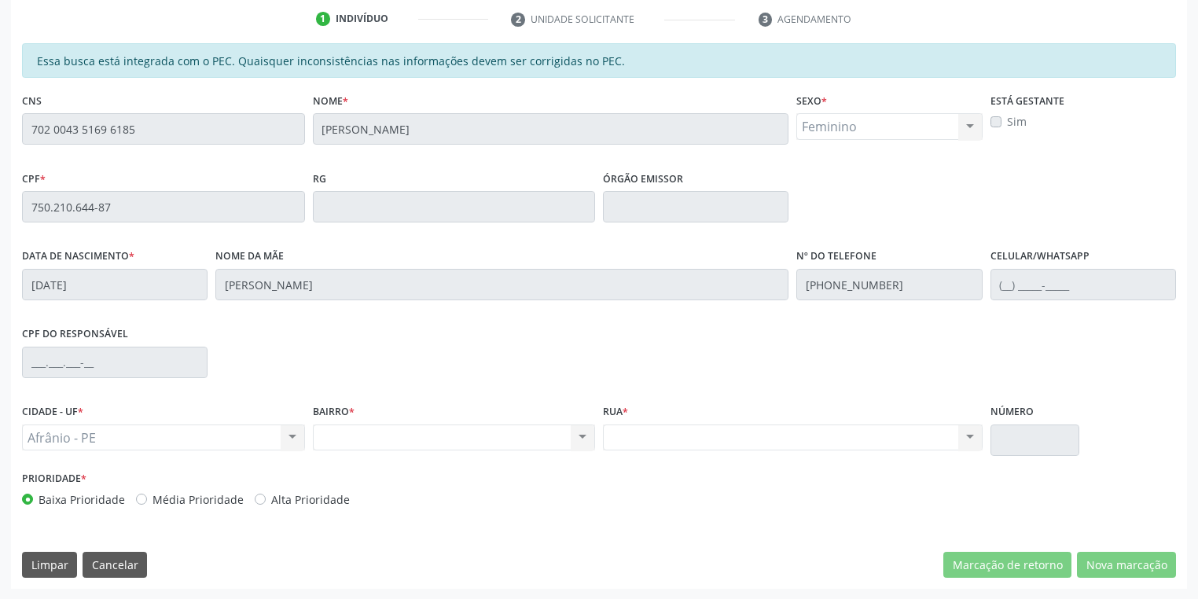
click at [0, 144] on div "Acompanhamento Acompanhe a situação das marcações correntes e finalizadas Relat…" at bounding box center [599, 194] width 1198 height 811
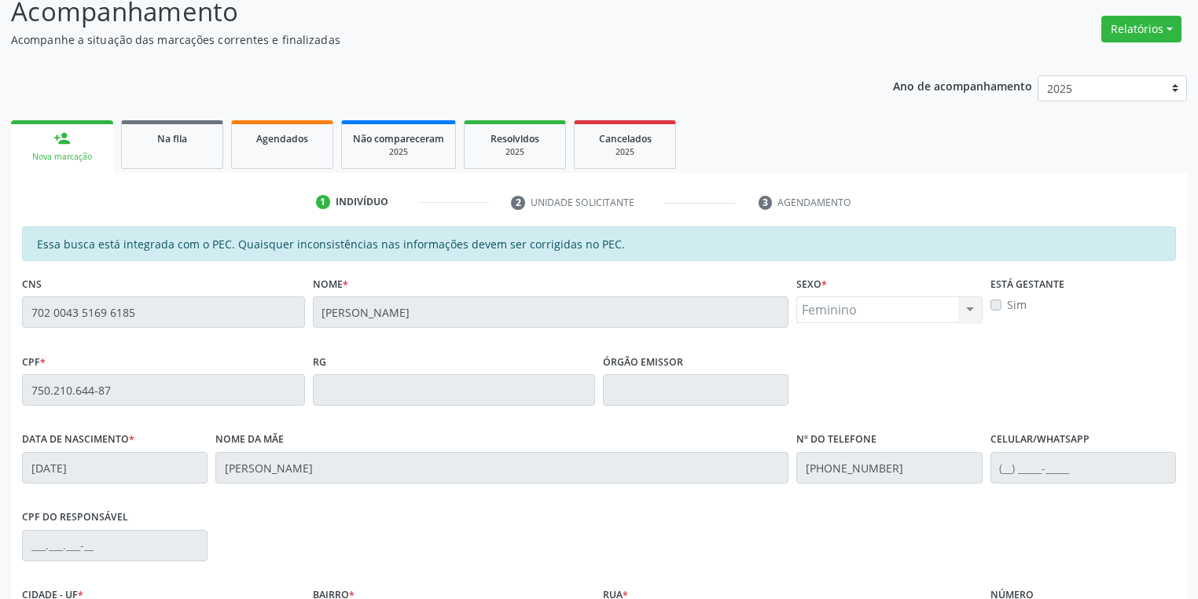
scroll to position [109, 0]
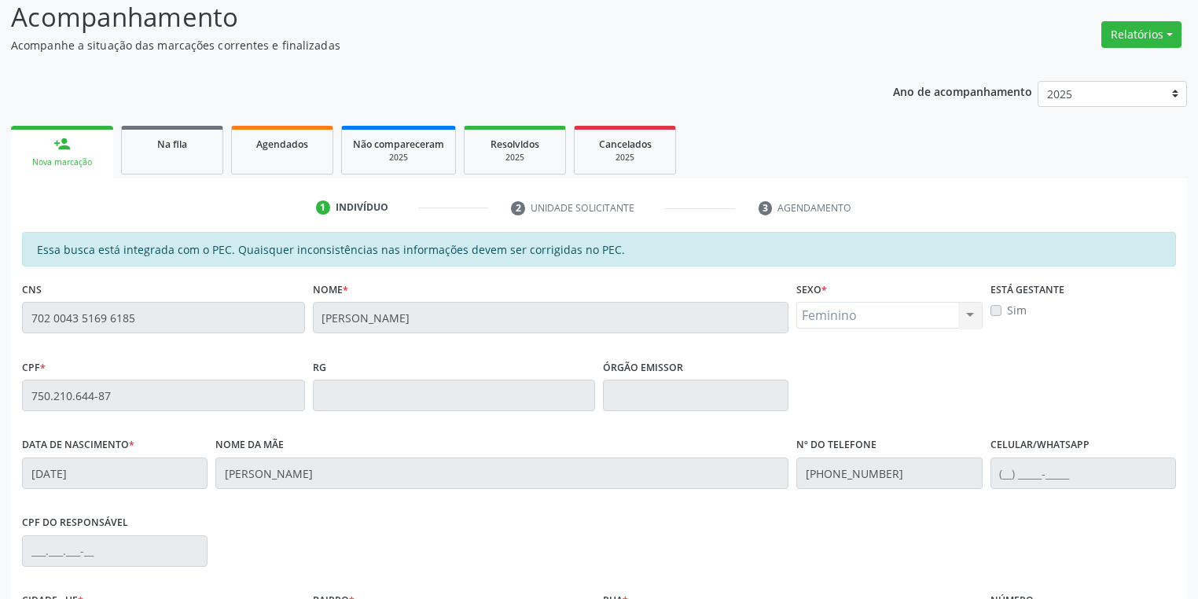
click at [171, 141] on span "Na fila" at bounding box center [172, 144] width 30 height 13
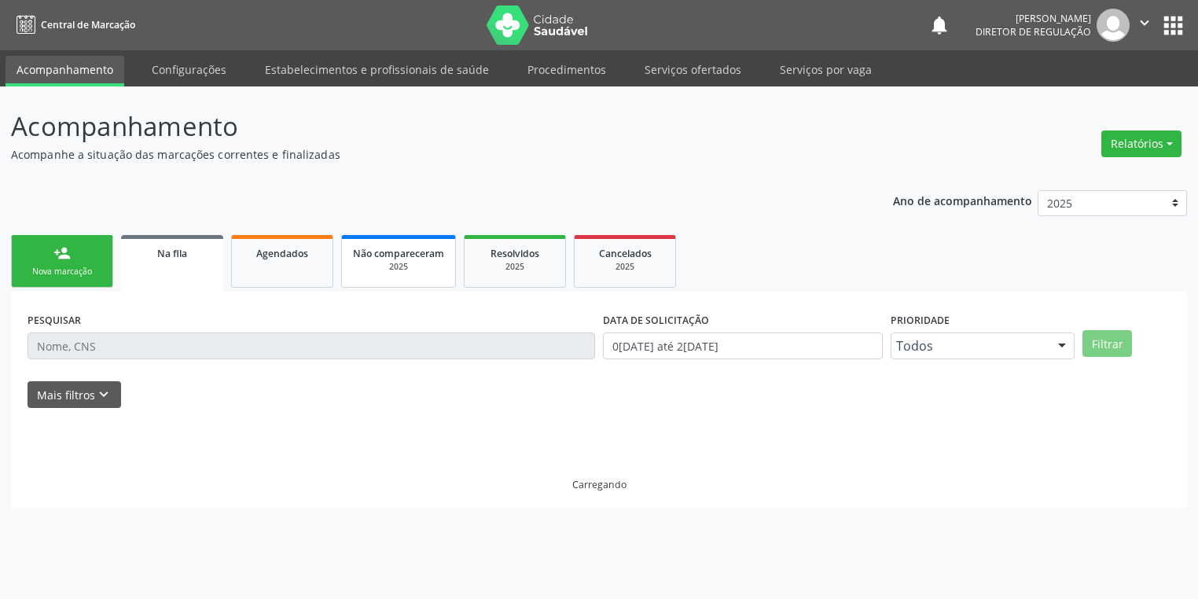
scroll to position [0, 0]
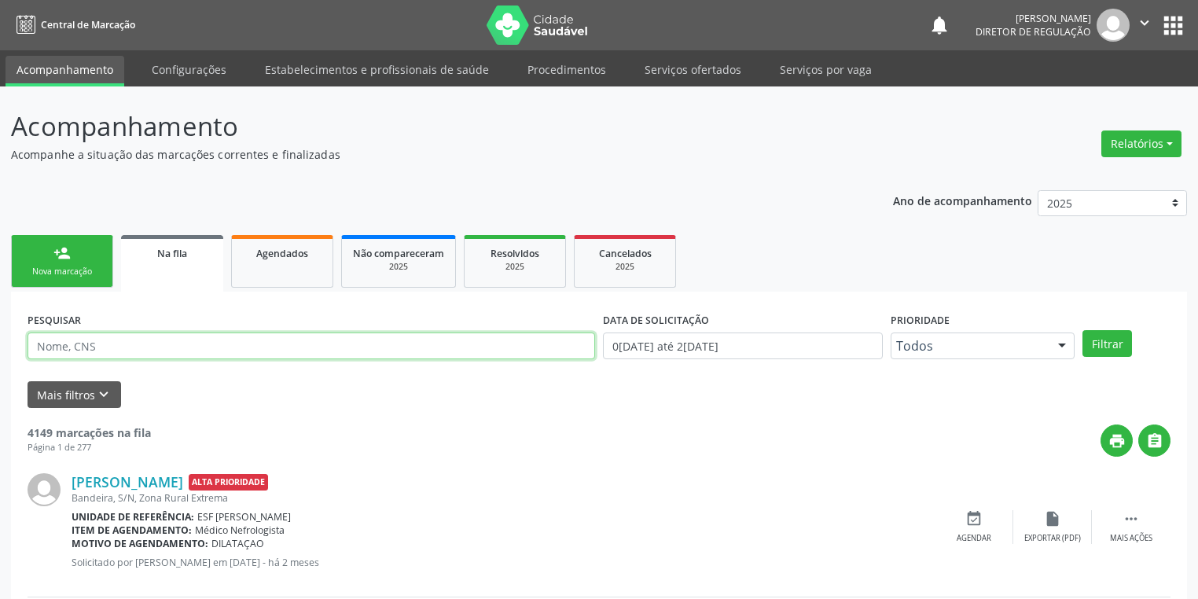
click at [155, 343] on input "text" at bounding box center [311, 345] width 567 height 27
type input "7"
click at [31, 262] on link "person_add Nova marcação" at bounding box center [62, 261] width 102 height 53
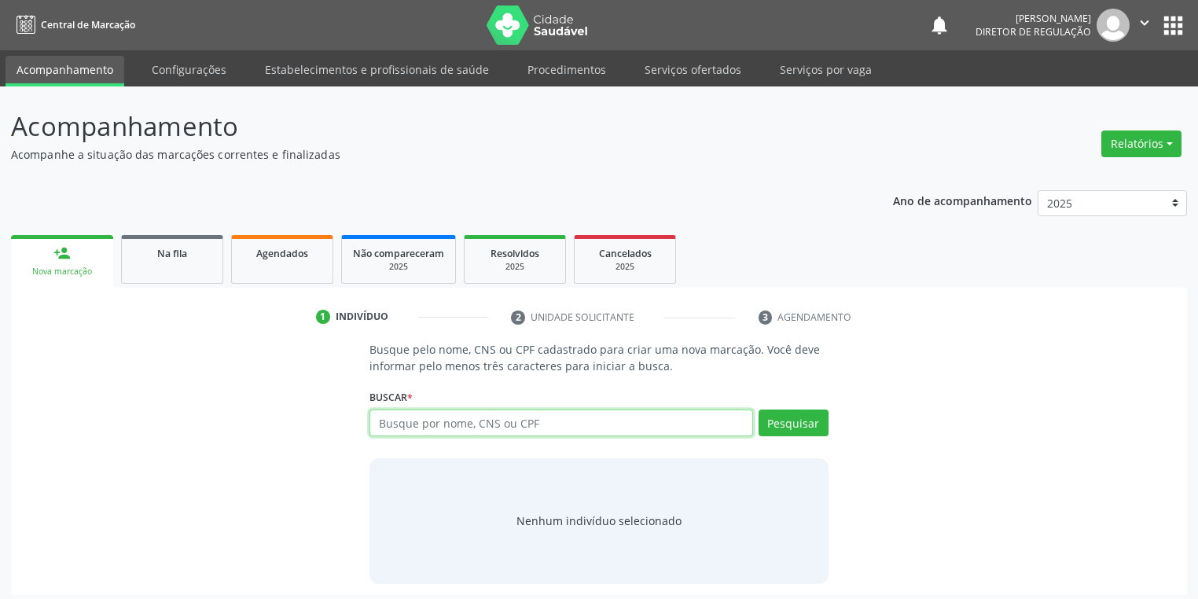
click at [416, 417] on input "text" at bounding box center [561, 422] width 384 height 27
type input "704808517237447"
click at [795, 428] on button "Pesquisar" at bounding box center [793, 422] width 70 height 27
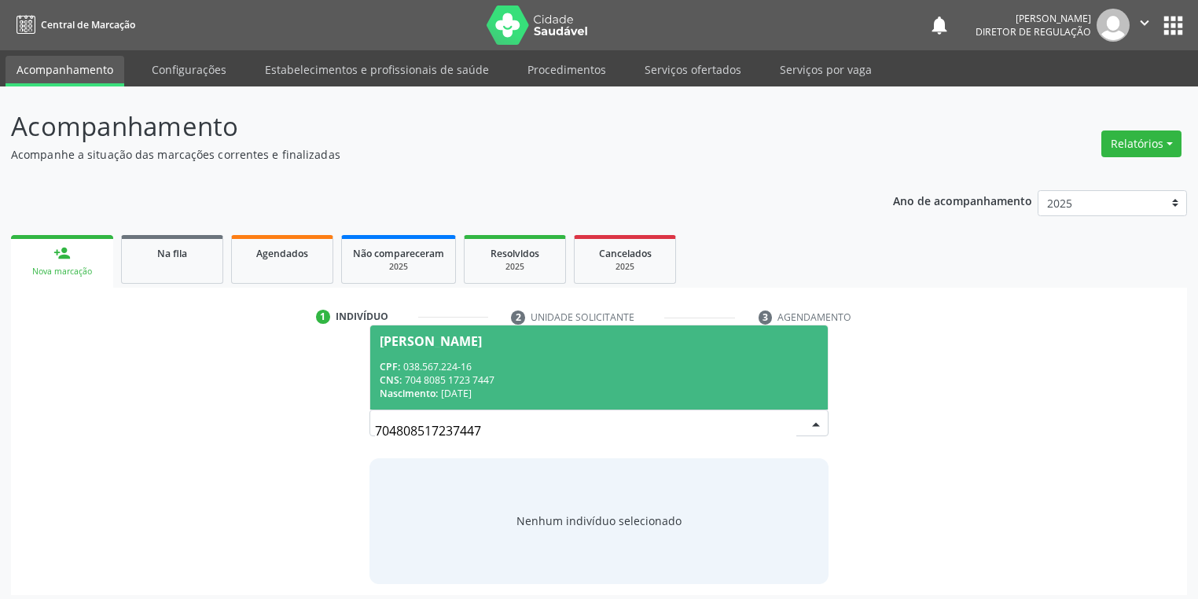
click at [416, 351] on span "[PERSON_NAME] CPF: 038.567.224-16 CNS: 704 8085 1723 7447 Nascimento: [DATE]" at bounding box center [598, 367] width 457 height 84
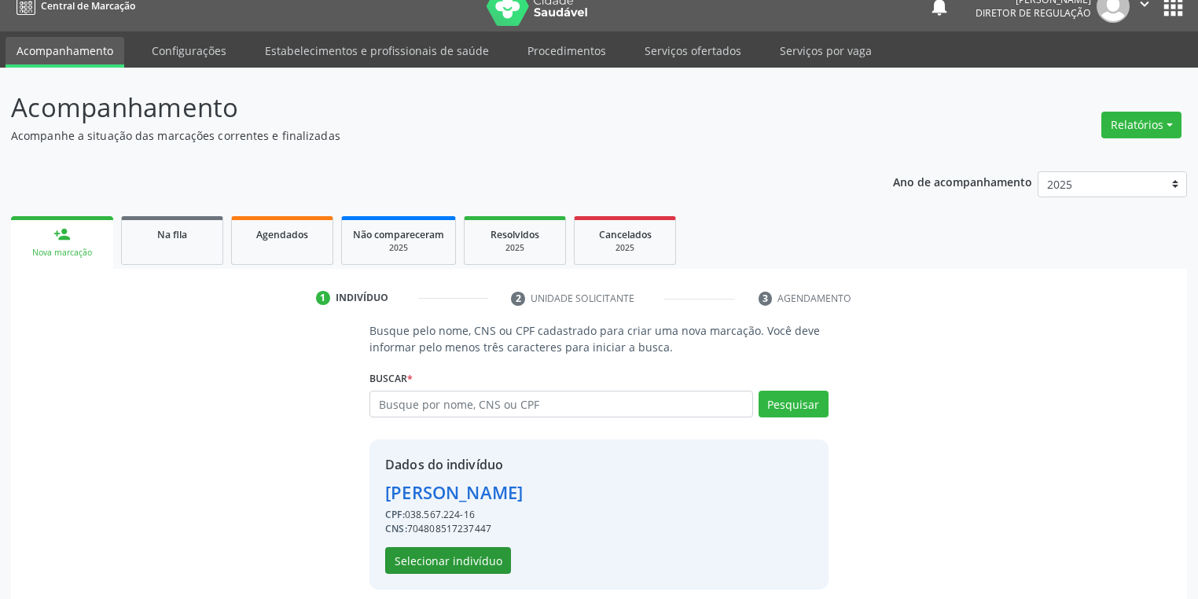
scroll to position [30, 0]
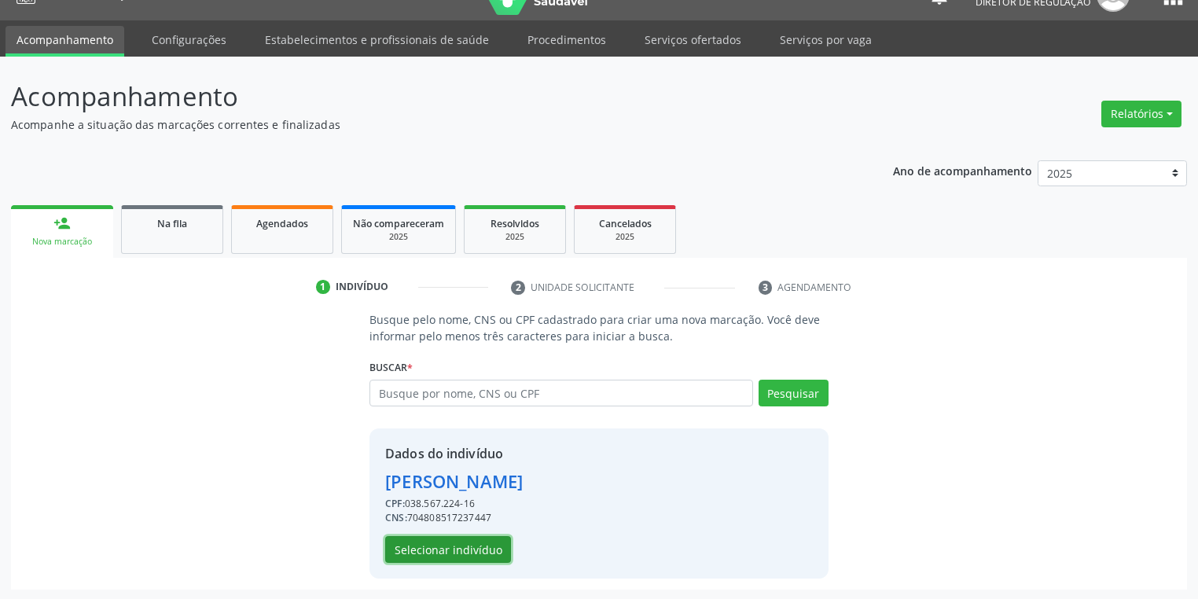
click at [444, 542] on button "Selecionar indivíduo" at bounding box center [448, 549] width 126 height 27
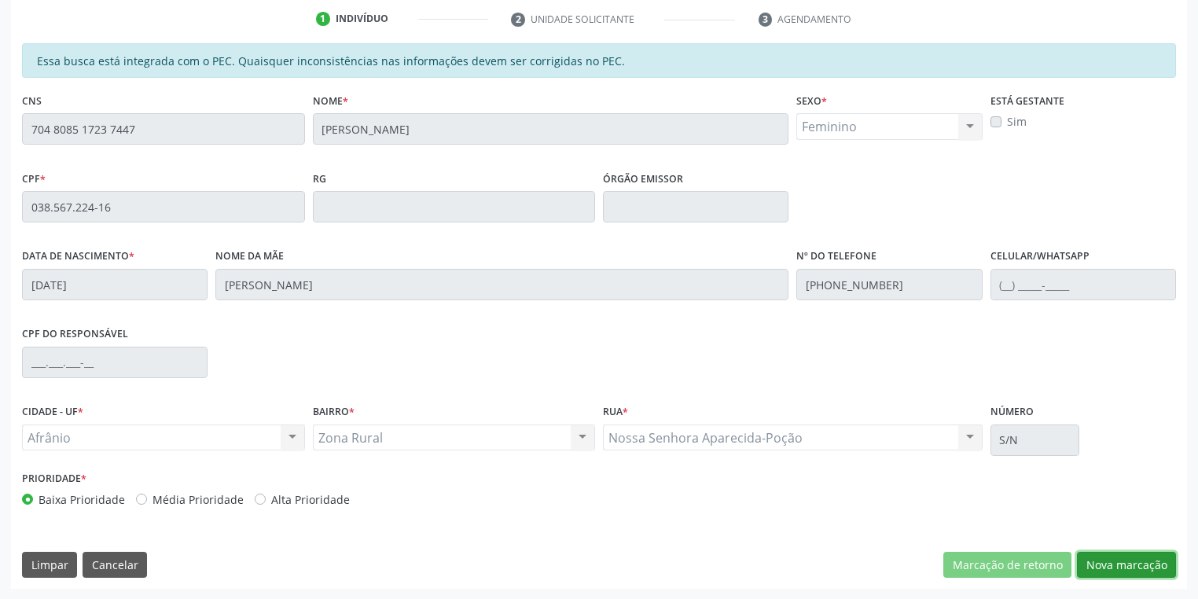
click at [1103, 565] on button "Nova marcação" at bounding box center [1126, 565] width 99 height 27
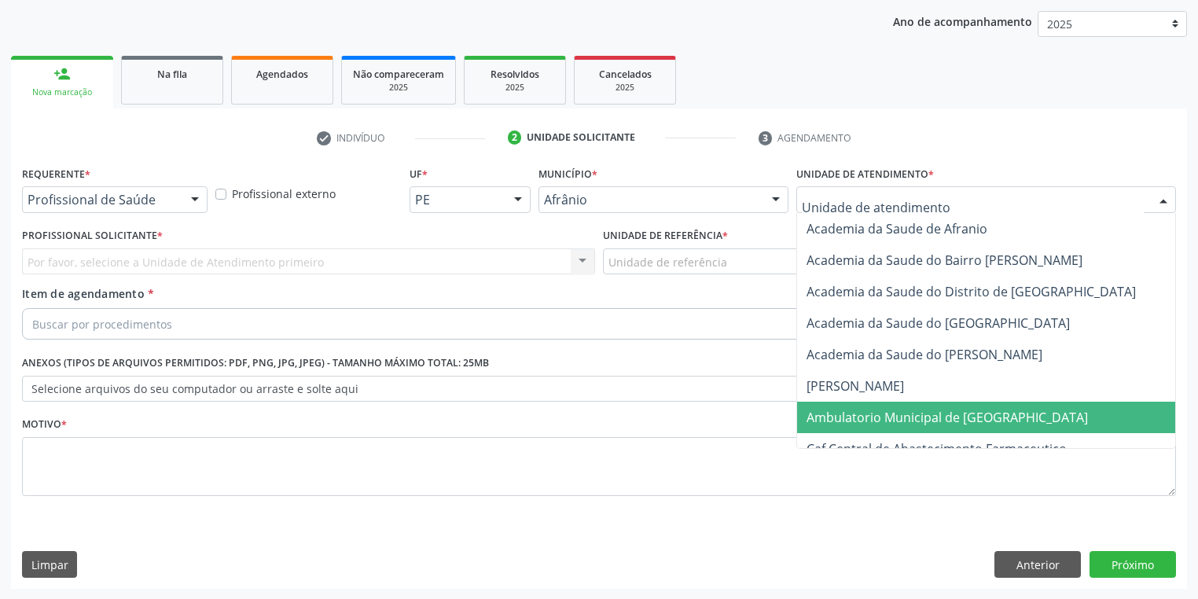
click at [824, 415] on span "Ambulatorio Municipal de [GEOGRAPHIC_DATA]" at bounding box center [946, 417] width 281 height 17
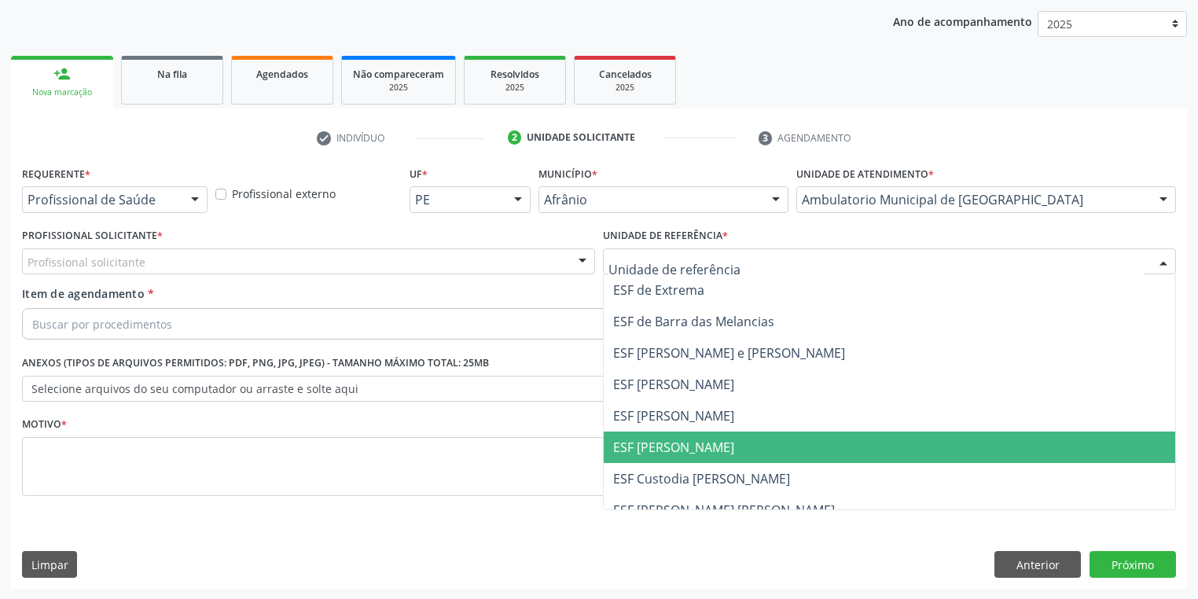
click at [645, 450] on span "ESF [PERSON_NAME]" at bounding box center [673, 447] width 121 height 17
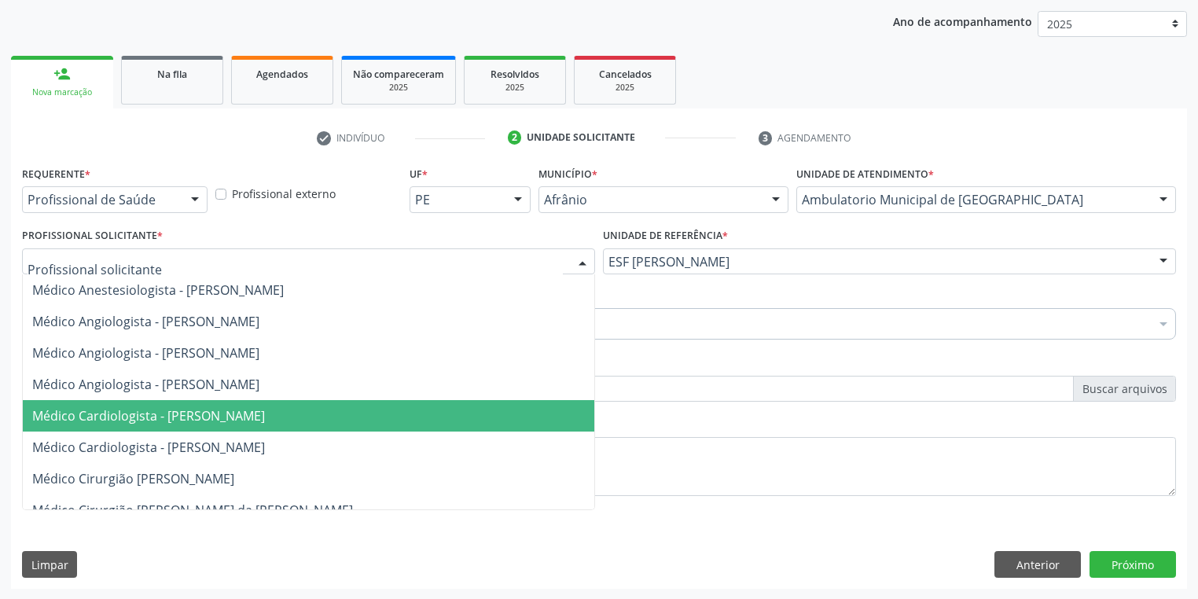
click at [124, 417] on span "Médico Cardiologista - [PERSON_NAME]" at bounding box center [148, 415] width 233 height 17
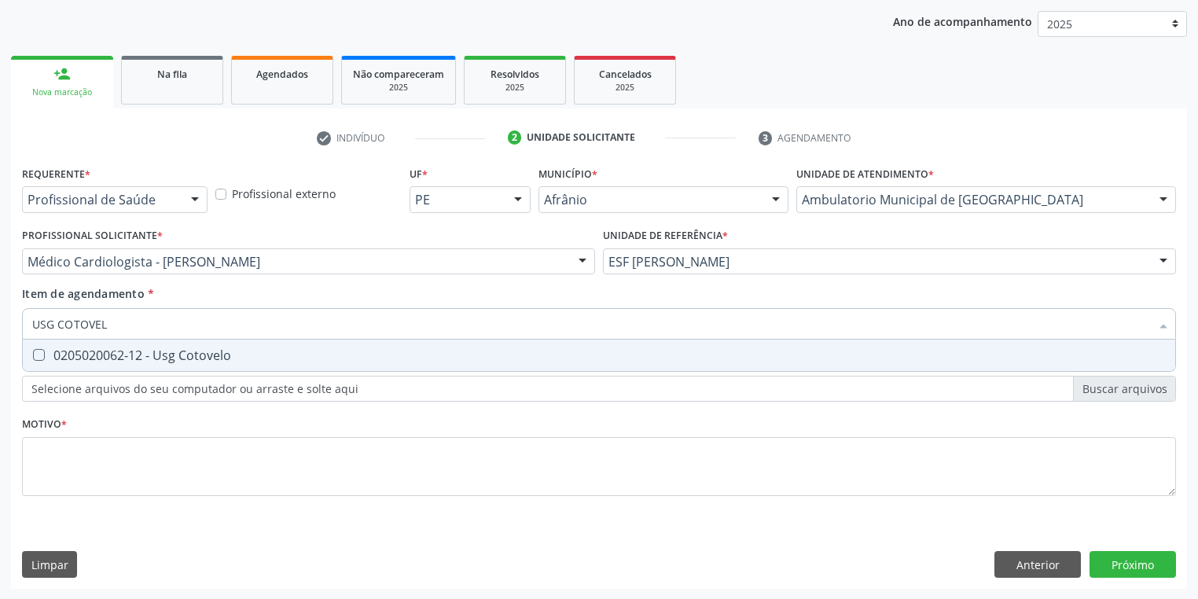
type input "USG COTOVELO"
click at [74, 360] on div "0205020062-12 - Usg Cotovelo" at bounding box center [598, 355] width 1133 height 13
checkbox Cotovelo "true"
click at [70, 468] on div "Requerente * Profissional de Saúde Profissional de Saúde Paciente Nenhum result…" at bounding box center [599, 340] width 1154 height 356
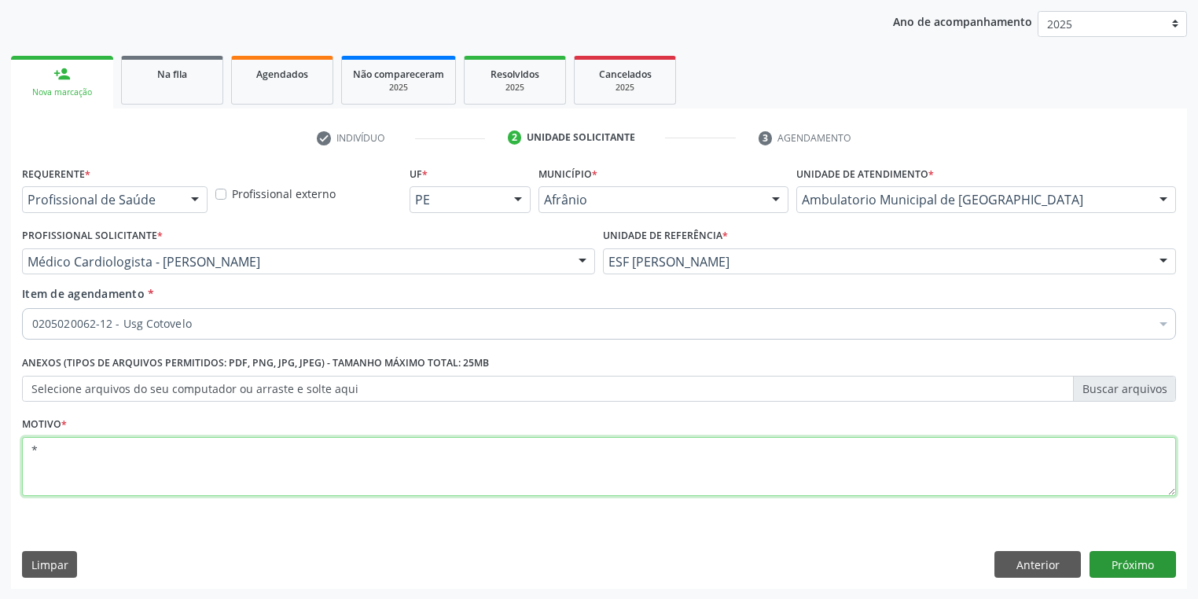
type textarea "*"
click at [1118, 568] on button "Próximo" at bounding box center [1132, 564] width 86 height 27
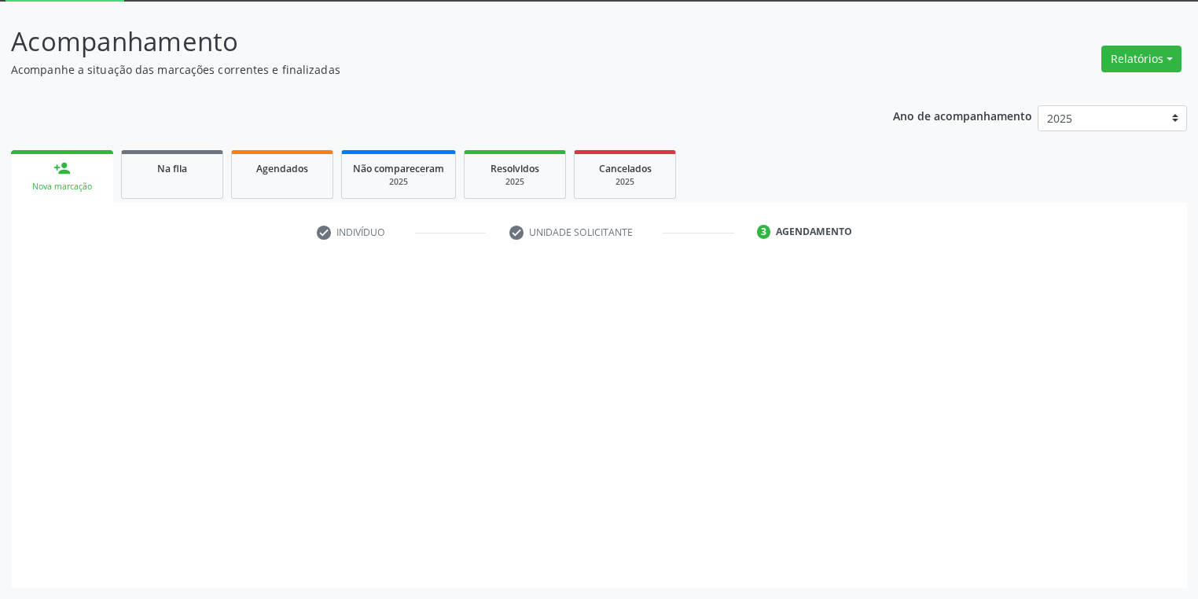
scroll to position [84, 0]
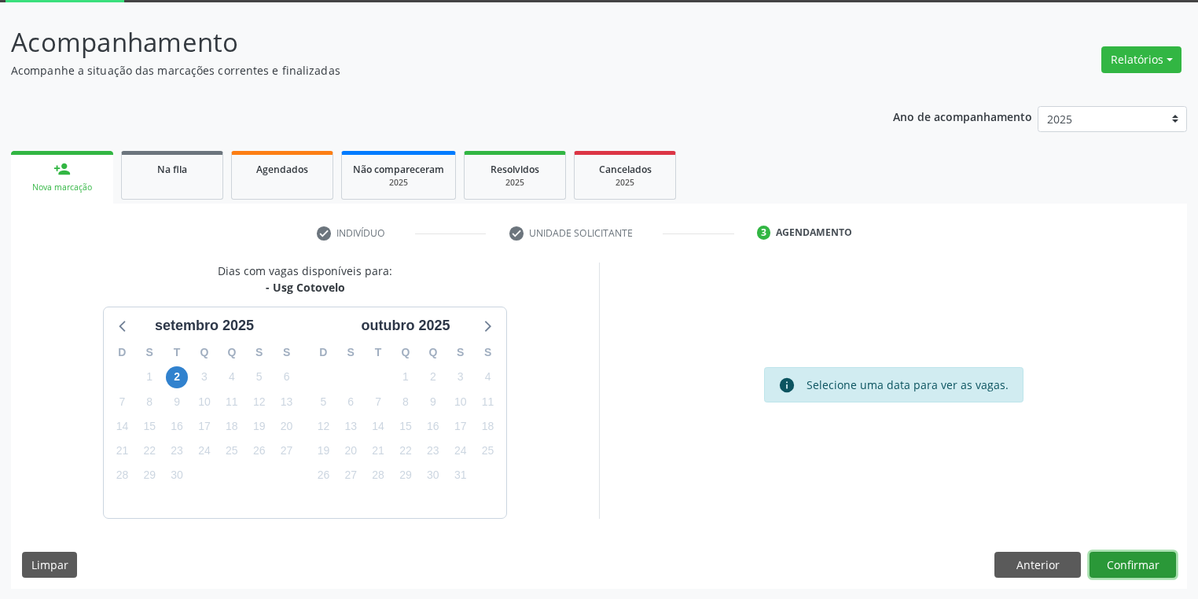
click at [1137, 563] on button "Confirmar" at bounding box center [1132, 565] width 86 height 27
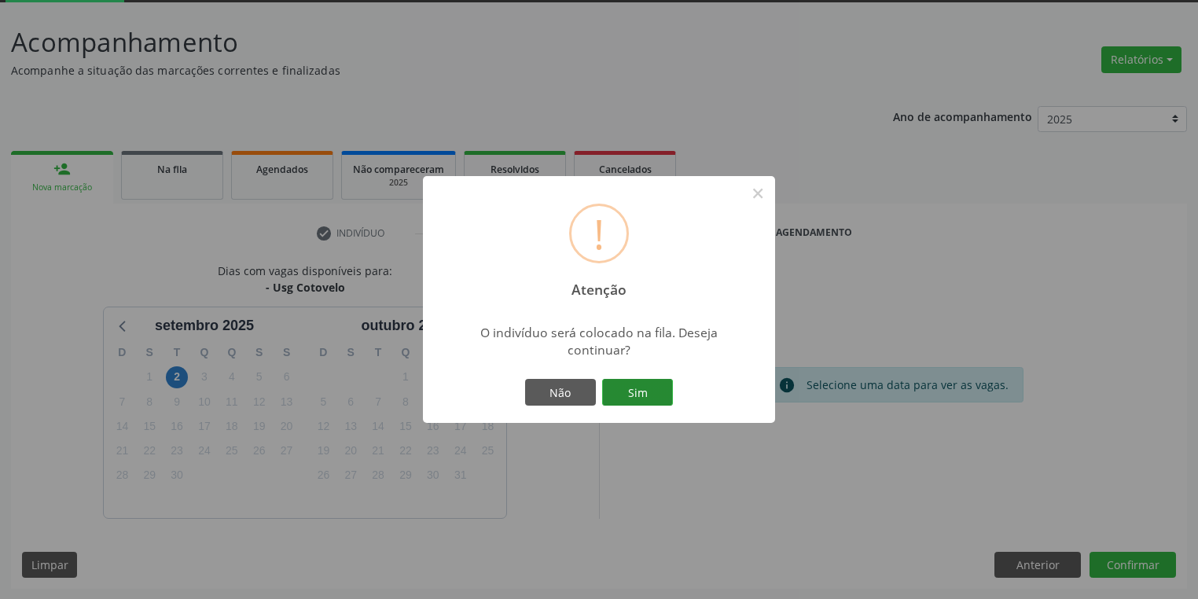
click at [640, 392] on button "Sim" at bounding box center [637, 392] width 71 height 27
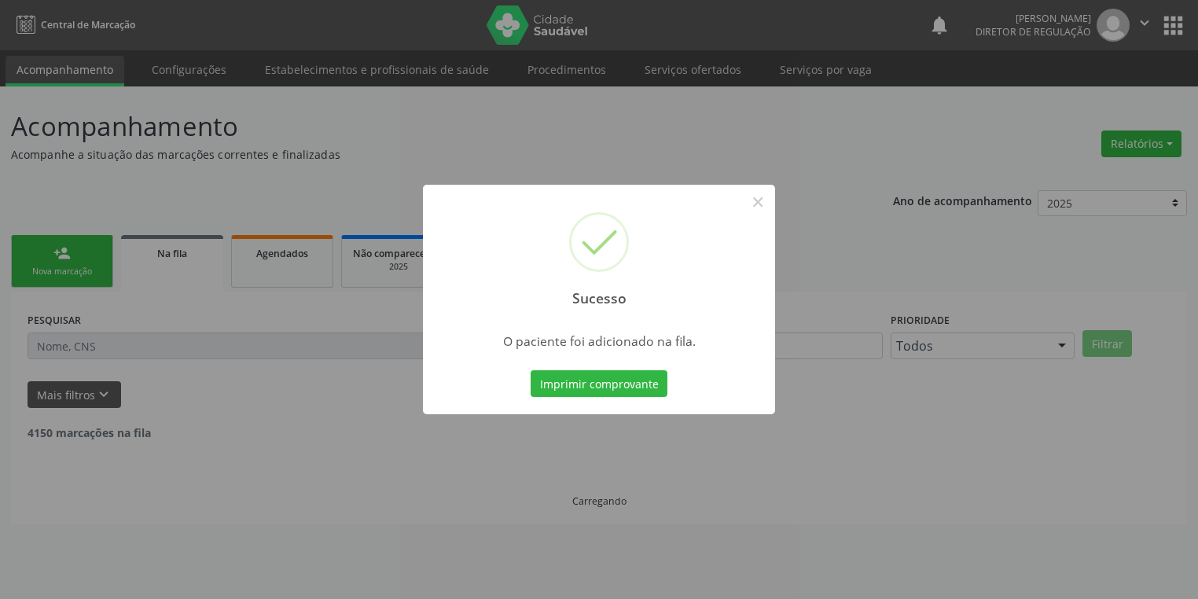
scroll to position [0, 0]
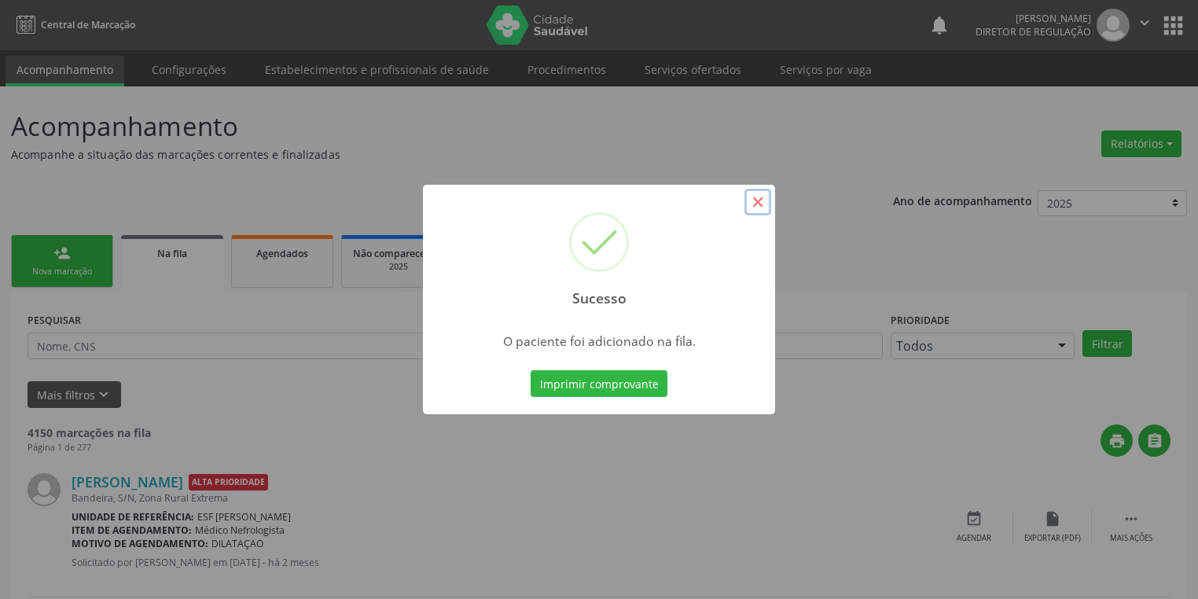
click at [747, 201] on button "×" at bounding box center [757, 202] width 27 height 27
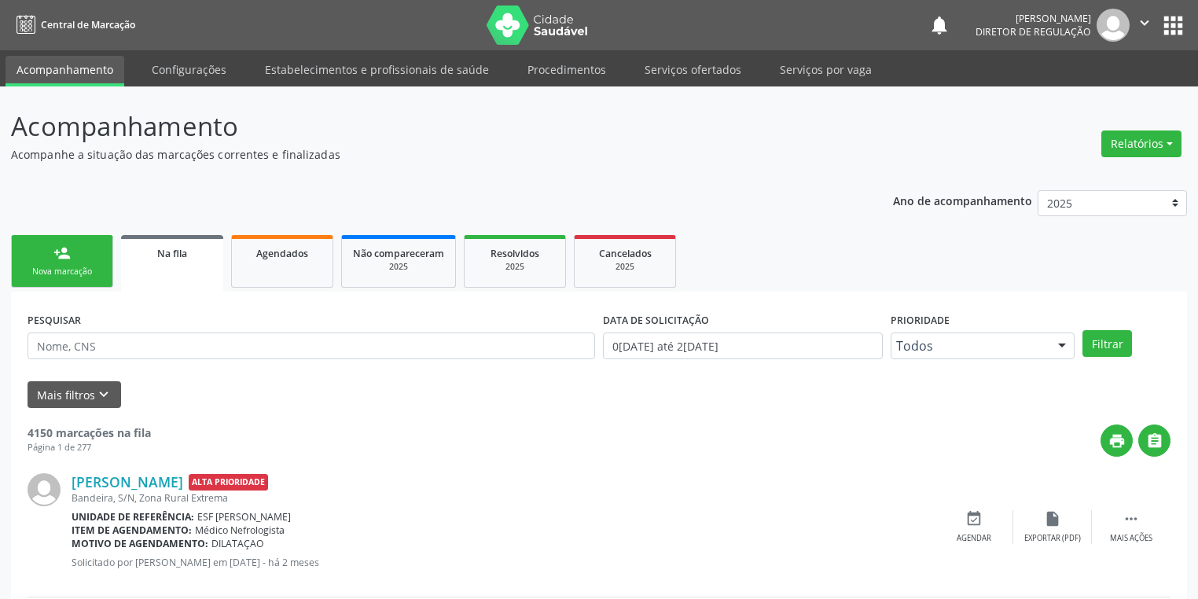
click at [95, 253] on link "person_add Nova marcação" at bounding box center [62, 261] width 102 height 53
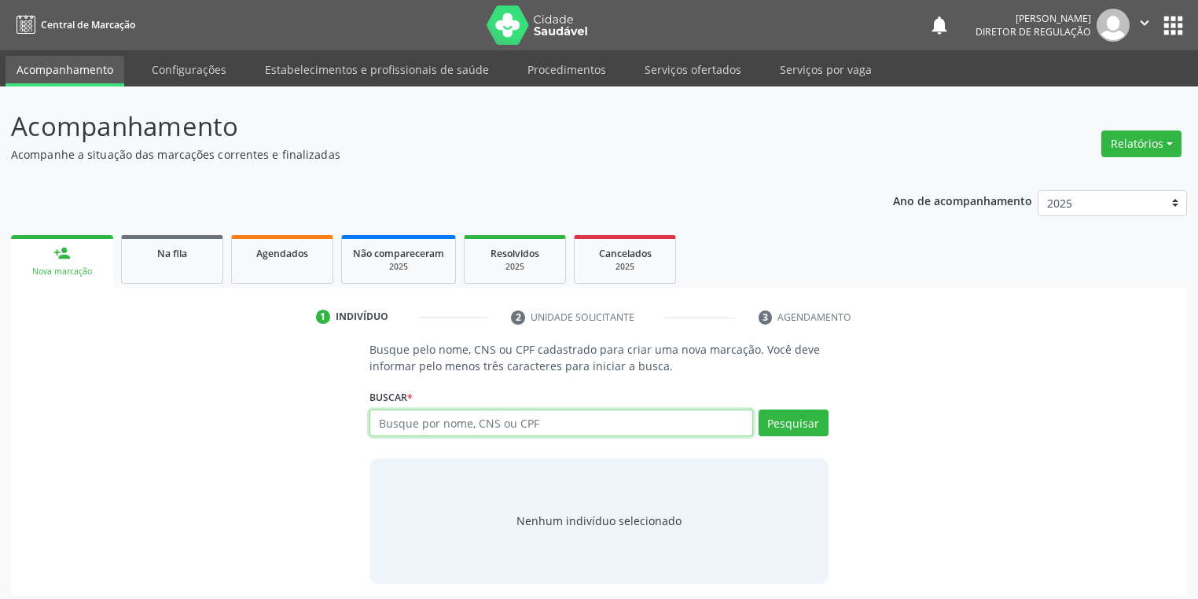
click at [469, 429] on input "text" at bounding box center [561, 422] width 384 height 27
type input "703604050685536"
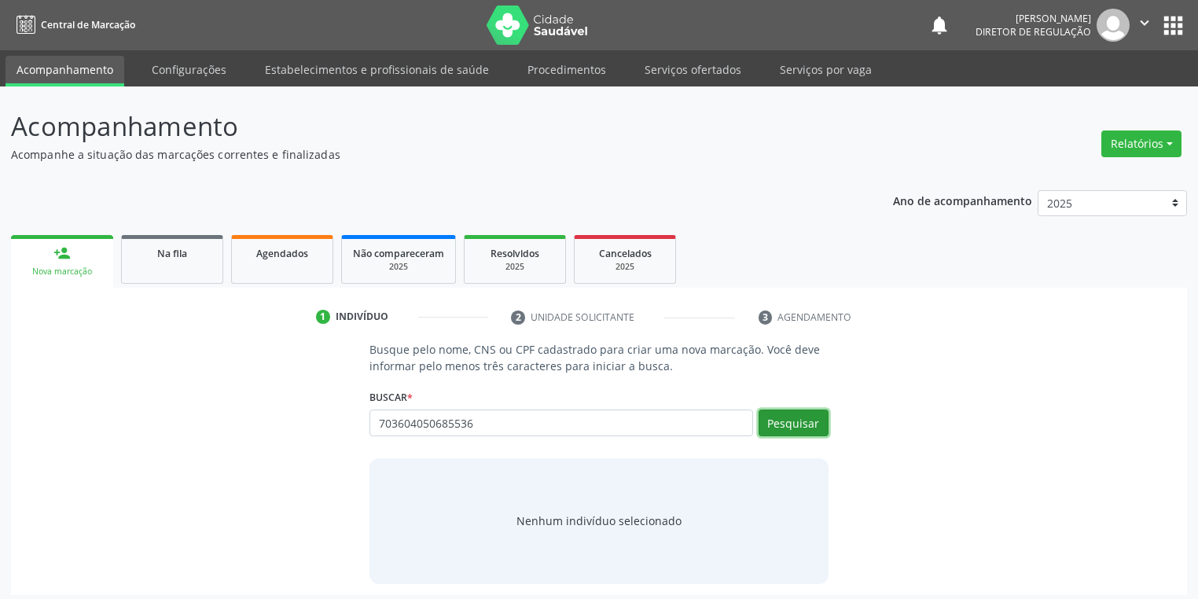
click at [814, 415] on button "Pesquisar" at bounding box center [793, 422] width 70 height 27
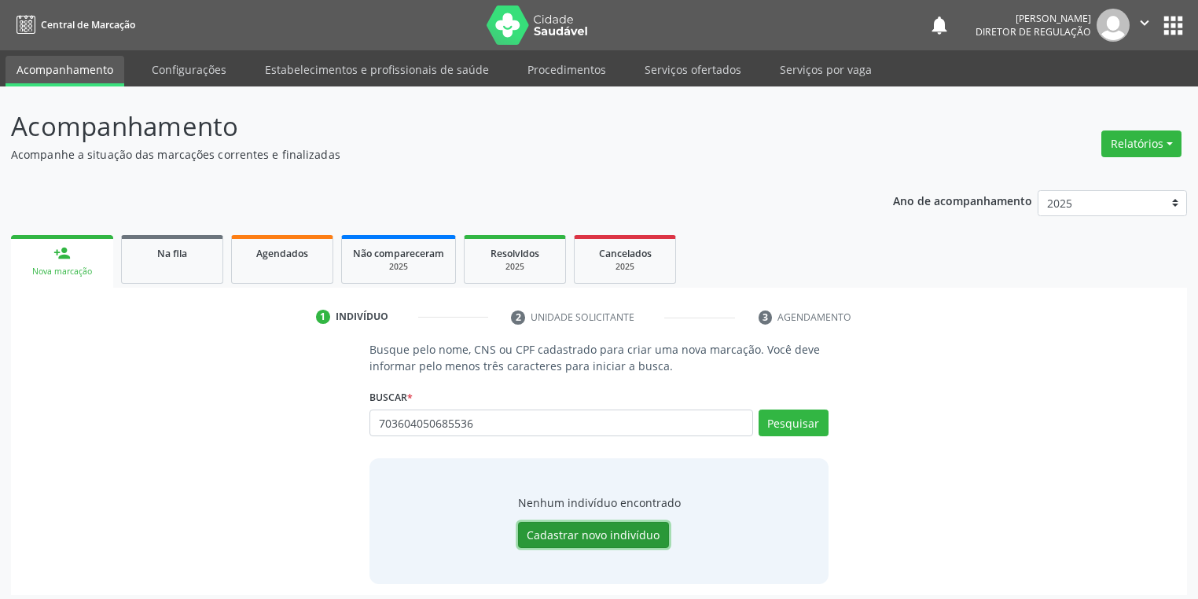
click at [560, 534] on button "Cadastrar novo indivíduo" at bounding box center [593, 535] width 151 height 27
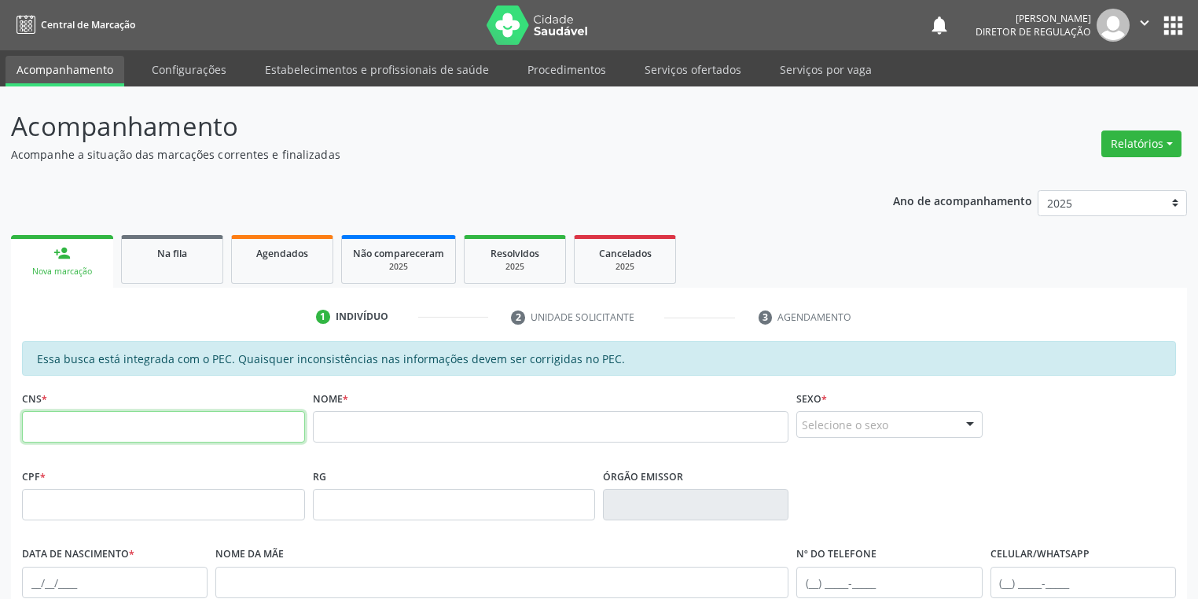
click at [244, 425] on input "text" at bounding box center [163, 426] width 283 height 31
type input "703 6040 5068 5536"
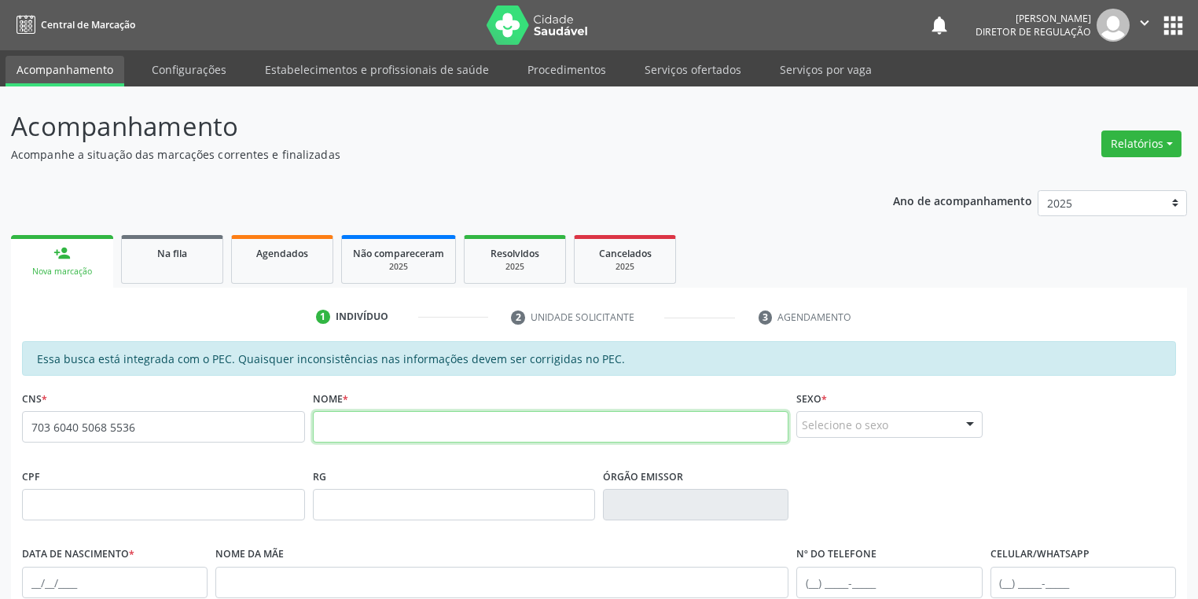
click at [378, 439] on input "text" at bounding box center [551, 426] width 476 height 31
type input "[PERSON_NAME]"
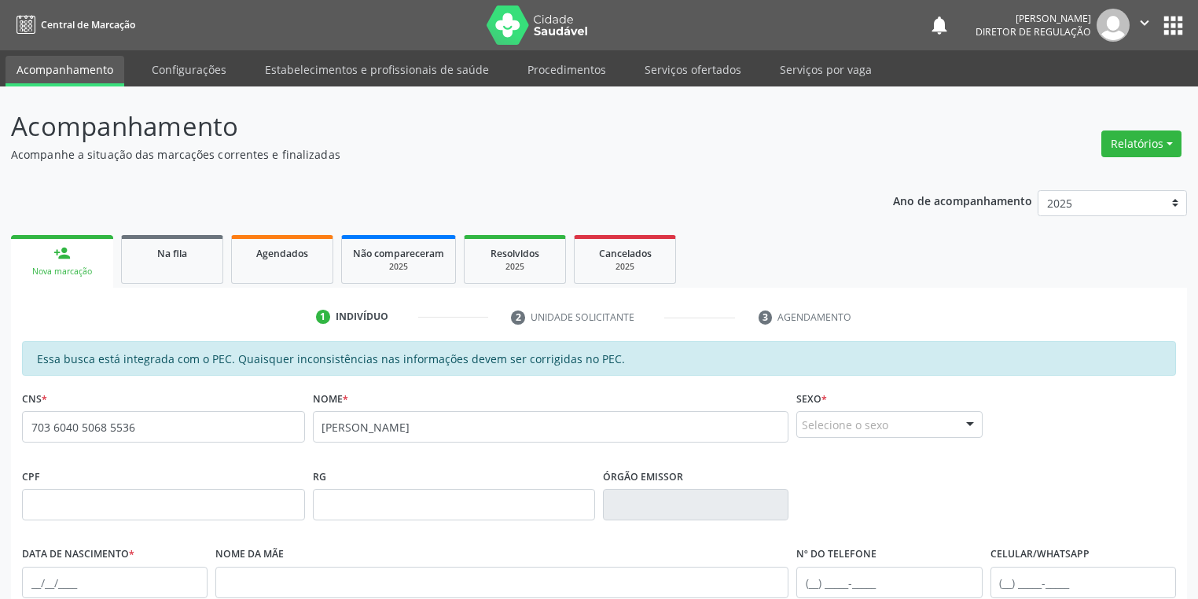
click at [821, 428] on div "Selecione o sexo" at bounding box center [888, 424] width 185 height 27
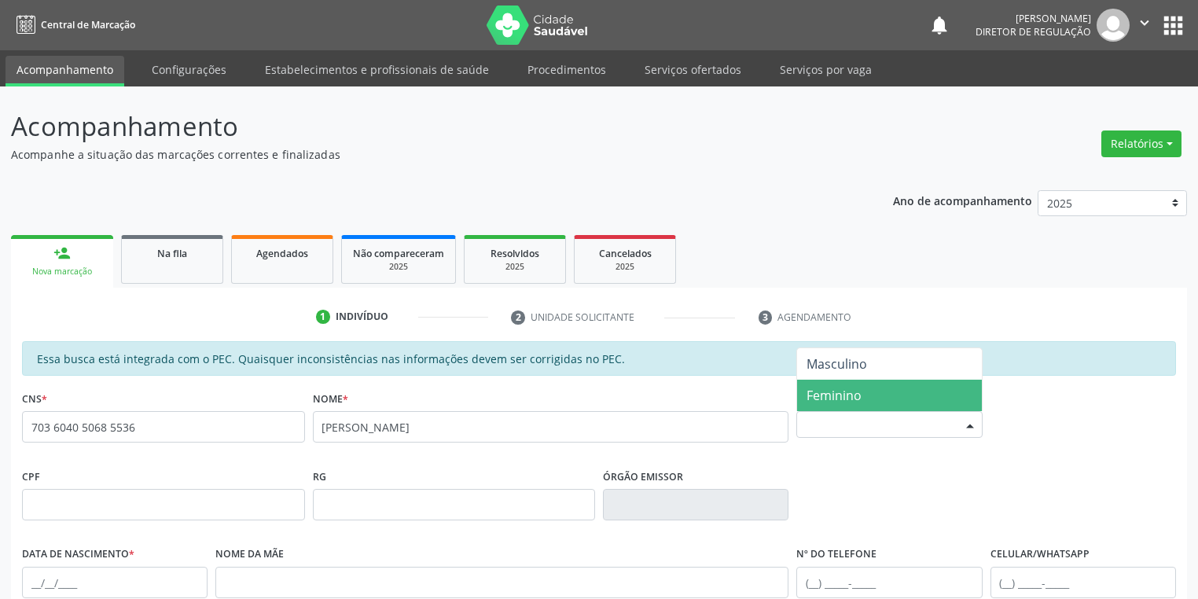
click at [827, 388] on span "Feminino" at bounding box center [833, 395] width 55 height 17
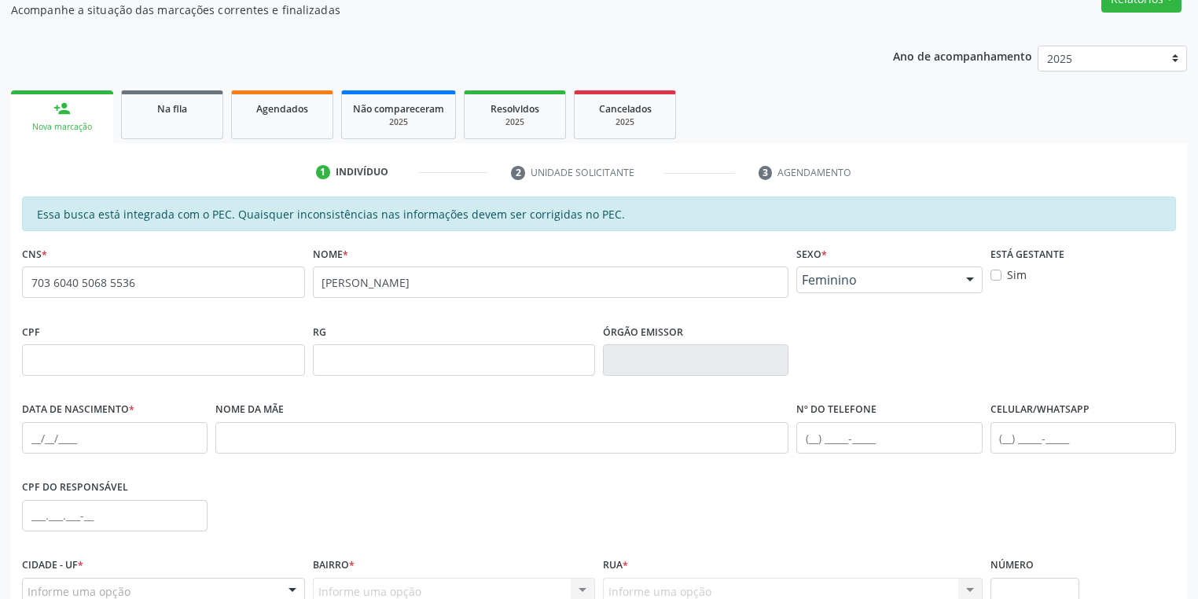
scroll to position [189, 0]
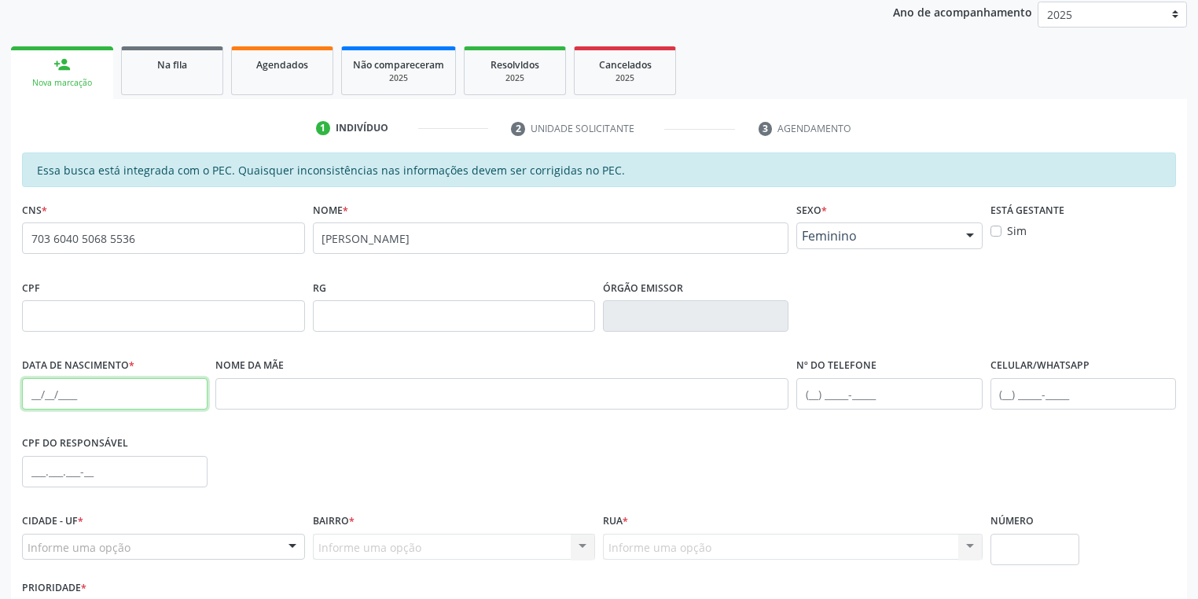
click at [32, 391] on input "text" at bounding box center [114, 393] width 185 height 31
type input "[DATE]"
click at [41, 534] on div "Informe uma opção" at bounding box center [163, 547] width 283 height 27
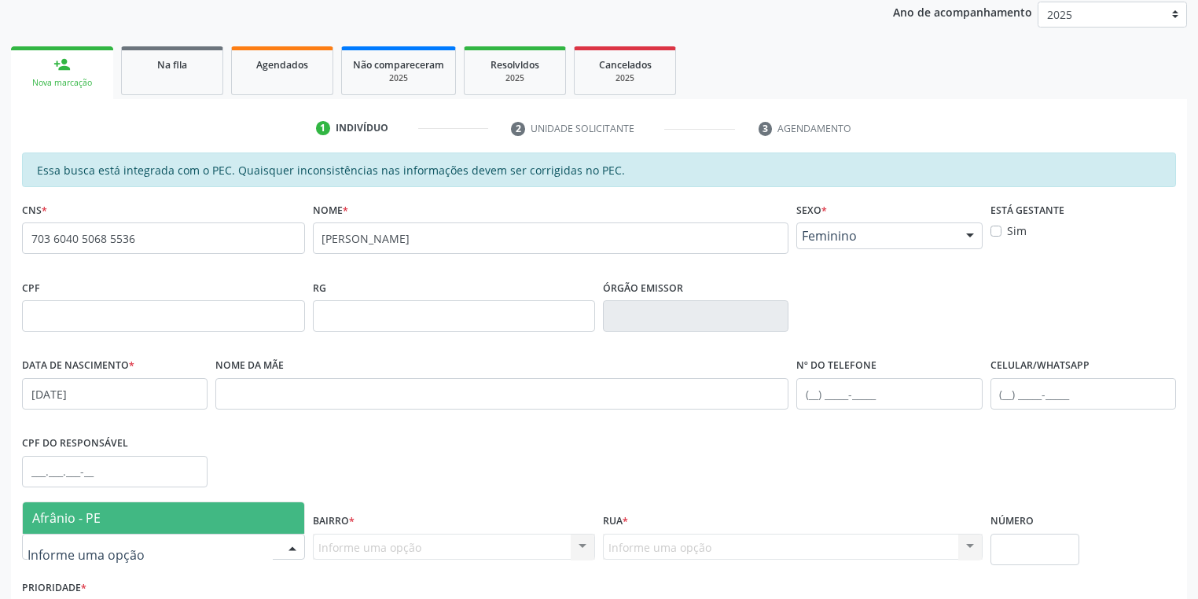
click at [55, 521] on span "Afrânio - PE" at bounding box center [66, 517] width 68 height 17
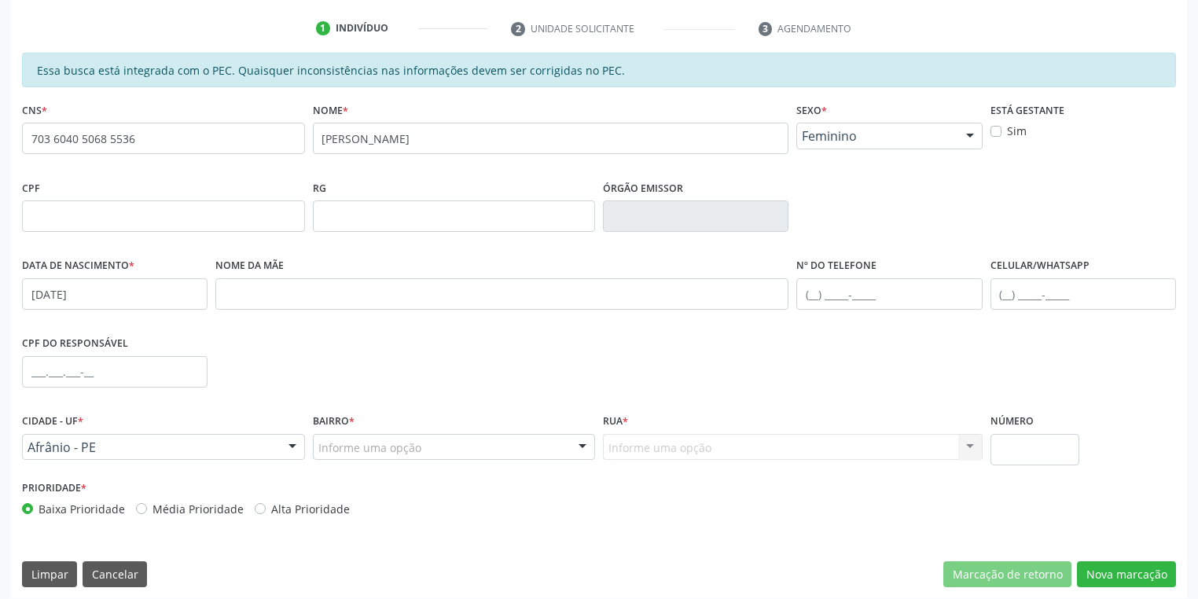
scroll to position [298, 0]
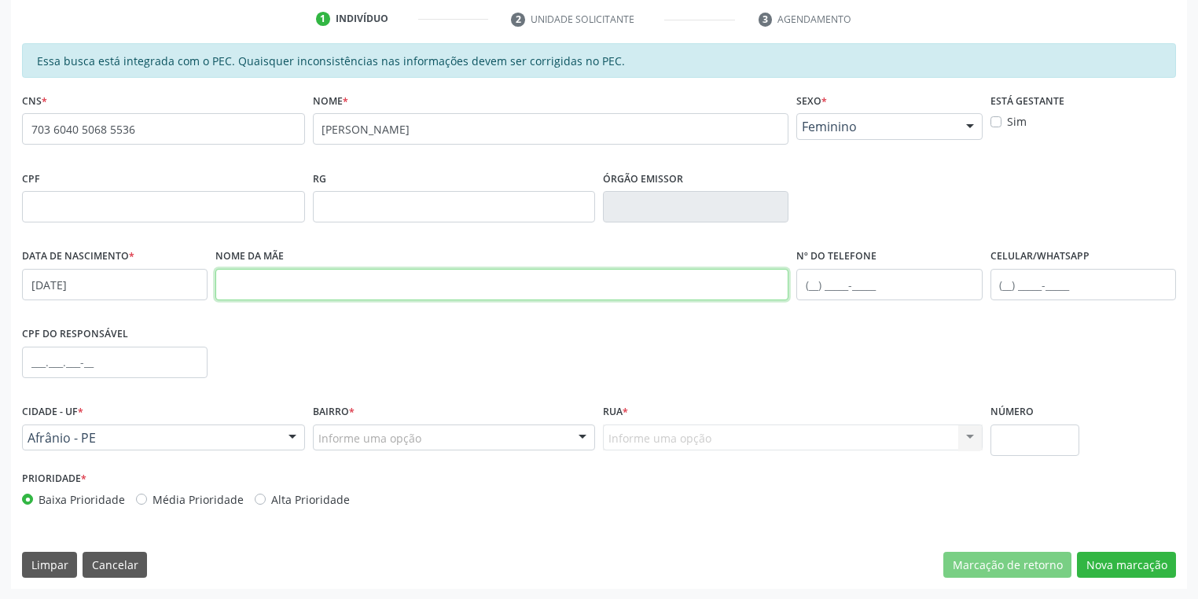
click at [274, 277] on input "text" at bounding box center [501, 284] width 573 height 31
type input "[PERSON_NAME]"
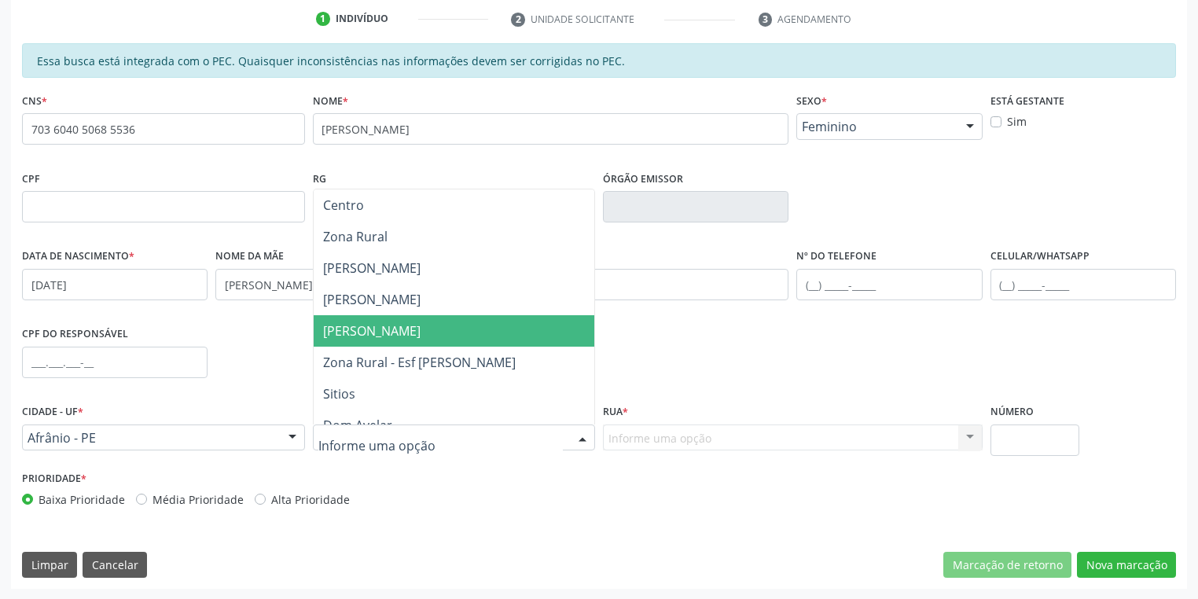
click at [374, 331] on span "[PERSON_NAME]" at bounding box center [371, 330] width 97 height 17
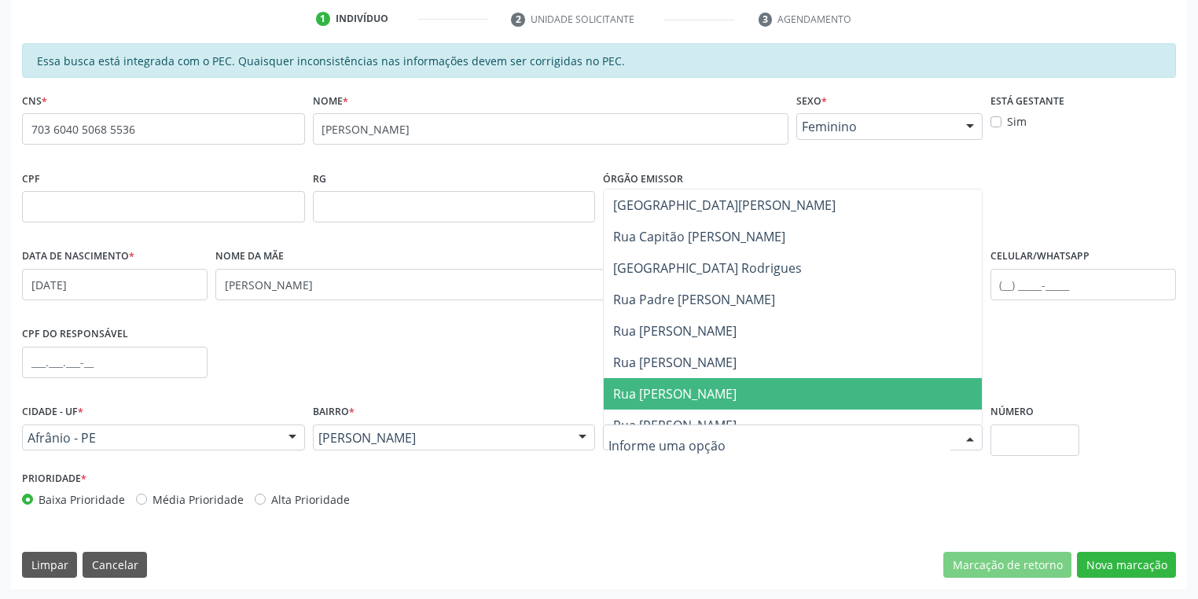
drag, startPoint x: 648, startPoint y: 387, endPoint x: 931, endPoint y: 446, distance: 289.2
click at [648, 387] on span "Rua [PERSON_NAME]" at bounding box center [674, 393] width 123 height 17
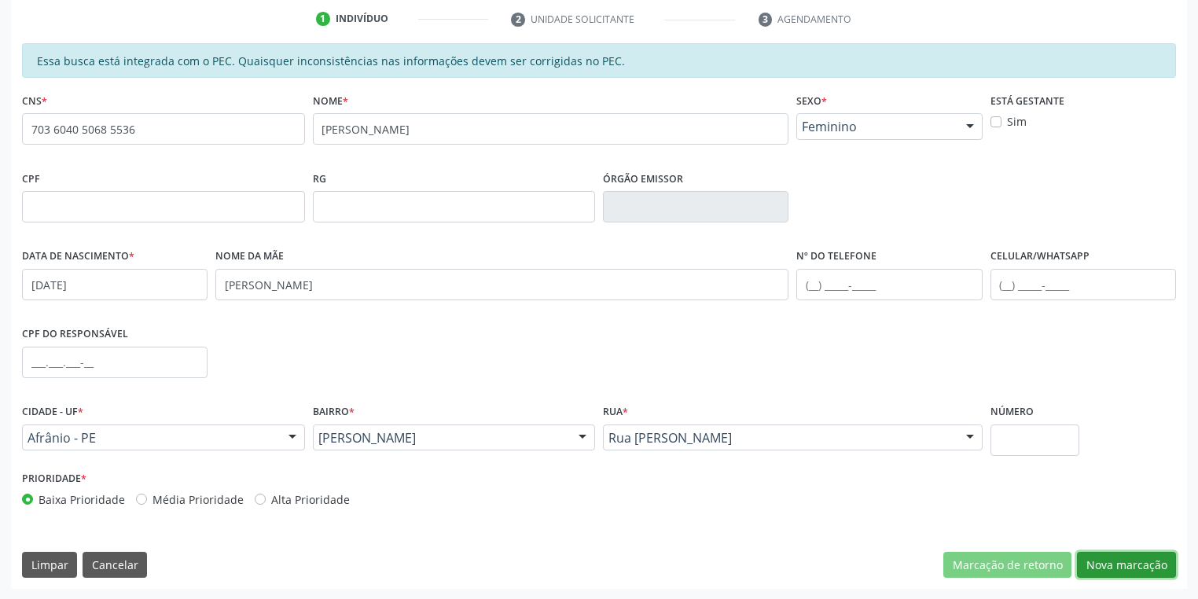
click at [1118, 566] on button "Nova marcação" at bounding box center [1126, 565] width 99 height 27
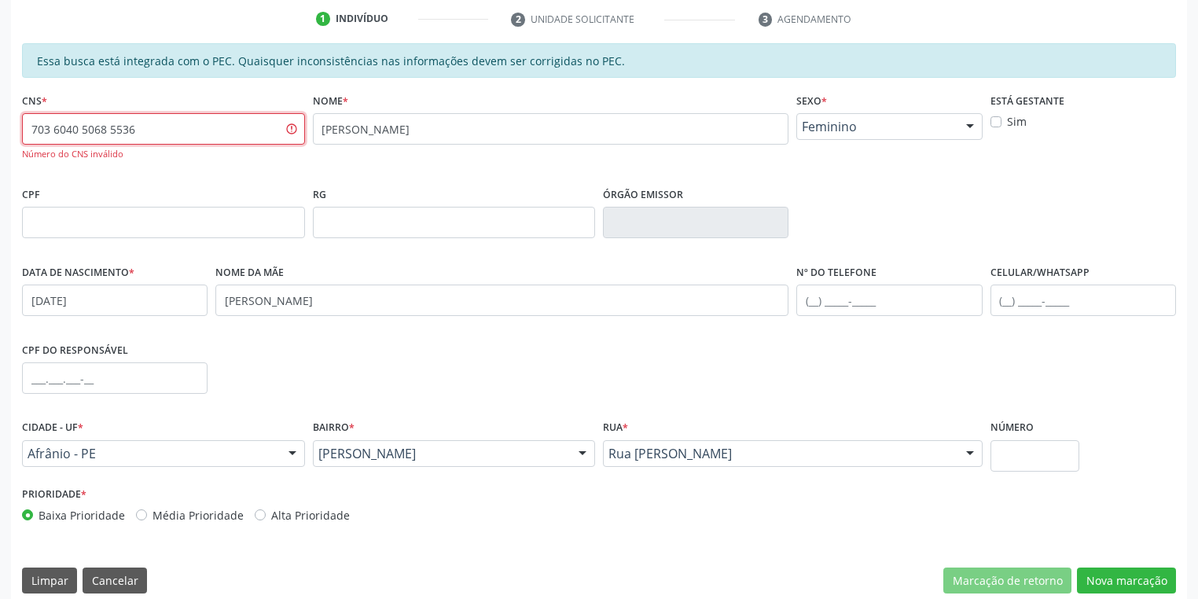
click at [187, 129] on input "703 6040 5068 5536" at bounding box center [163, 128] width 283 height 31
type input "7"
